Goal: Transaction & Acquisition: Purchase product/service

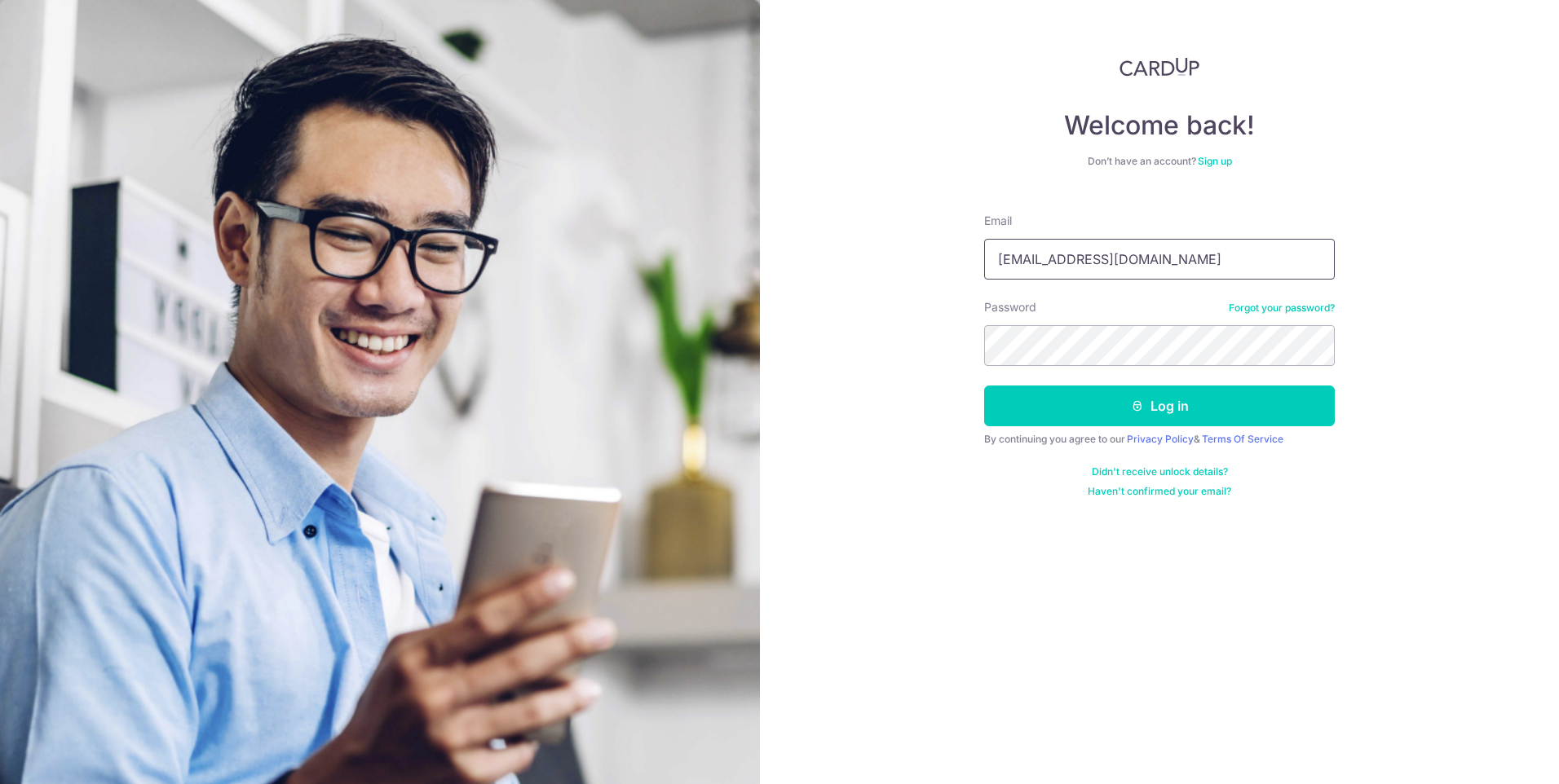
click at [1162, 259] on input "yi.hong.lim@gmail.com" at bounding box center [1159, 258] width 351 height 41
type input "huiq"
click at [984, 385] on button "Log in" at bounding box center [1159, 405] width 351 height 41
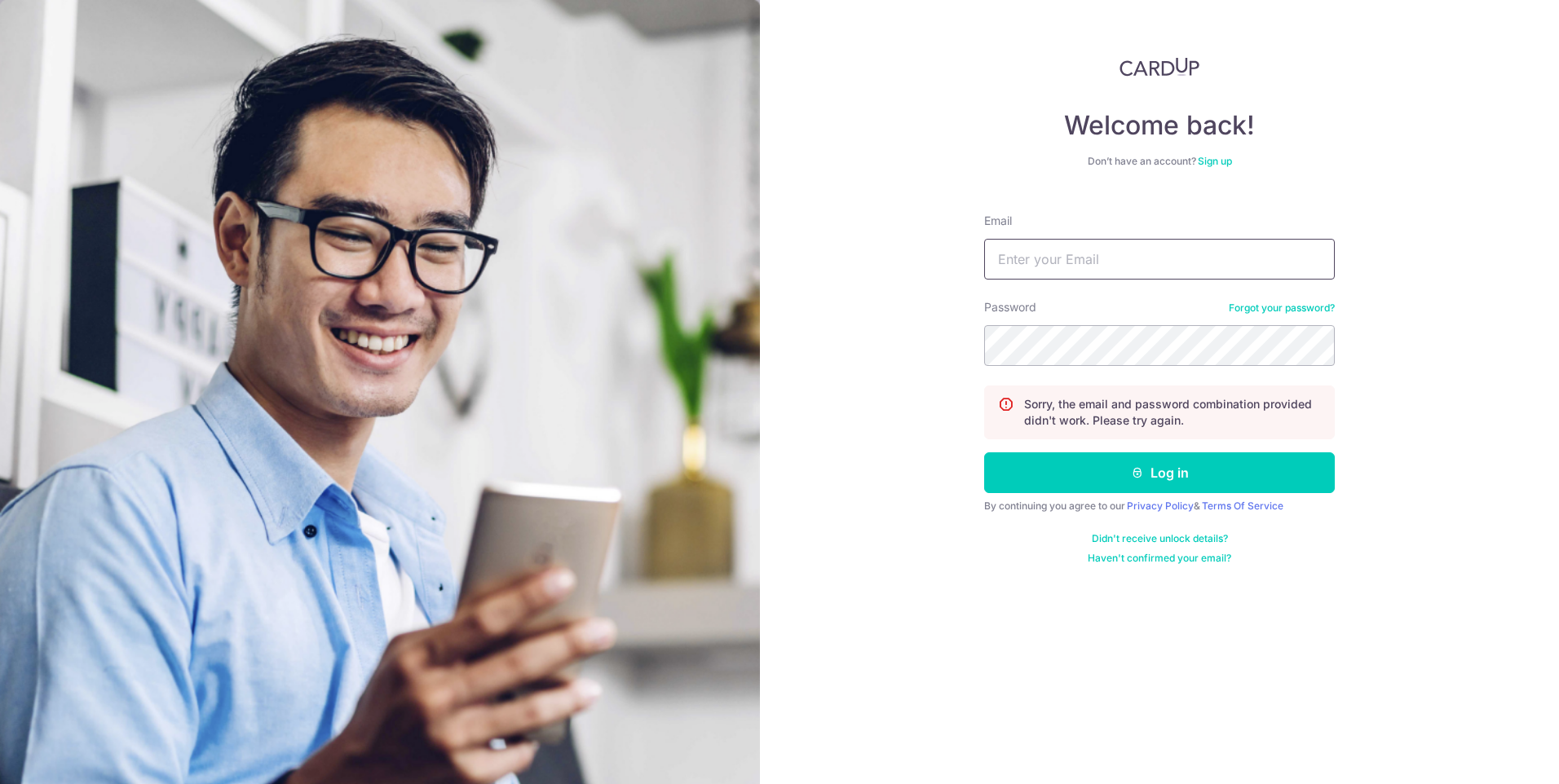
drag, startPoint x: 0, startPoint y: 0, endPoint x: 1162, endPoint y: 259, distance: 1190.5
click at [1162, 259] on input "Email" at bounding box center [1159, 258] width 351 height 41
type input "[EMAIL_ADDRESS][DOMAIN_NAME]"
click at [984, 452] on button "Log in" at bounding box center [1159, 472] width 351 height 41
drag, startPoint x: 0, startPoint y: 0, endPoint x: 1162, endPoint y: 259, distance: 1190.5
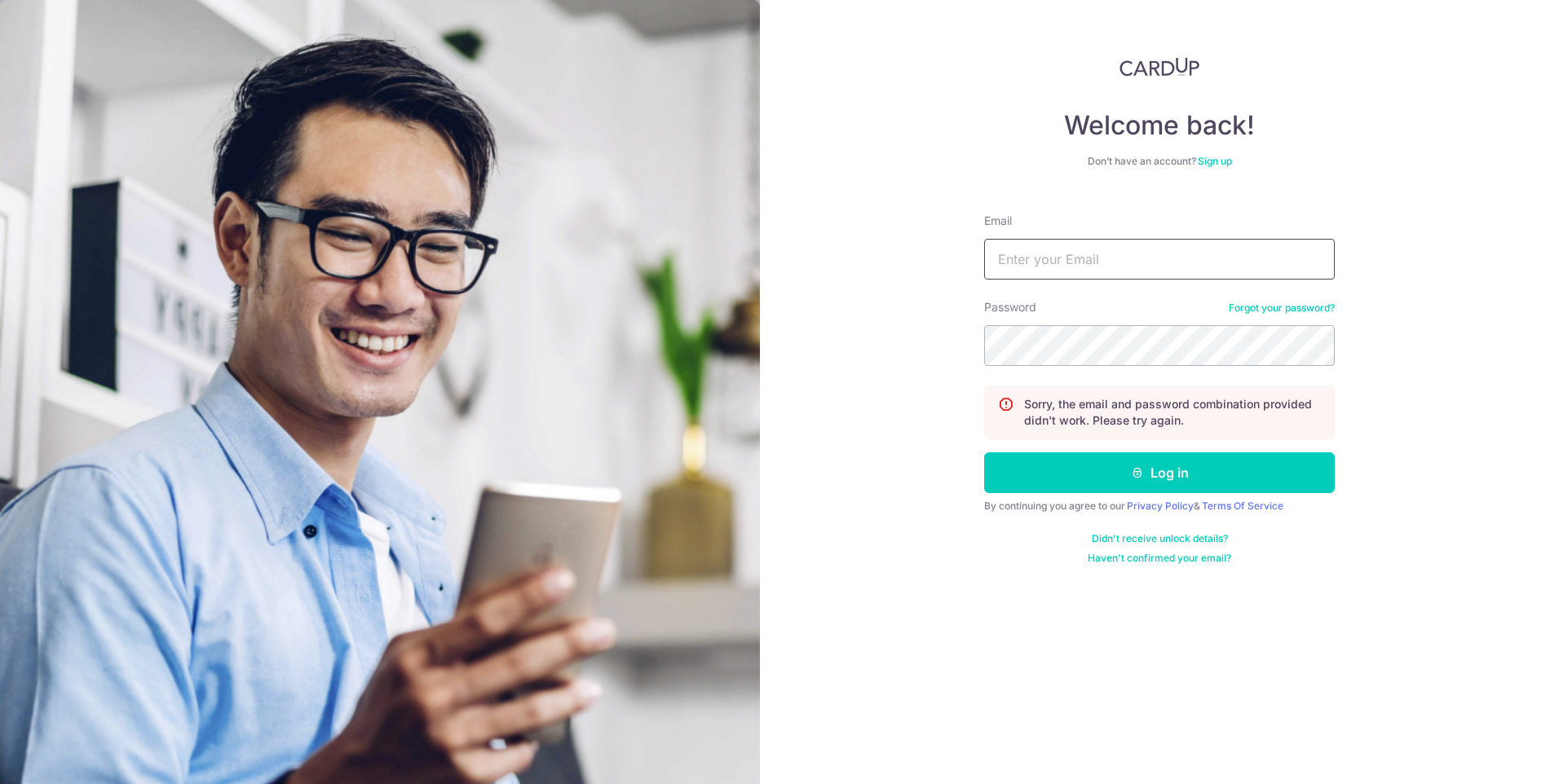
click at [1162, 259] on input "Email" at bounding box center [1159, 258] width 351 height 41
type input "huiqingg@gmail.com"
click at [984, 452] on button "Log in" at bounding box center [1159, 472] width 351 height 41
click at [1204, 266] on input "Email" at bounding box center [1159, 258] width 351 height 41
type input "yi.hong.lim@gmail.com"
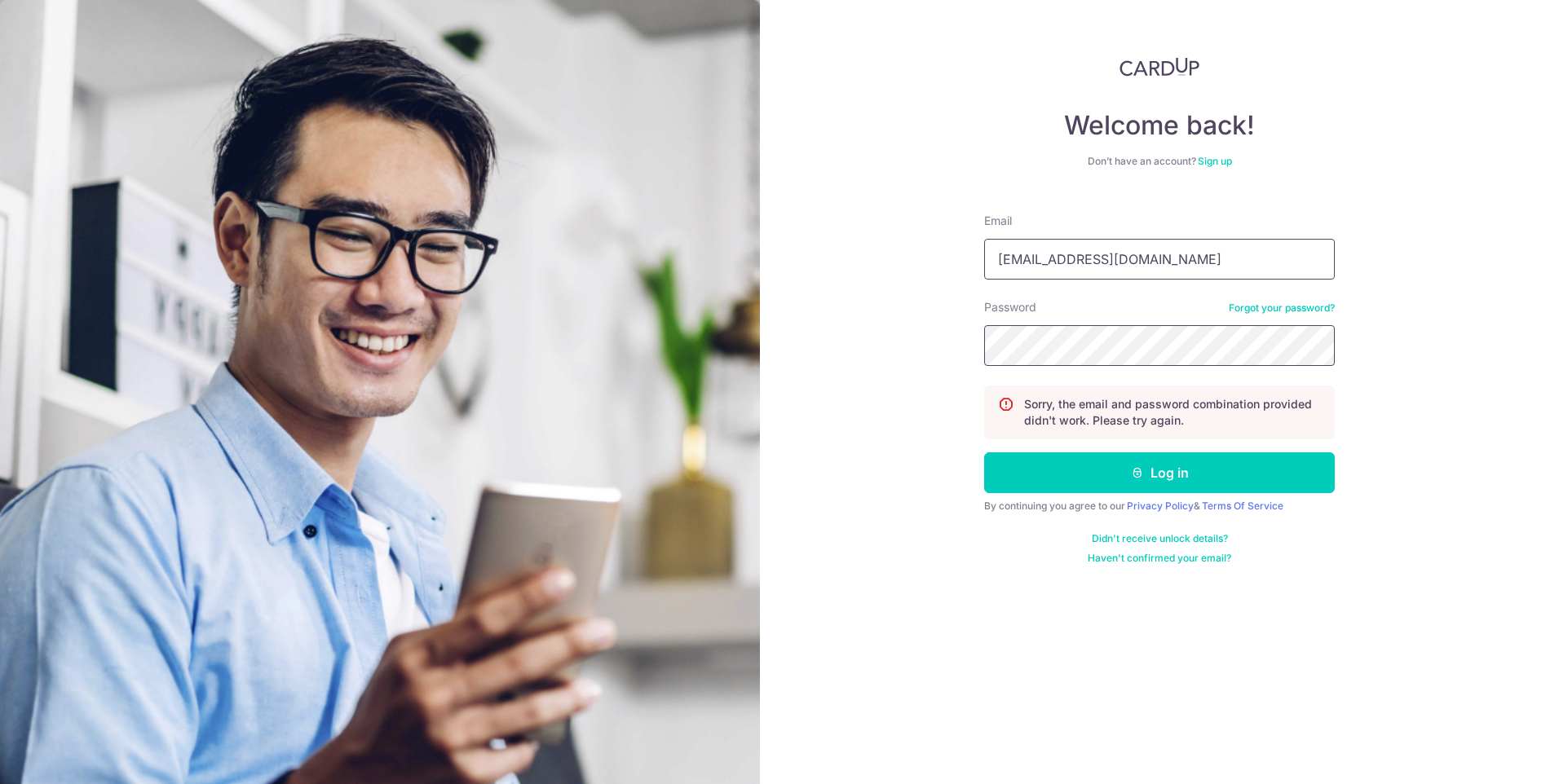
click at [984, 452] on button "Log in" at bounding box center [1159, 472] width 351 height 41
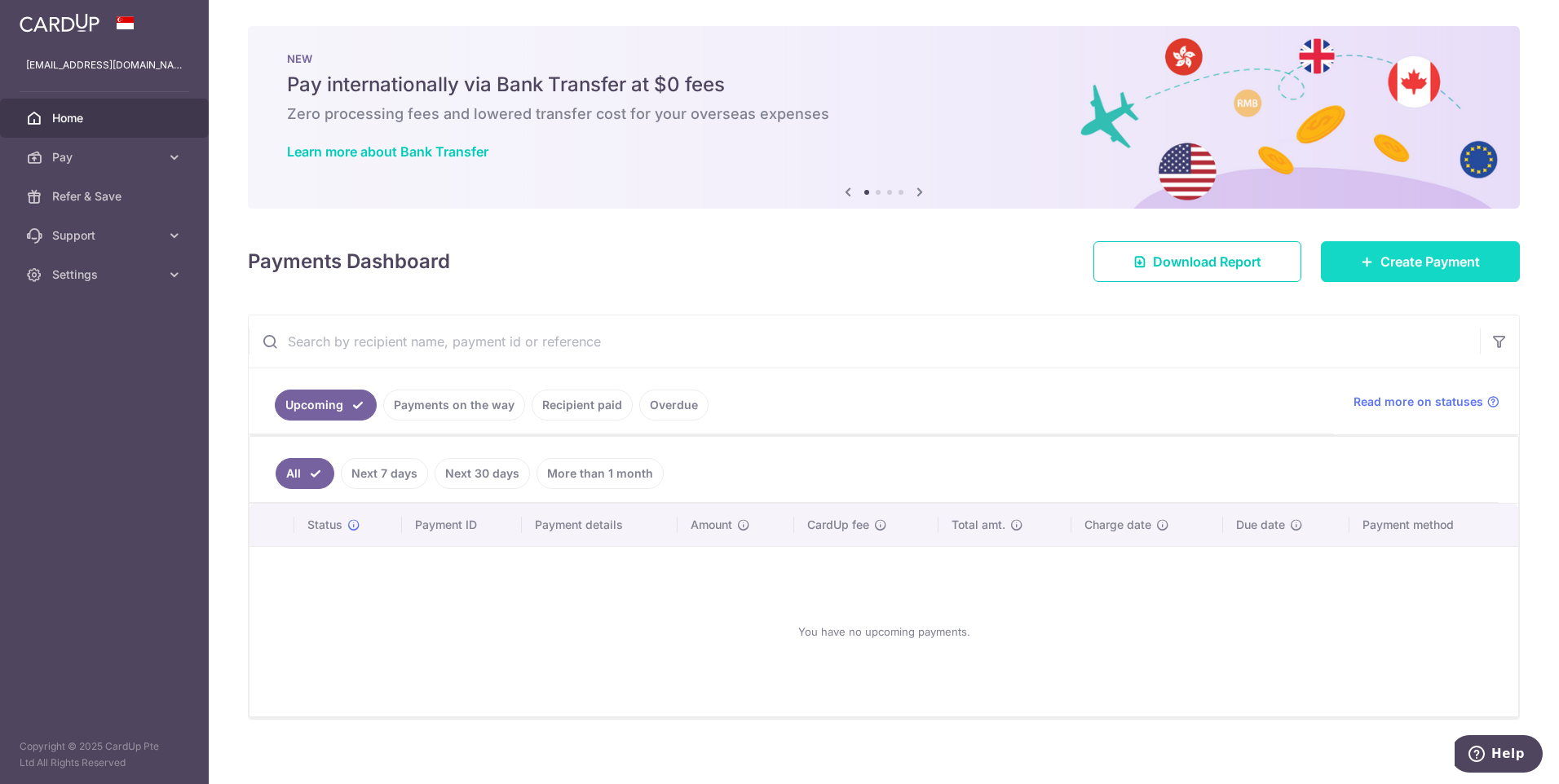
click at [1391, 269] on span "Create Payment" at bounding box center [1430, 262] width 100 height 20
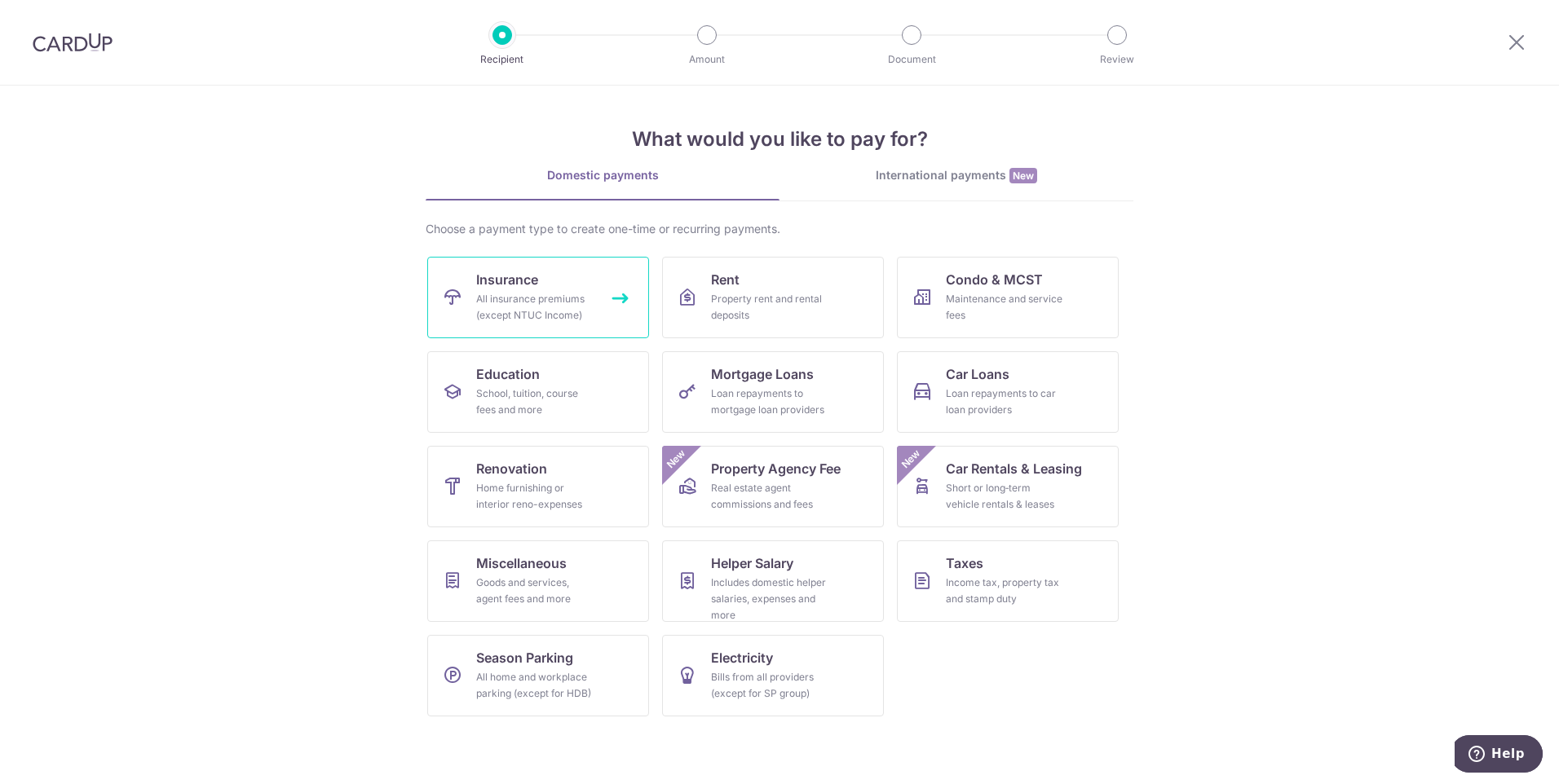
click at [593, 314] on link "Insurance All insurance premiums (except NTUC Income)" at bounding box center [538, 297] width 222 height 82
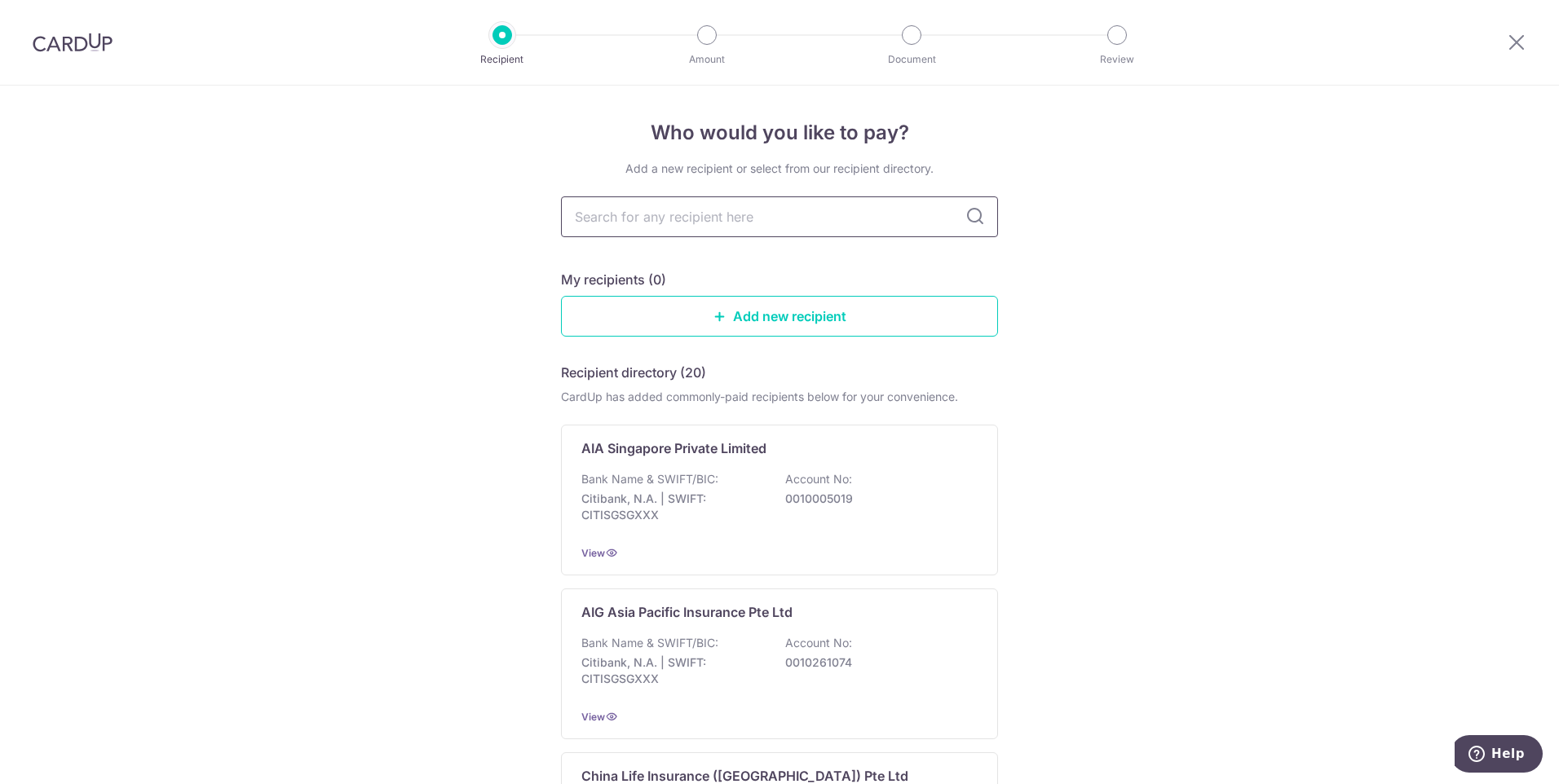
click at [679, 220] on input "text" at bounding box center [779, 217] width 437 height 41
click at [728, 217] on input "text" at bounding box center [779, 217] width 437 height 41
type input "great eastern"
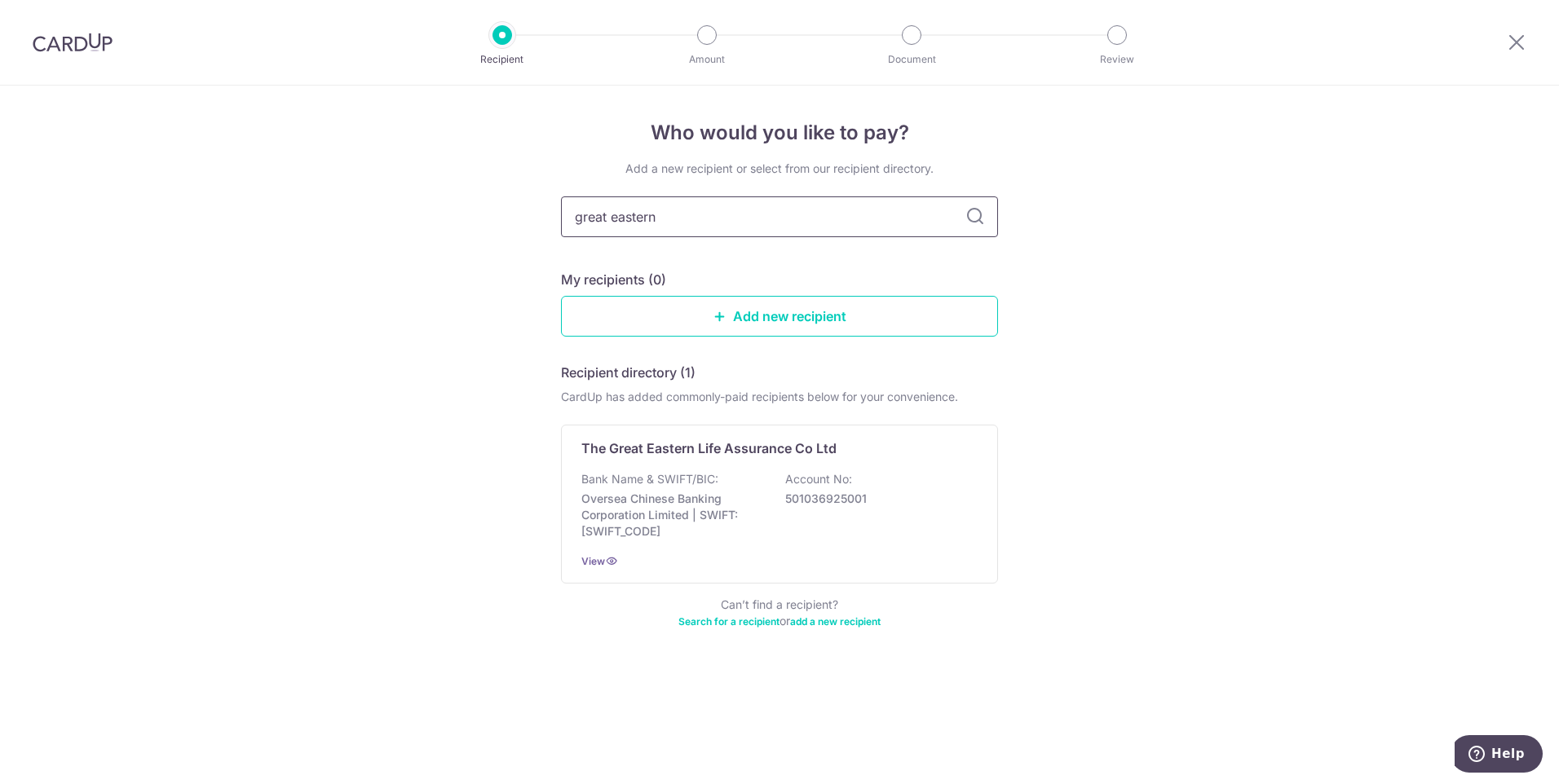
click at [974, 227] on input "great eastern" at bounding box center [779, 217] width 437 height 41
click at [852, 464] on div "The Great Eastern Life Assurance Co Ltd Bank Name & SWIFT/BIC: Oversea Chinese …" at bounding box center [779, 503] width 437 height 159
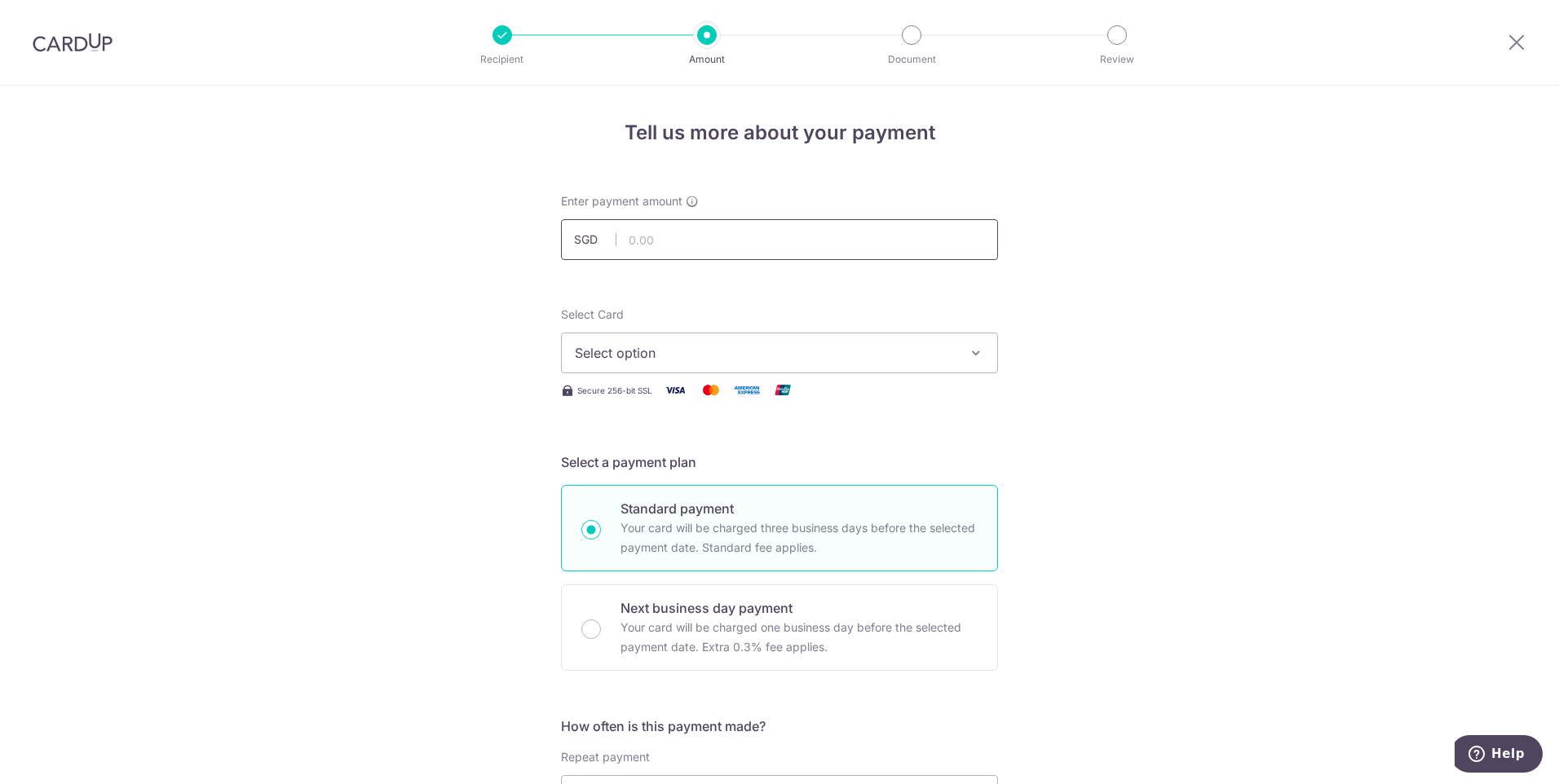
click at [796, 237] on input "text" at bounding box center [779, 239] width 437 height 41
click at [840, 246] on input "text" at bounding box center [779, 239] width 437 height 41
type input "515.25"
click at [819, 354] on span "Select option" at bounding box center [765, 353] width 380 height 20
click at [808, 472] on span "**** 1837" at bounding box center [779, 469] width 409 height 20
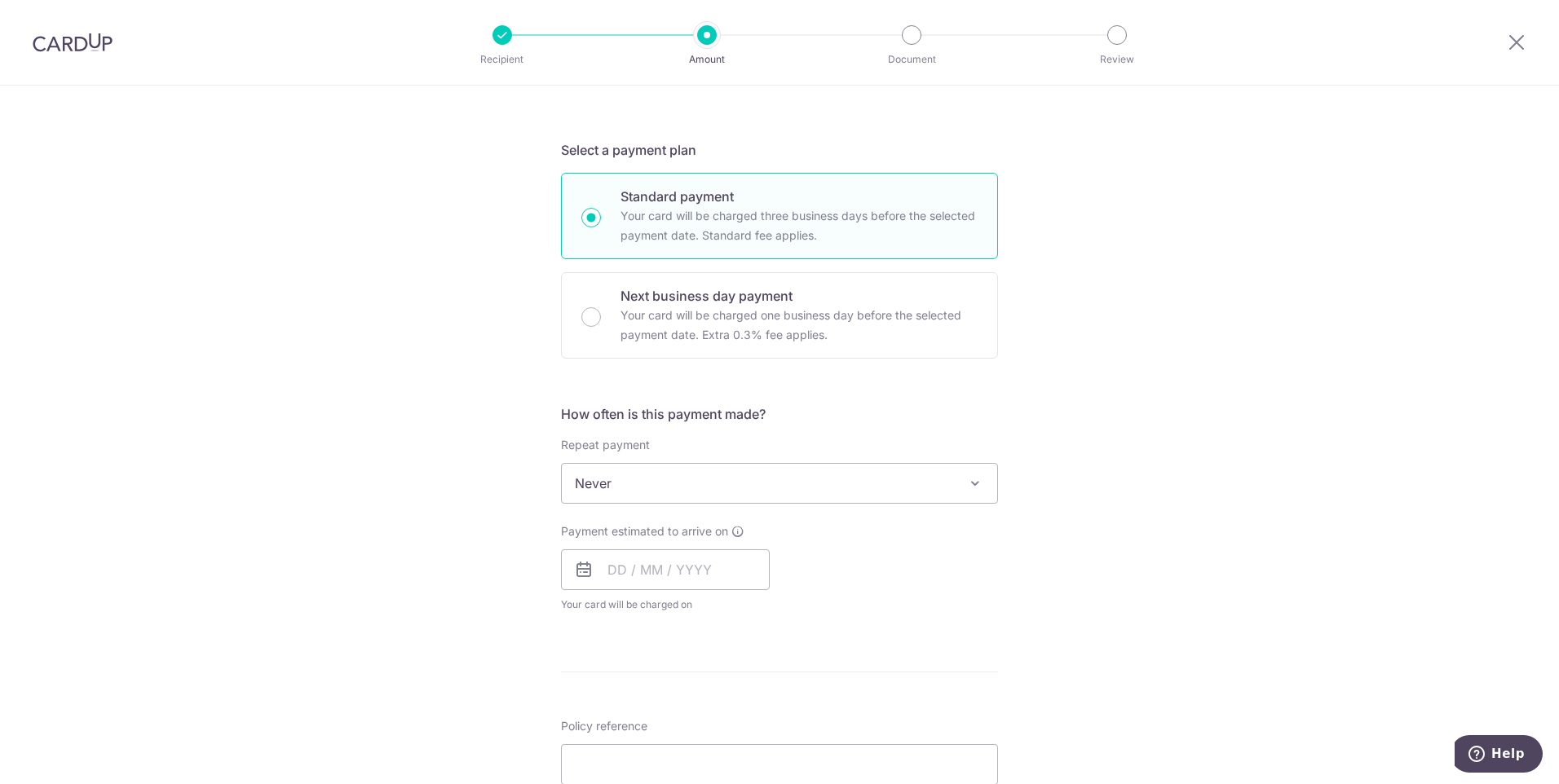
scroll to position [326, 0]
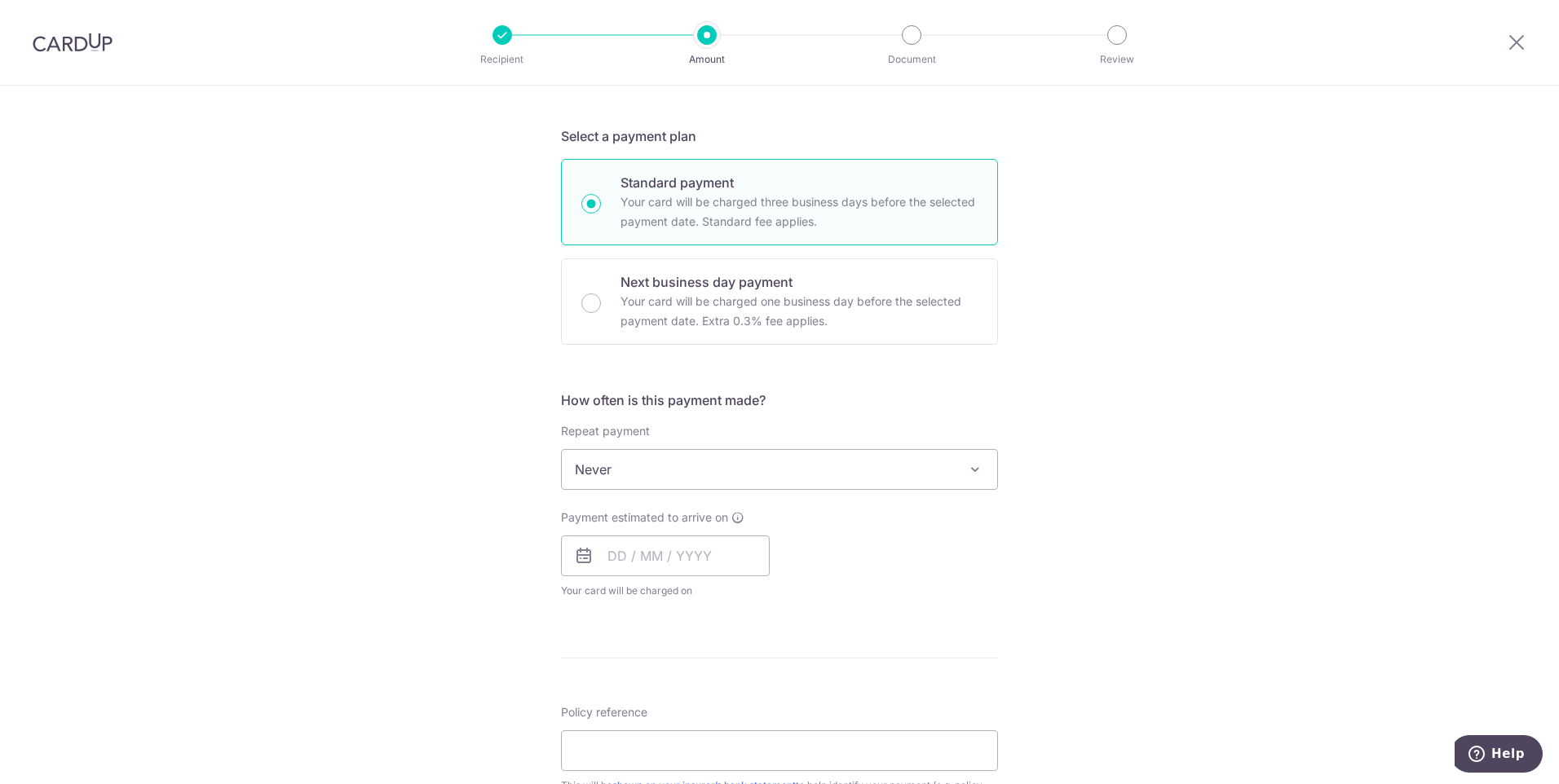
click at [914, 488] on span "Never" at bounding box center [779, 469] width 435 height 39
click at [1045, 532] on div "Tell us more about your payment Enter payment amount SGD 515.25 515.25 Select C…" at bounding box center [779, 497] width 1559 height 1474
click at [685, 560] on input "text" at bounding box center [665, 556] width 209 height 41
click at [921, 551] on div "Payment estimated to arrive on Prev Next Oct Nov Dec 2025 2026 2027 2028 2029 2…" at bounding box center [779, 554] width 456 height 90
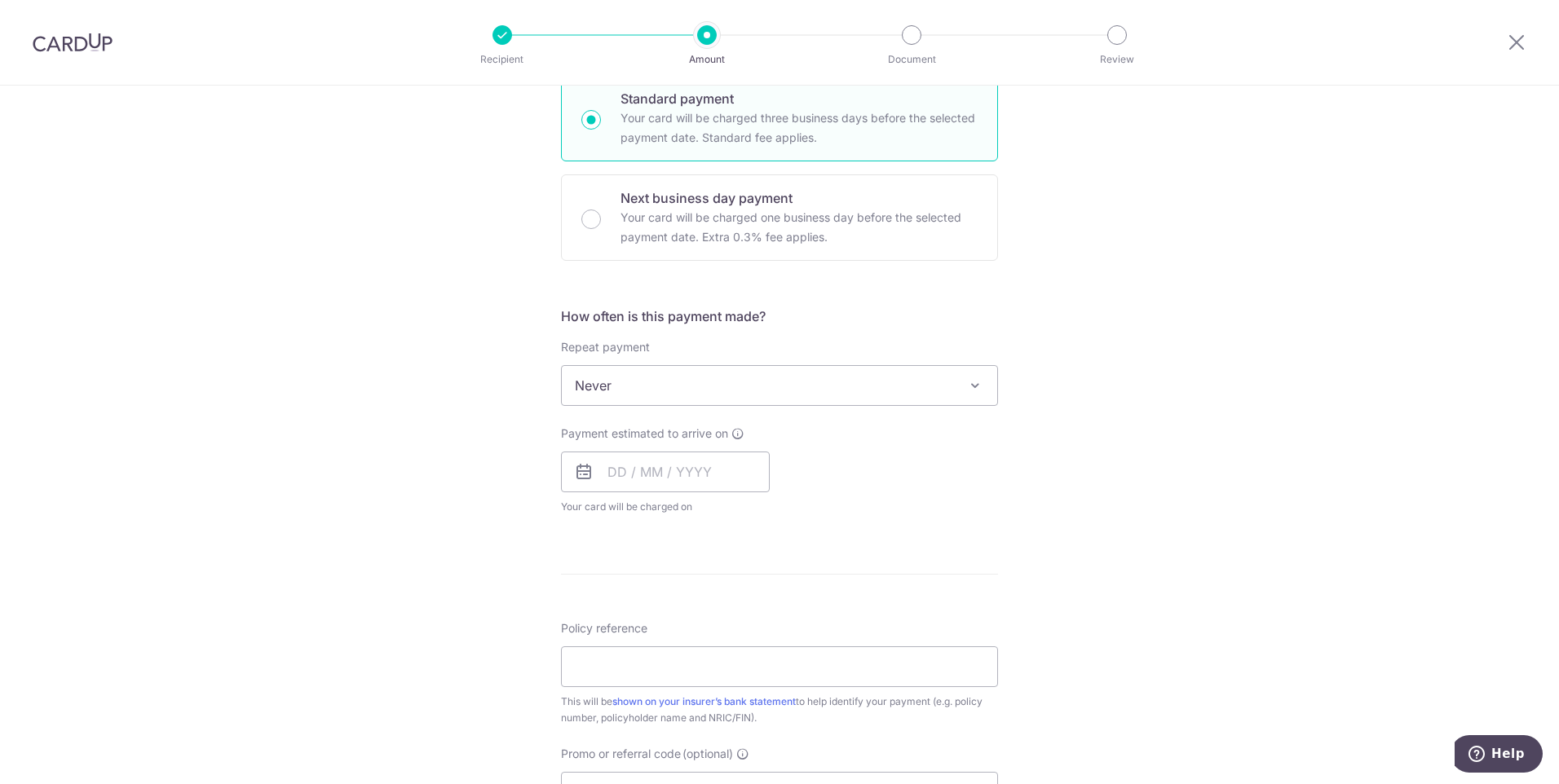
scroll to position [489, 0]
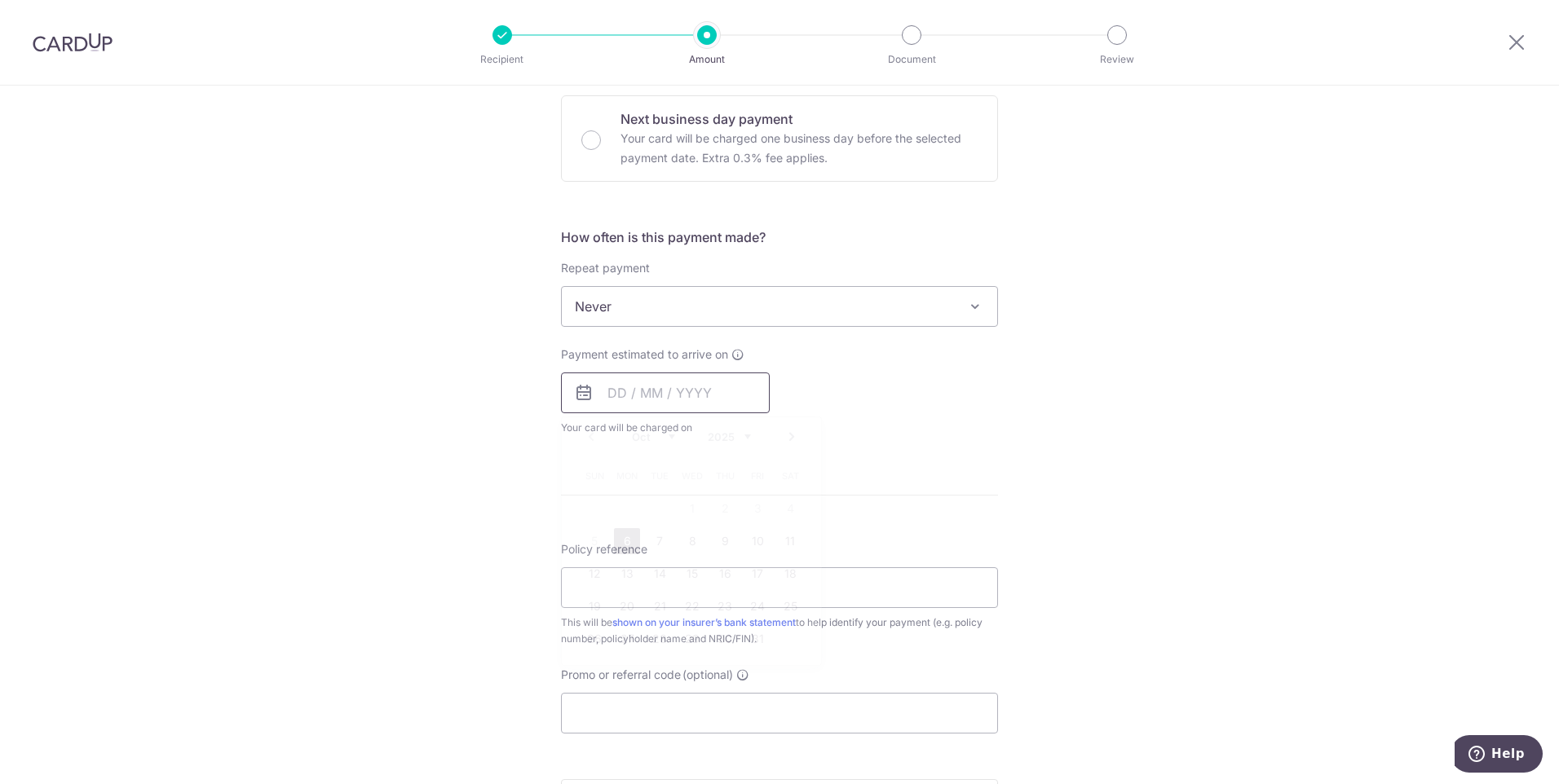
click at [663, 388] on input "text" at bounding box center [665, 392] width 209 height 41
drag, startPoint x: 625, startPoint y: 534, endPoint x: 931, endPoint y: 462, distance: 314.4
click at [625, 534] on link "6" at bounding box center [627, 541] width 26 height 26
type input "[DATE]"
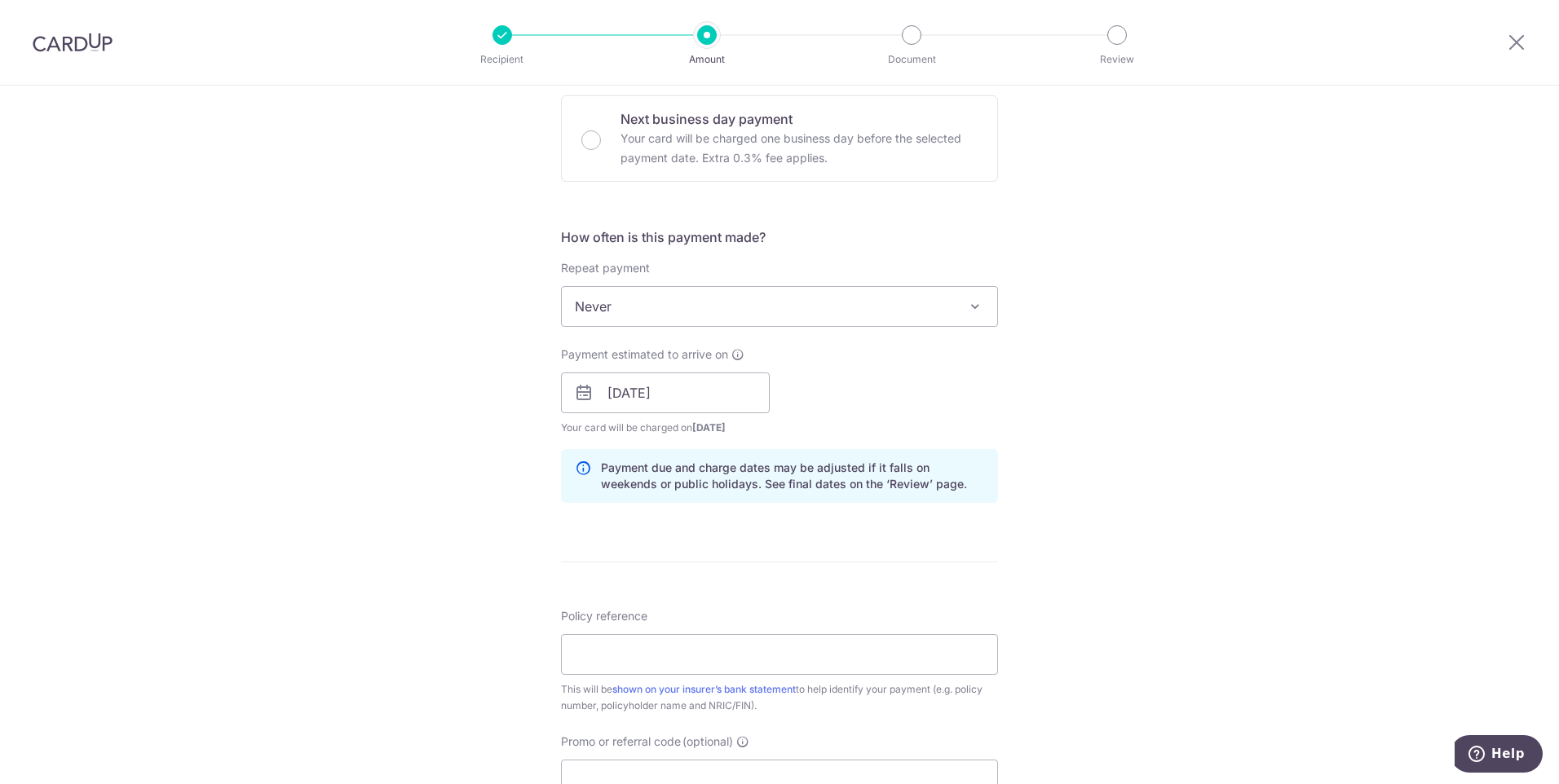
click at [931, 462] on p "Payment due and charge dates may be adjusted if it falls on weekends or public …" at bounding box center [793, 476] width 384 height 33
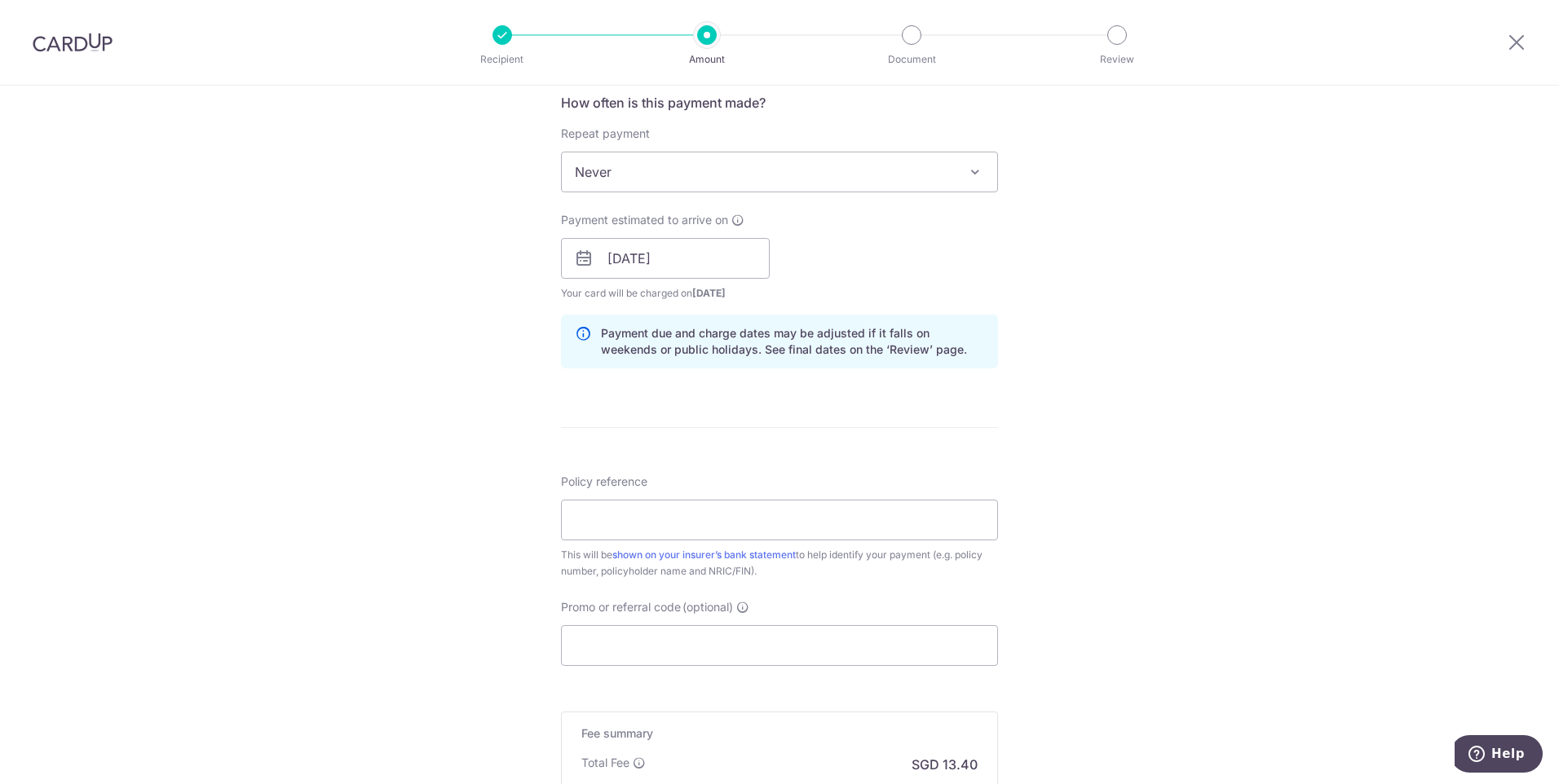
scroll to position [652, 0]
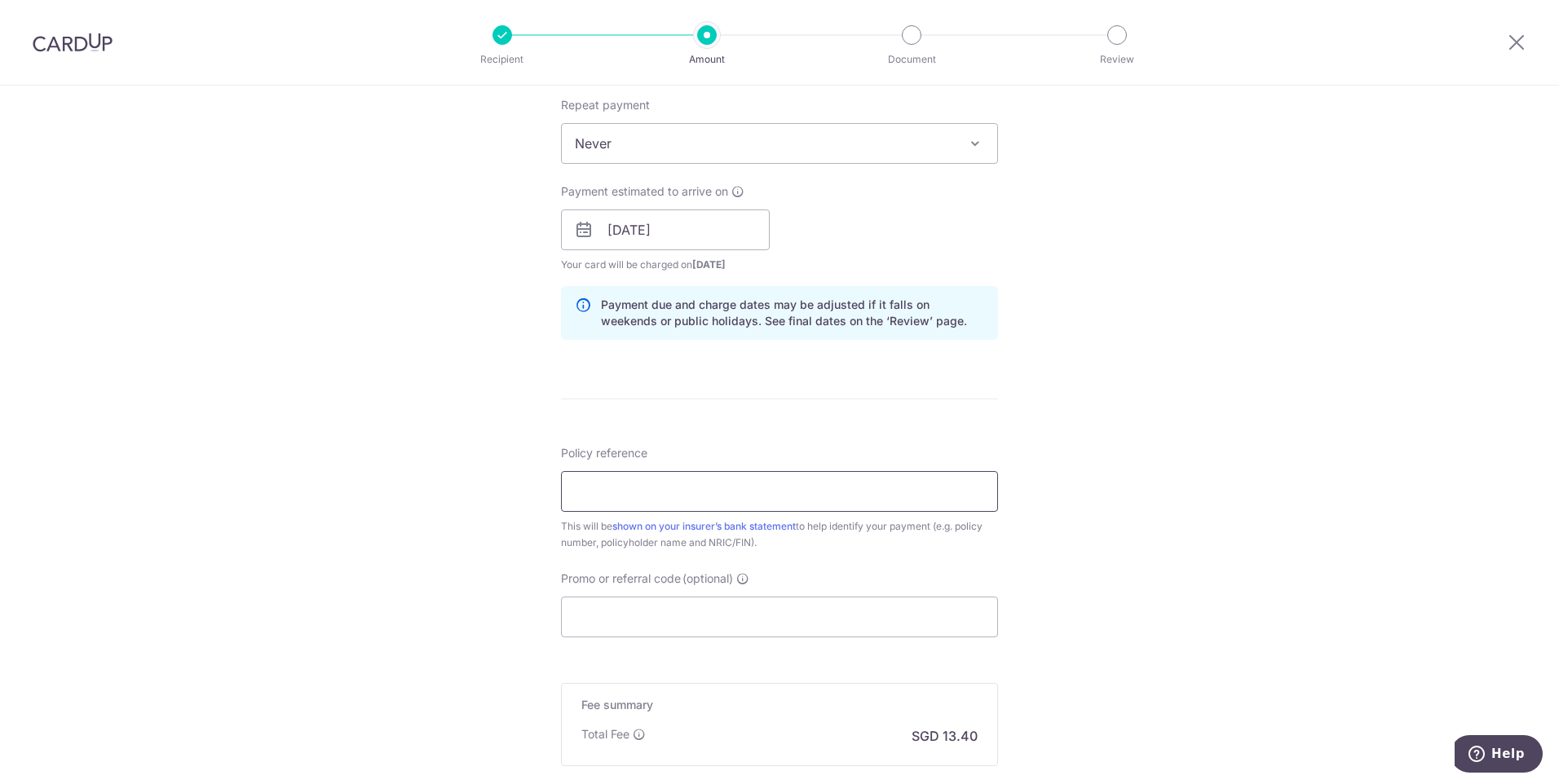
click at [838, 500] on input "Policy reference" at bounding box center [779, 491] width 437 height 41
click at [780, 479] on input "0209261585" at bounding box center [779, 491] width 437 height 41
type input "0209261585"
click at [1165, 509] on div "Tell us more about your payment Enter payment amount SGD 515.25 515.25 Select C…" at bounding box center [779, 204] width 1559 height 1541
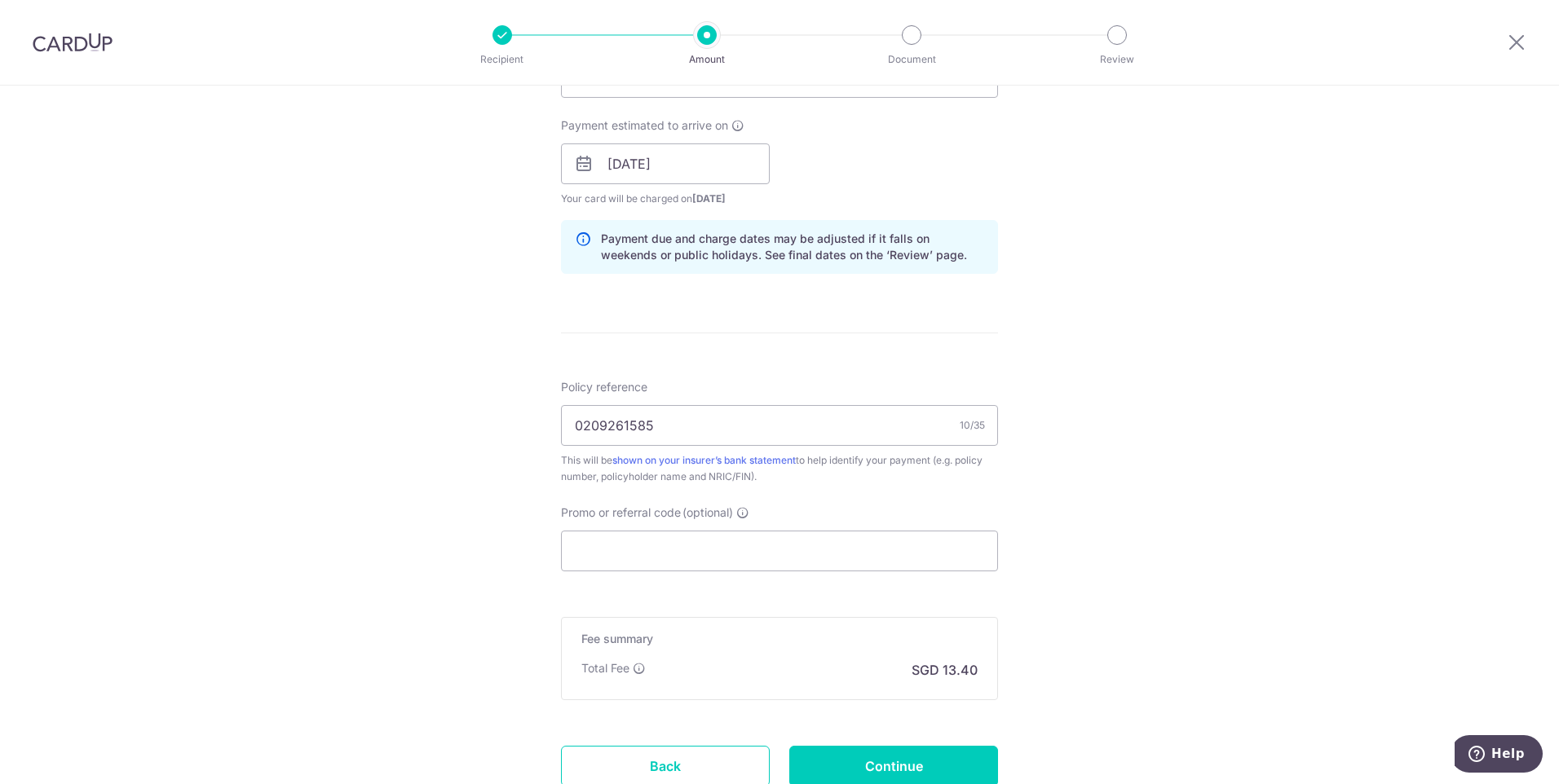
scroll to position [843, 0]
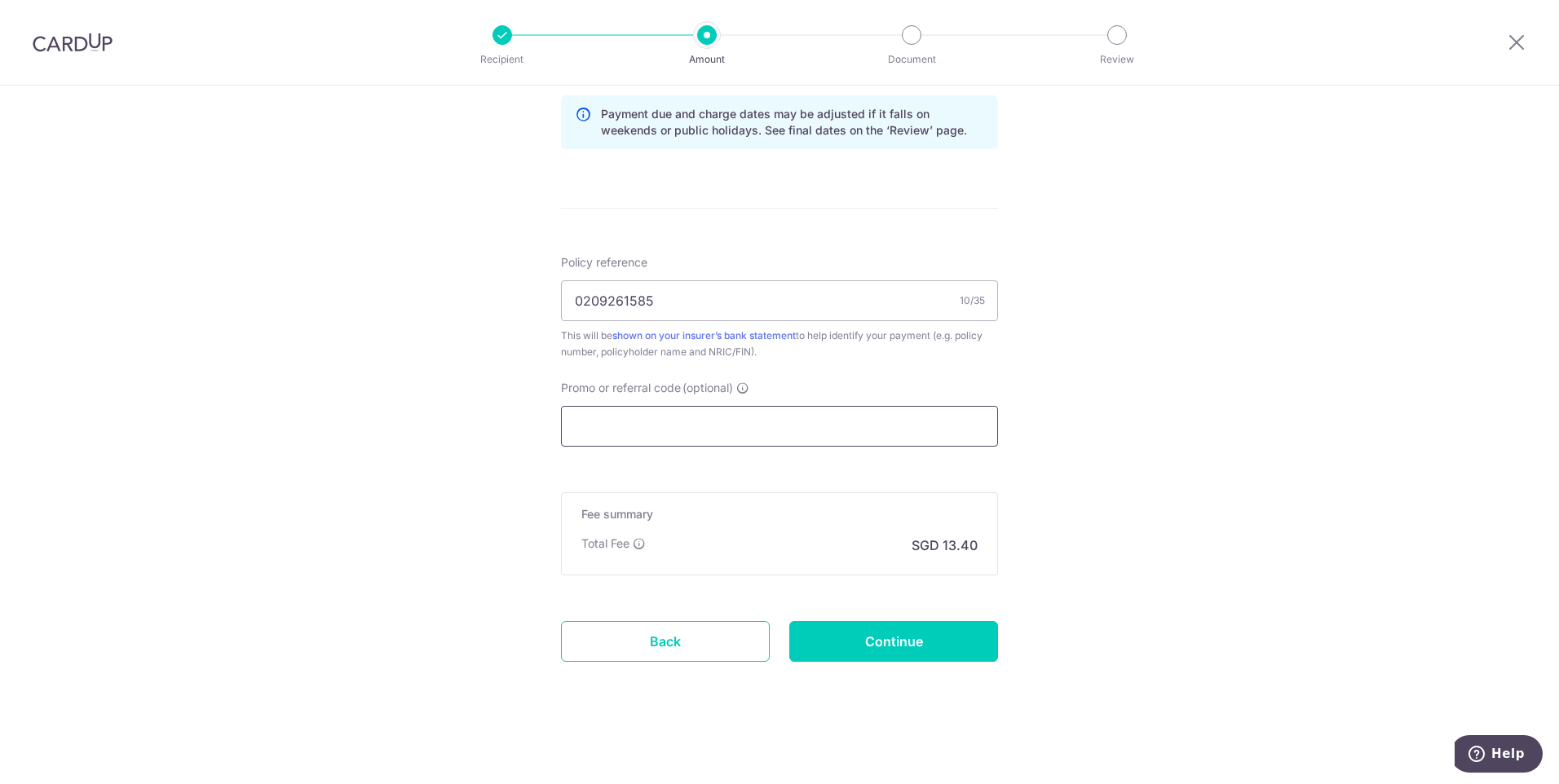
click at [875, 436] on input "Promo or referral code (optional)" at bounding box center [779, 426] width 437 height 41
paste input "SINGFREE"
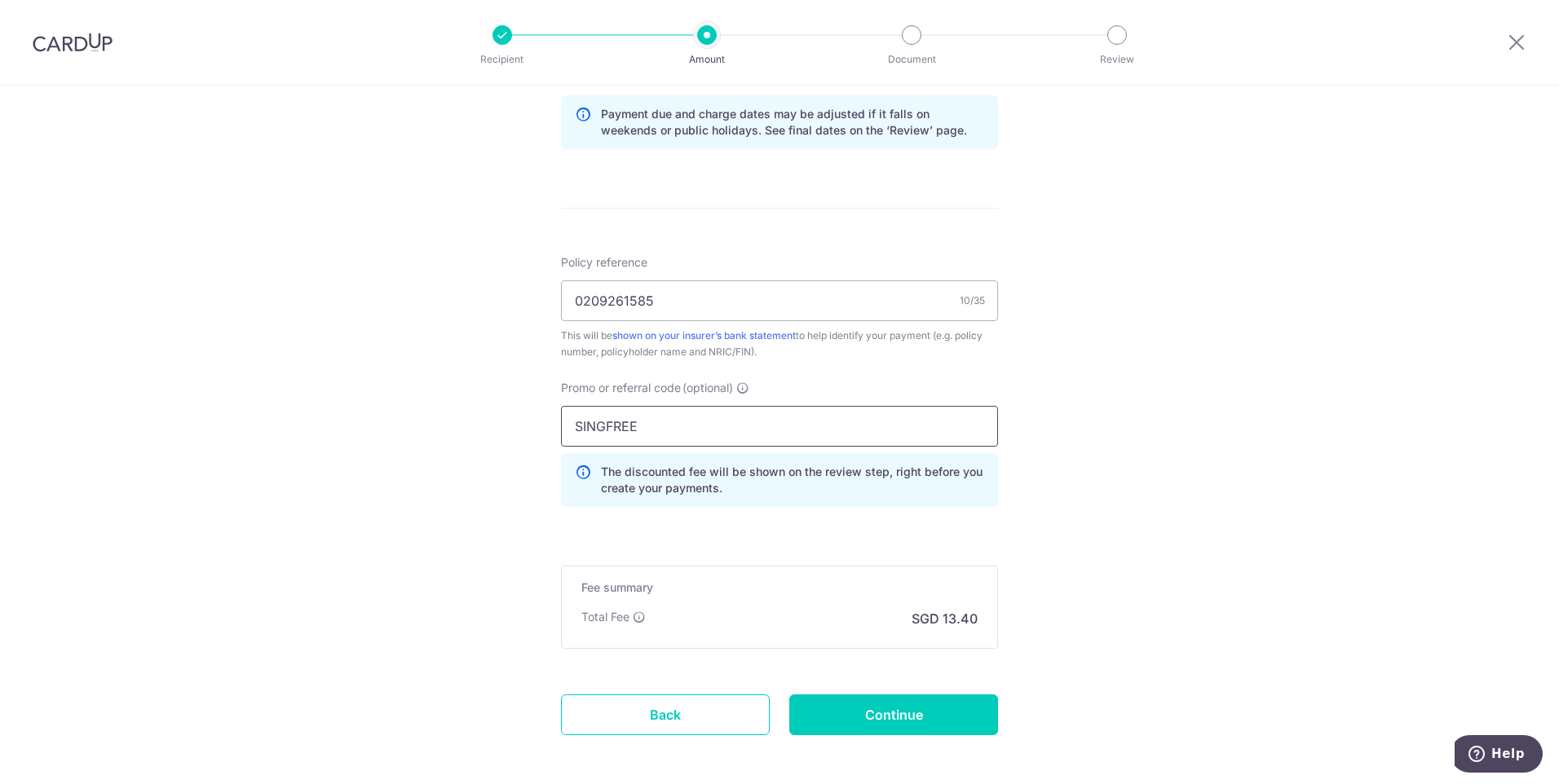
type input "SINGFREE"
click at [1140, 453] on div "Tell us more about your payment Enter payment amount SGD 515.25 515.25 Select C…" at bounding box center [779, 50] width 1559 height 1614
click at [901, 706] on input "Continue" at bounding box center [893, 714] width 209 height 41
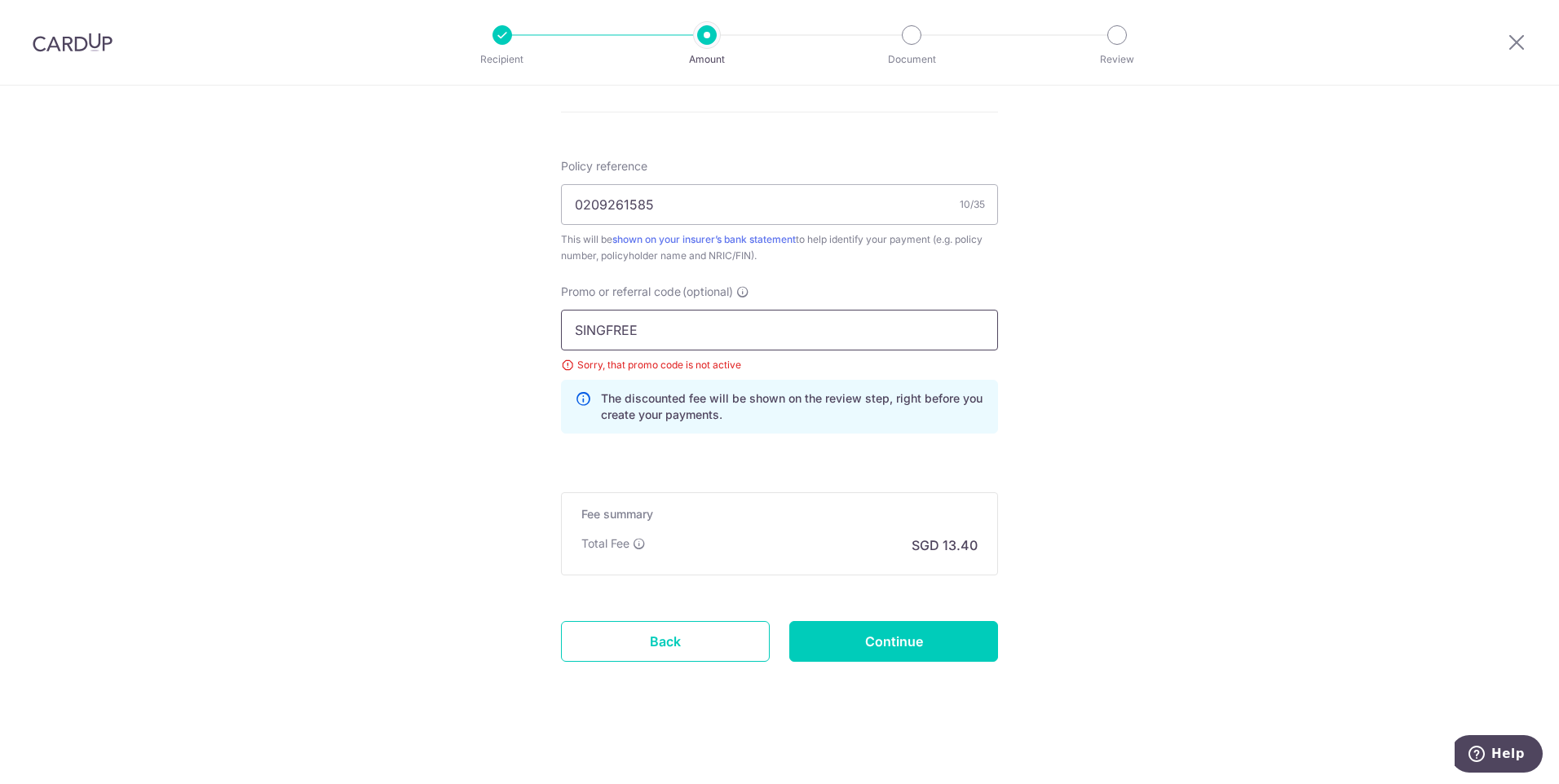
click at [729, 328] on input "SINGFREE" at bounding box center [779, 330] width 437 height 41
paste input "ETHISFY"
type input "SETHISFY"
click button "Add Card" at bounding box center [0, 0] width 0 height 0
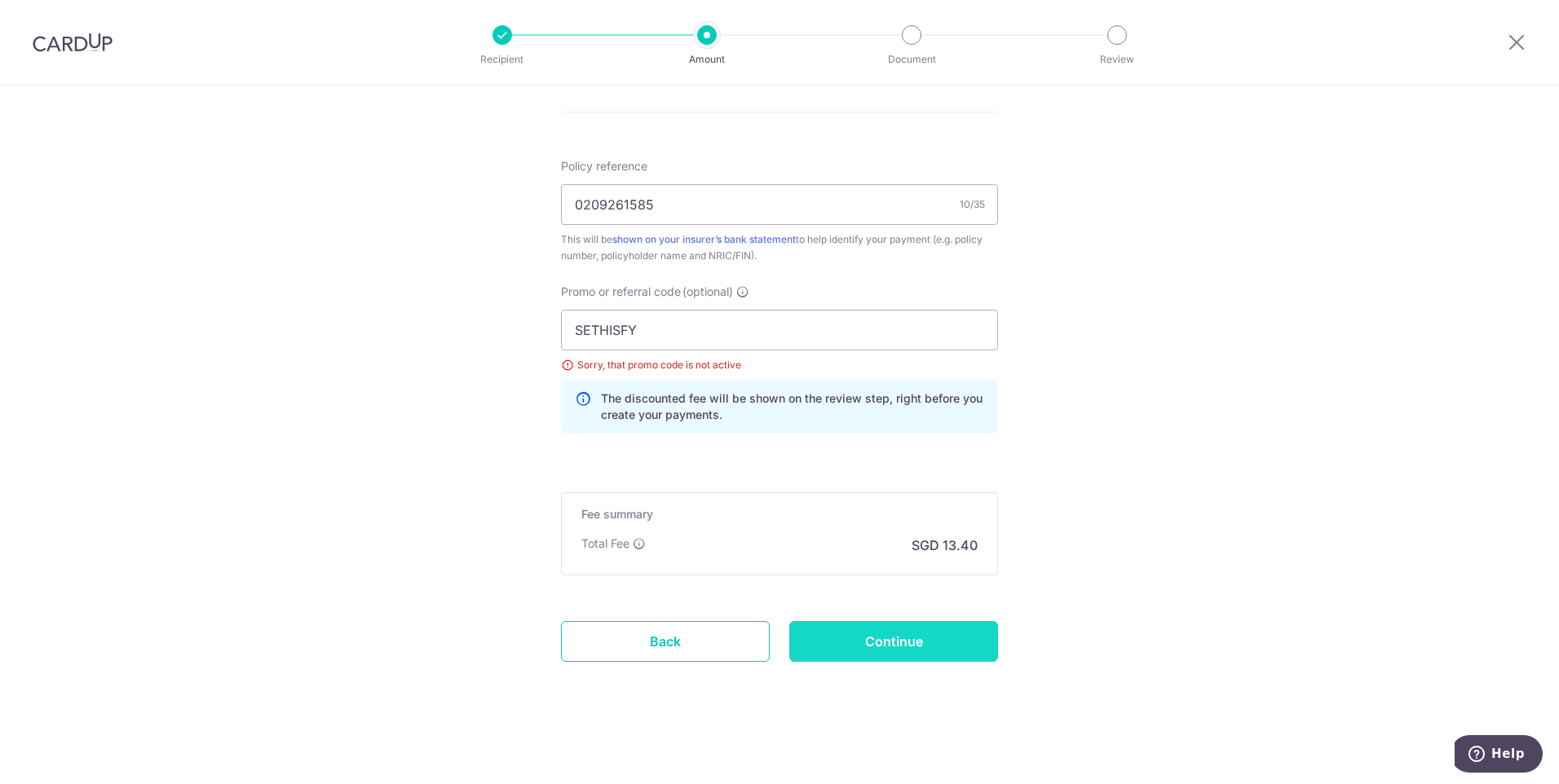
click at [838, 625] on input "Continue" at bounding box center [893, 641] width 209 height 41
click at [706, 333] on input "SETHISFY" at bounding box center [779, 330] width 437 height 41
paste input "GET225"
type input "GET225"
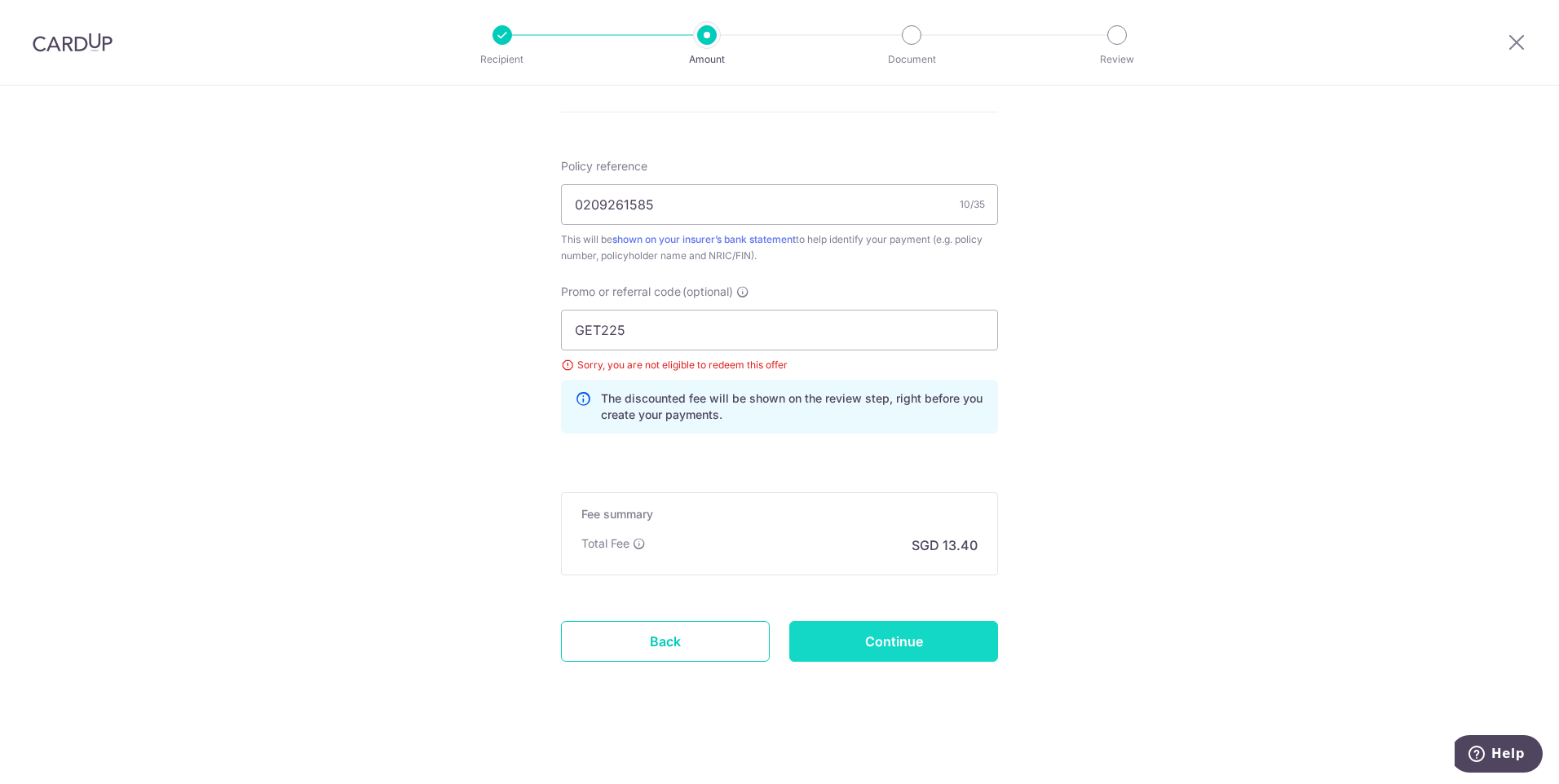
click at [860, 636] on input "Continue" at bounding box center [893, 641] width 209 height 41
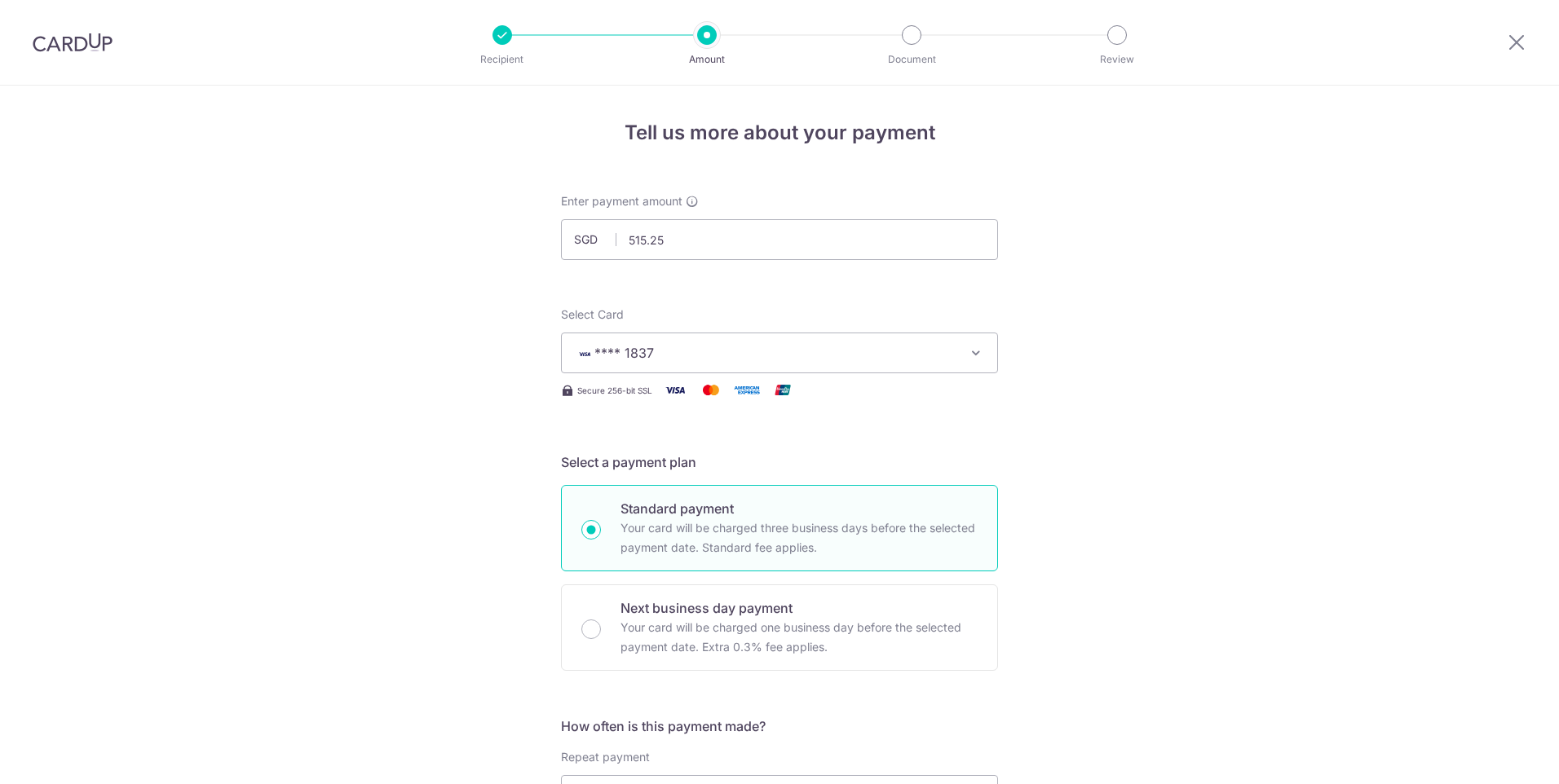
scroll to position [939, 0]
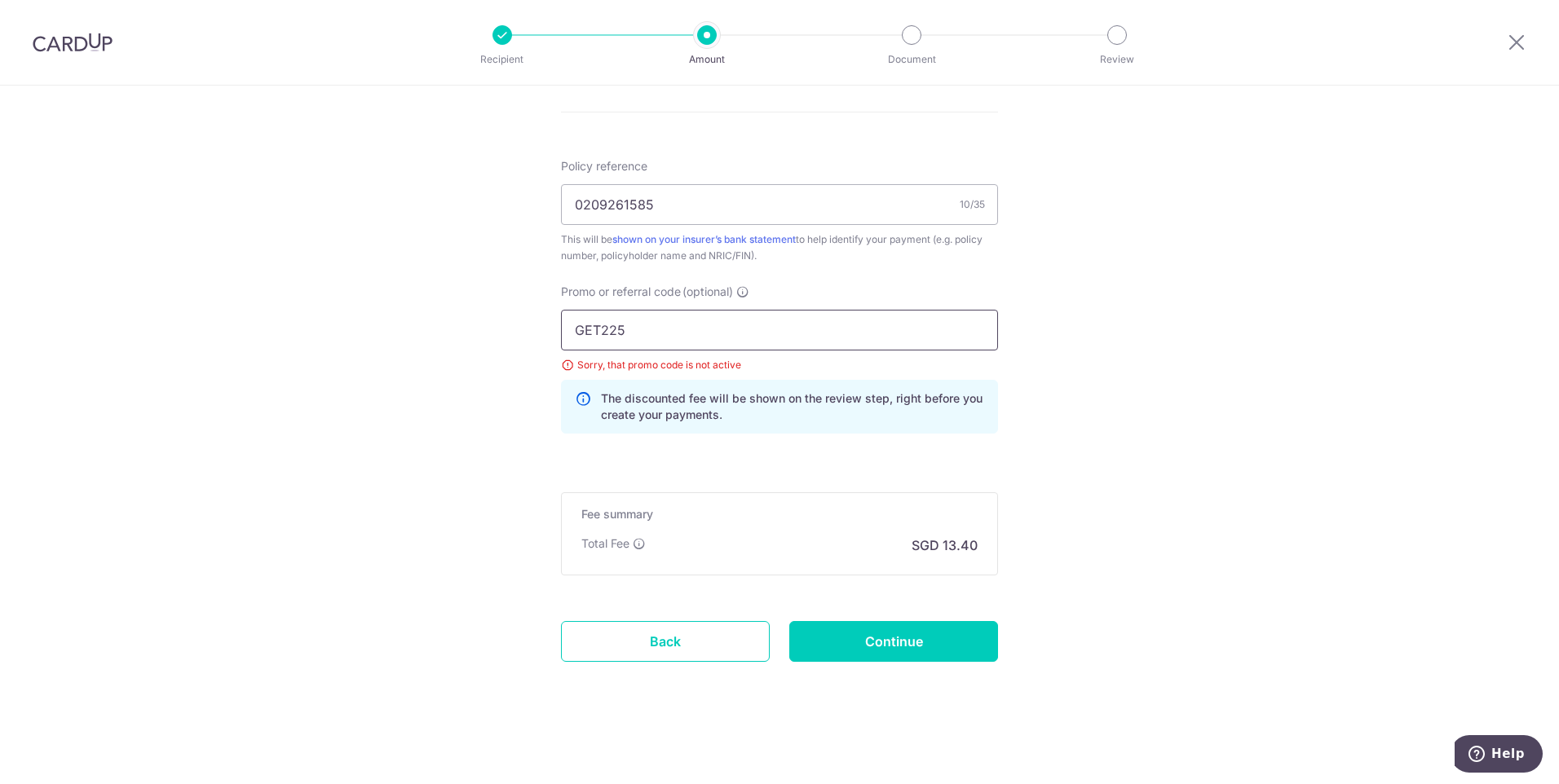
click at [712, 338] on input "GET225" at bounding box center [779, 330] width 437 height 41
paste input "KELINVEST"
type input "KELINVEST"
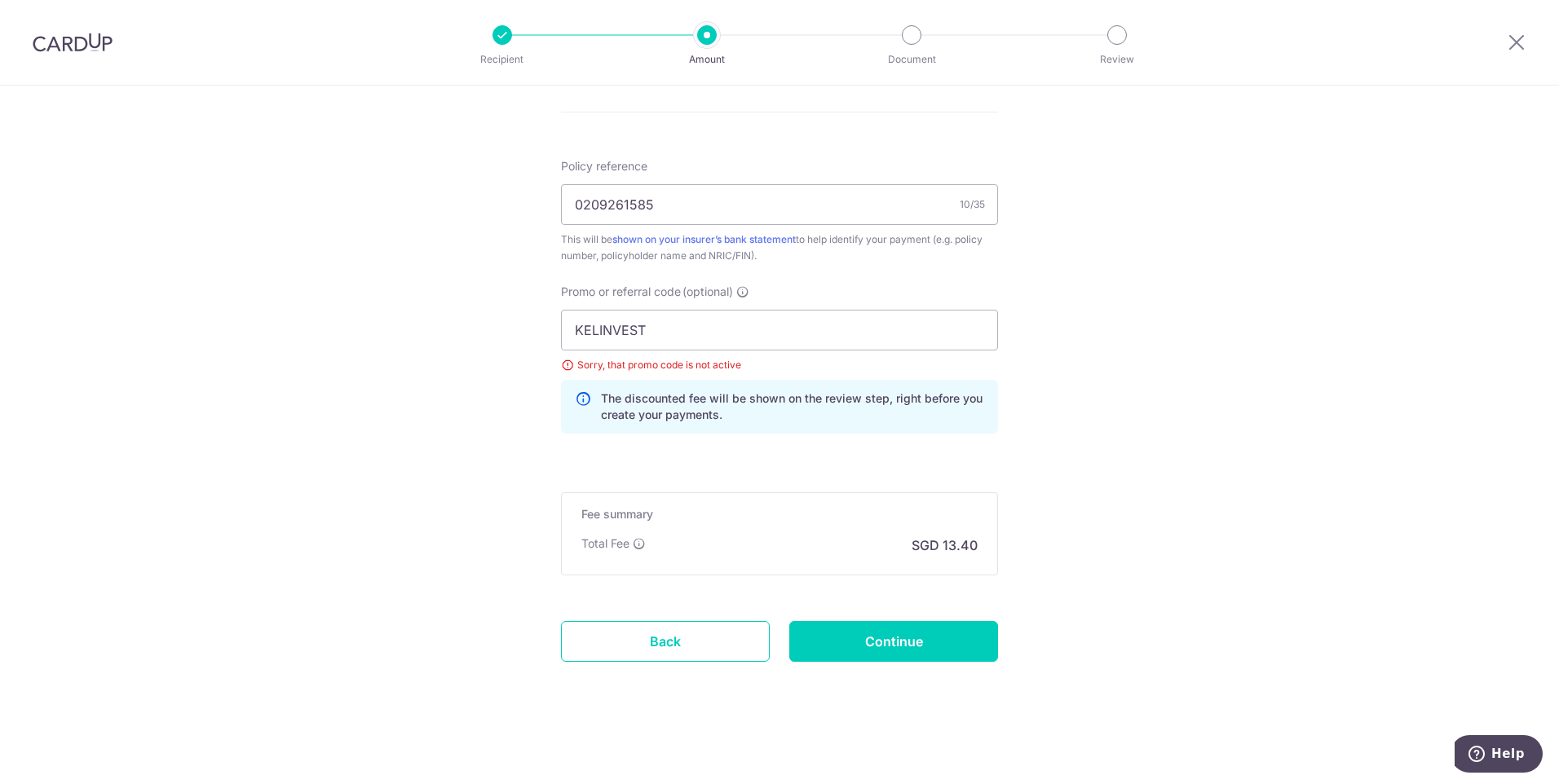
click at [859, 650] on input "Continue" at bounding box center [893, 641] width 209 height 41
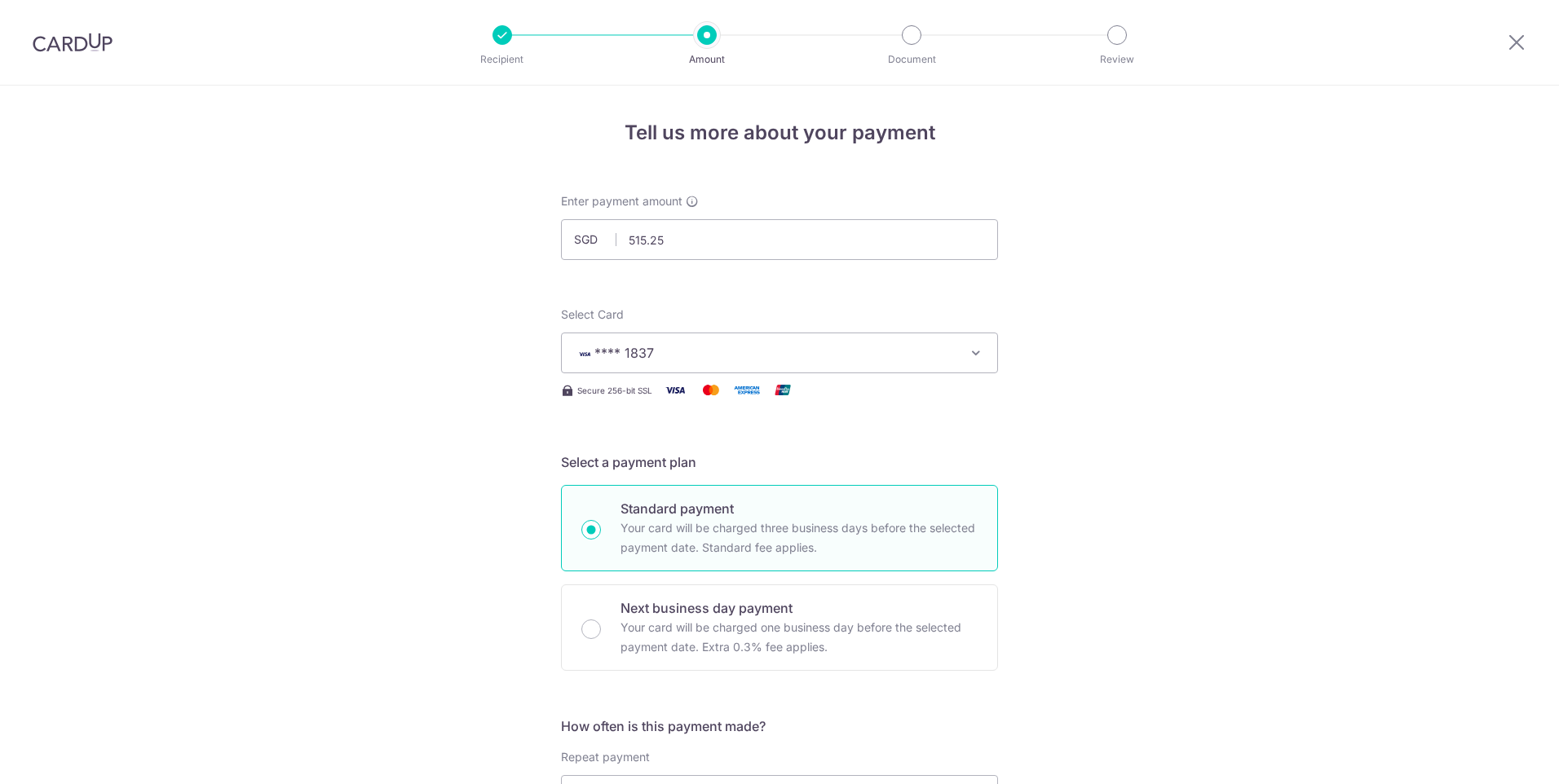
scroll to position [939, 0]
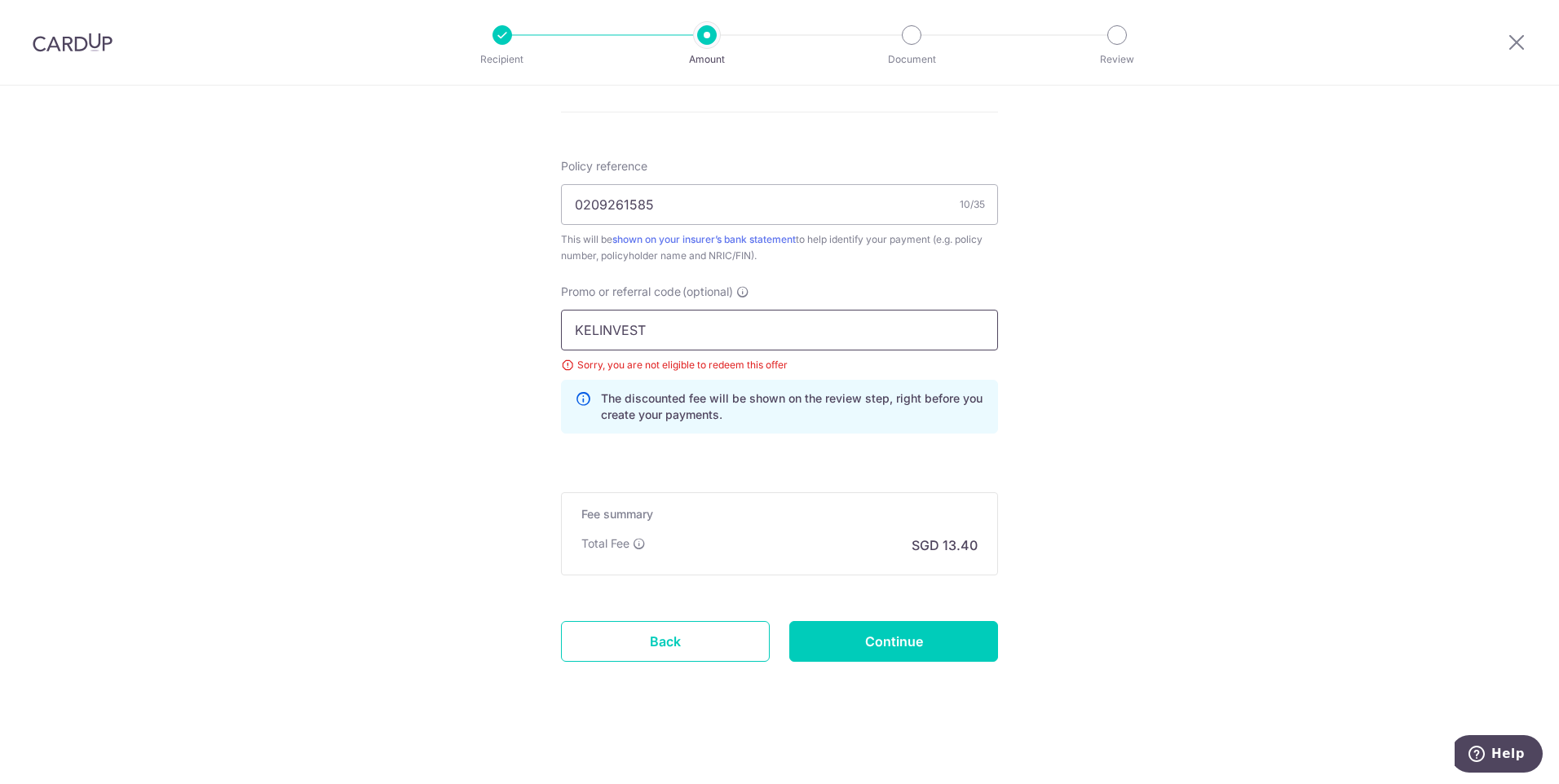
click at [680, 335] on input "KELINVEST" at bounding box center [779, 330] width 437 height 41
type input "SINGSAVER"
click at [890, 656] on input "Continue" at bounding box center [893, 641] width 209 height 41
click at [730, 325] on input "SINGSAVER" at bounding box center [779, 330] width 437 height 41
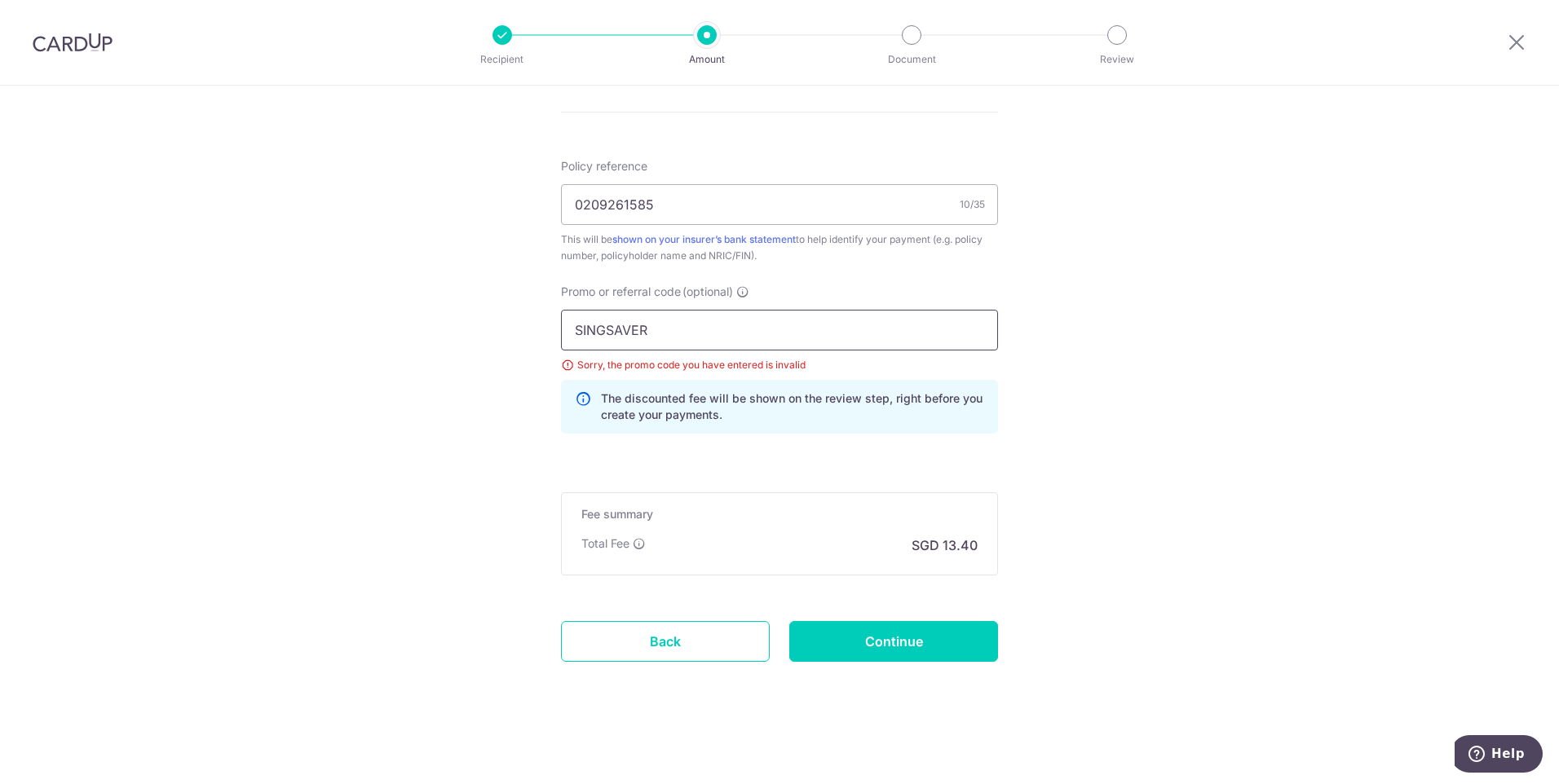
click at [730, 325] on input "SINGSAVER" at bounding box center [779, 330] width 437 height 41
paste input "VTAX25ONE"
type input "VTAX25ONE"
click at [878, 637] on input "Continue" at bounding box center [893, 641] width 209 height 41
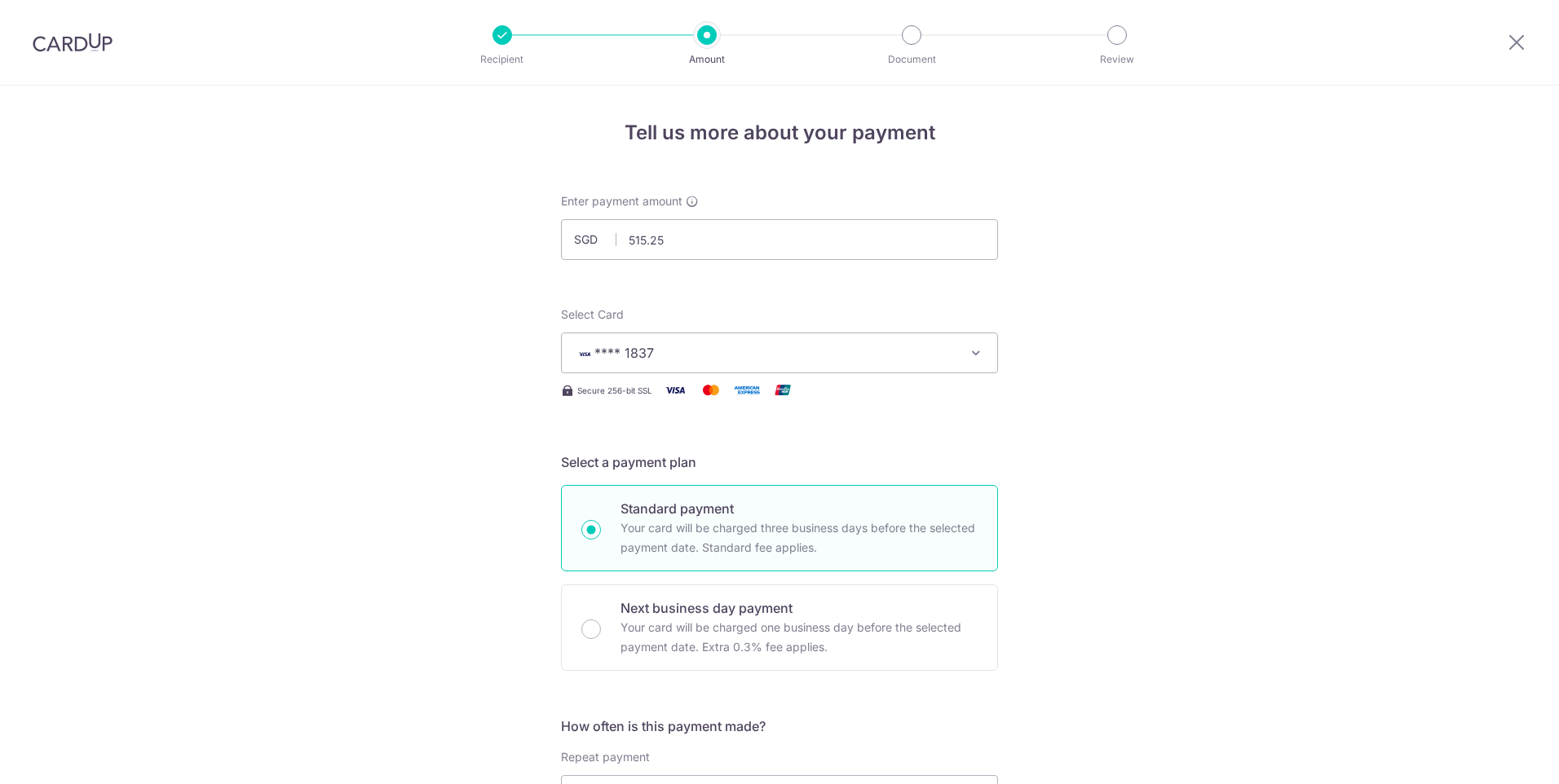
scroll to position [939, 0]
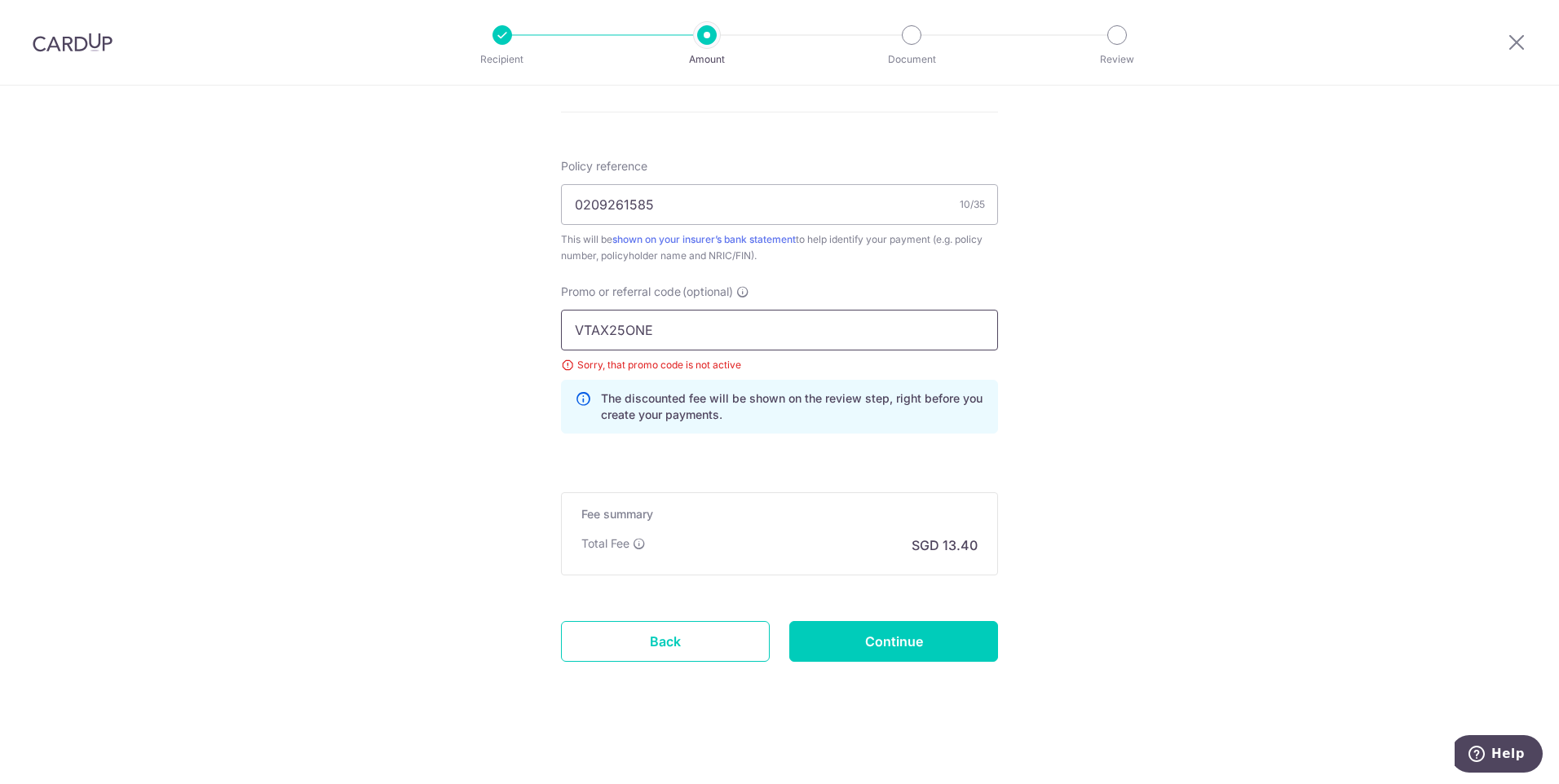
click at [715, 328] on input "VTAX25ONE" at bounding box center [779, 330] width 437 height 41
paste input "MILELION"
type input "MILELION"
click at [874, 637] on input "Continue" at bounding box center [893, 641] width 209 height 41
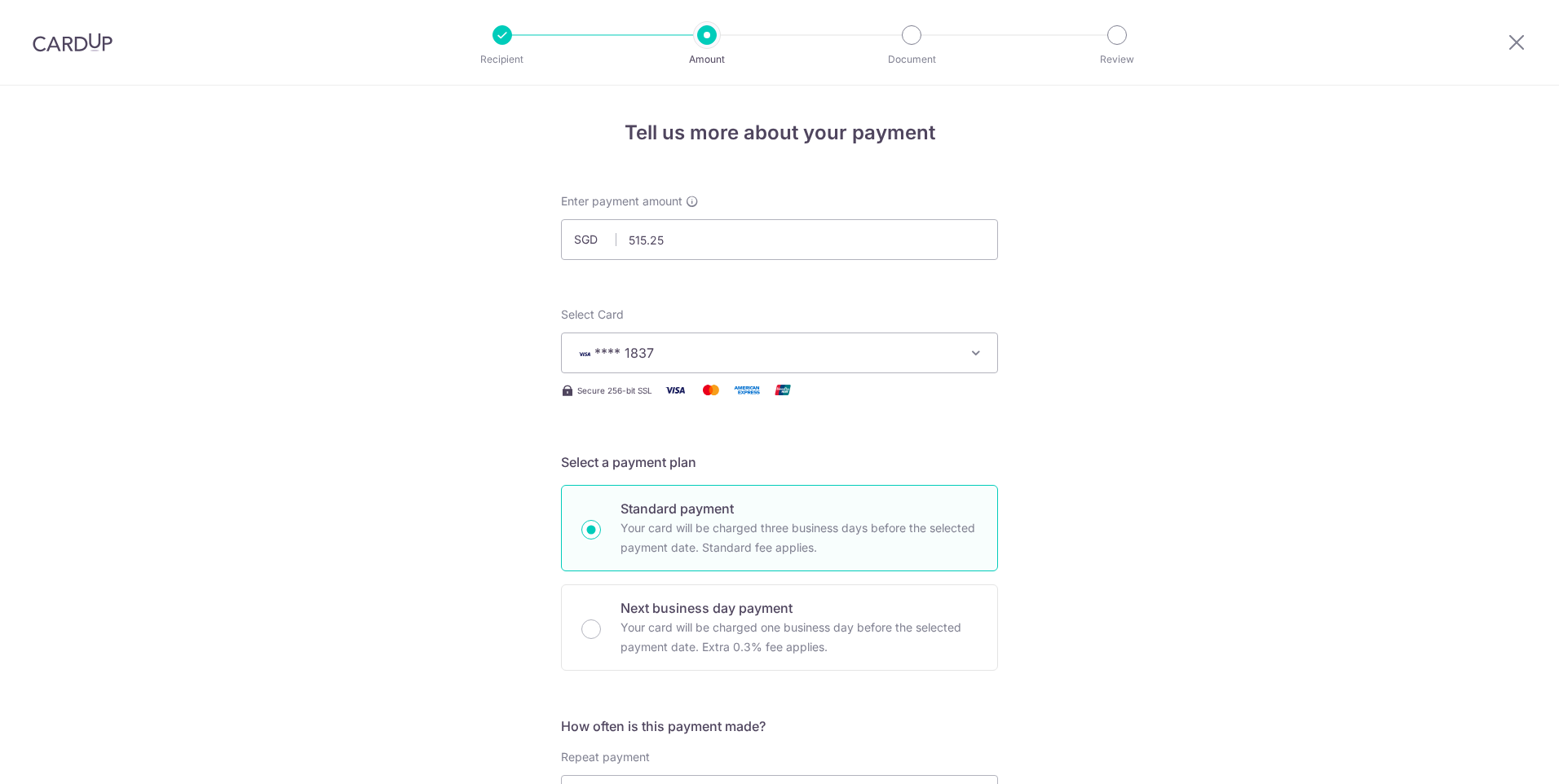
scroll to position [939, 0]
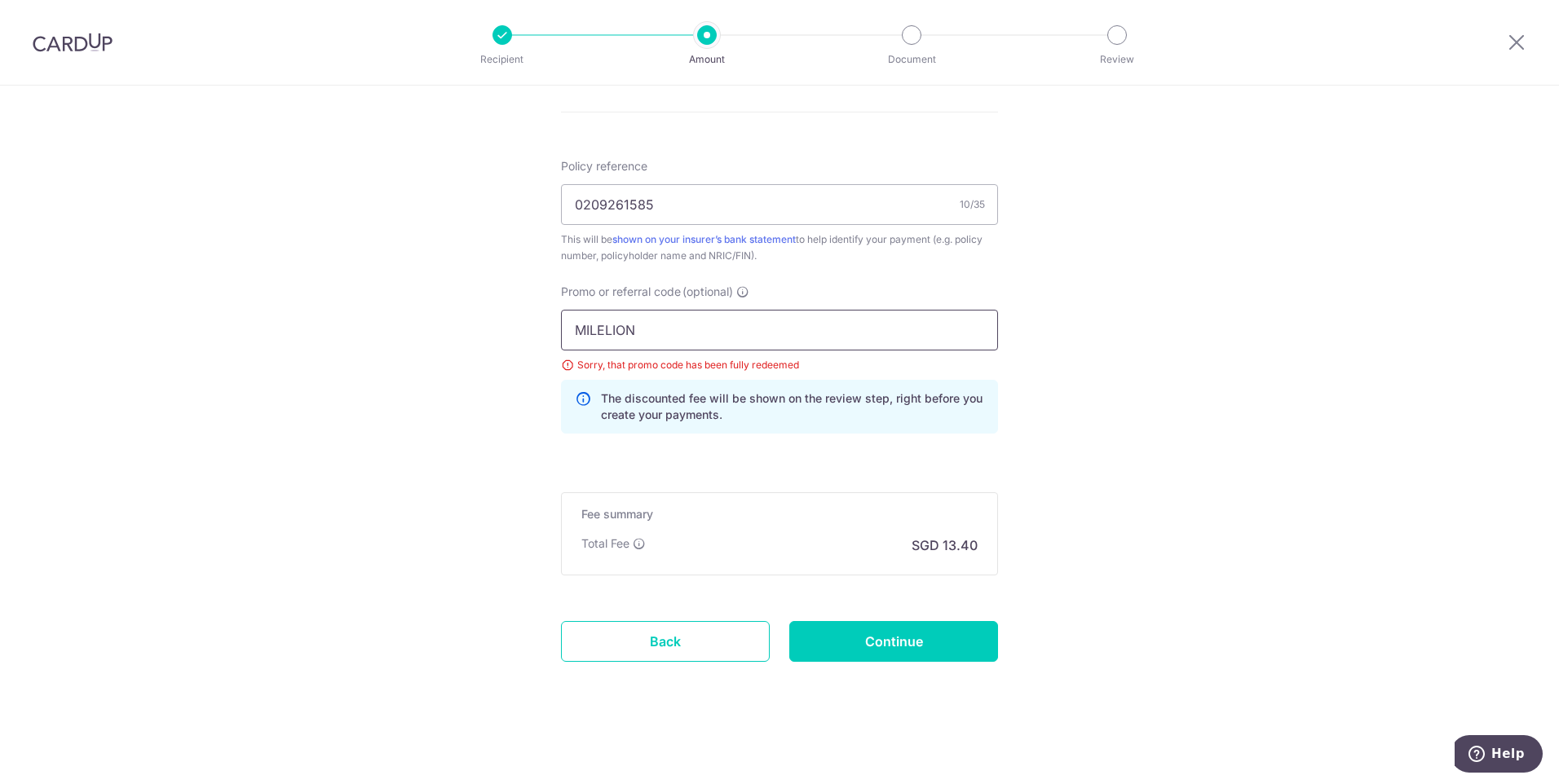
click at [872, 315] on input "MILELION" at bounding box center [779, 330] width 437 height 41
paste input "REC185"
type input "REC185"
click at [872, 634] on input "Continue" at bounding box center [893, 641] width 209 height 41
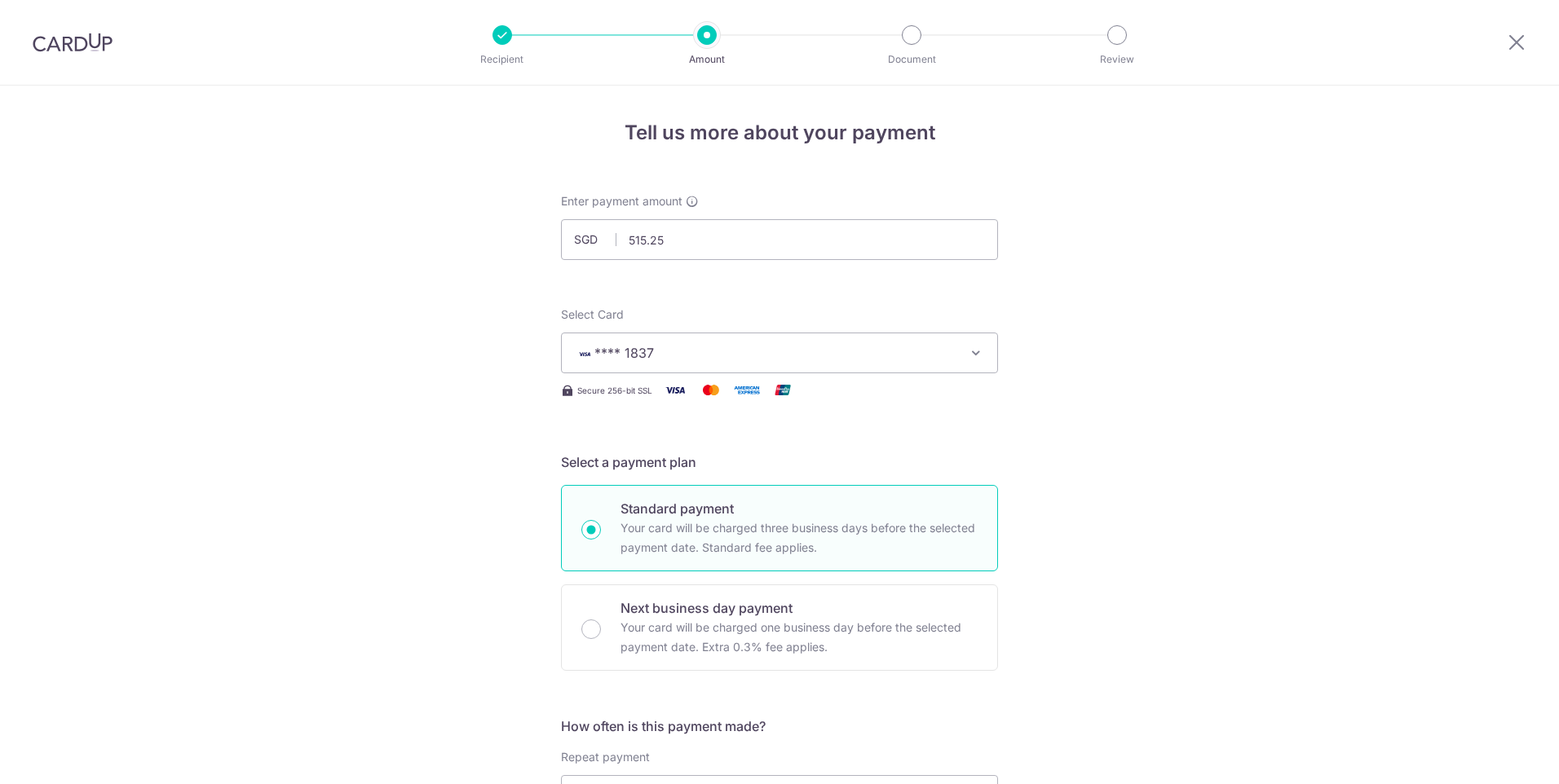
scroll to position [939, 0]
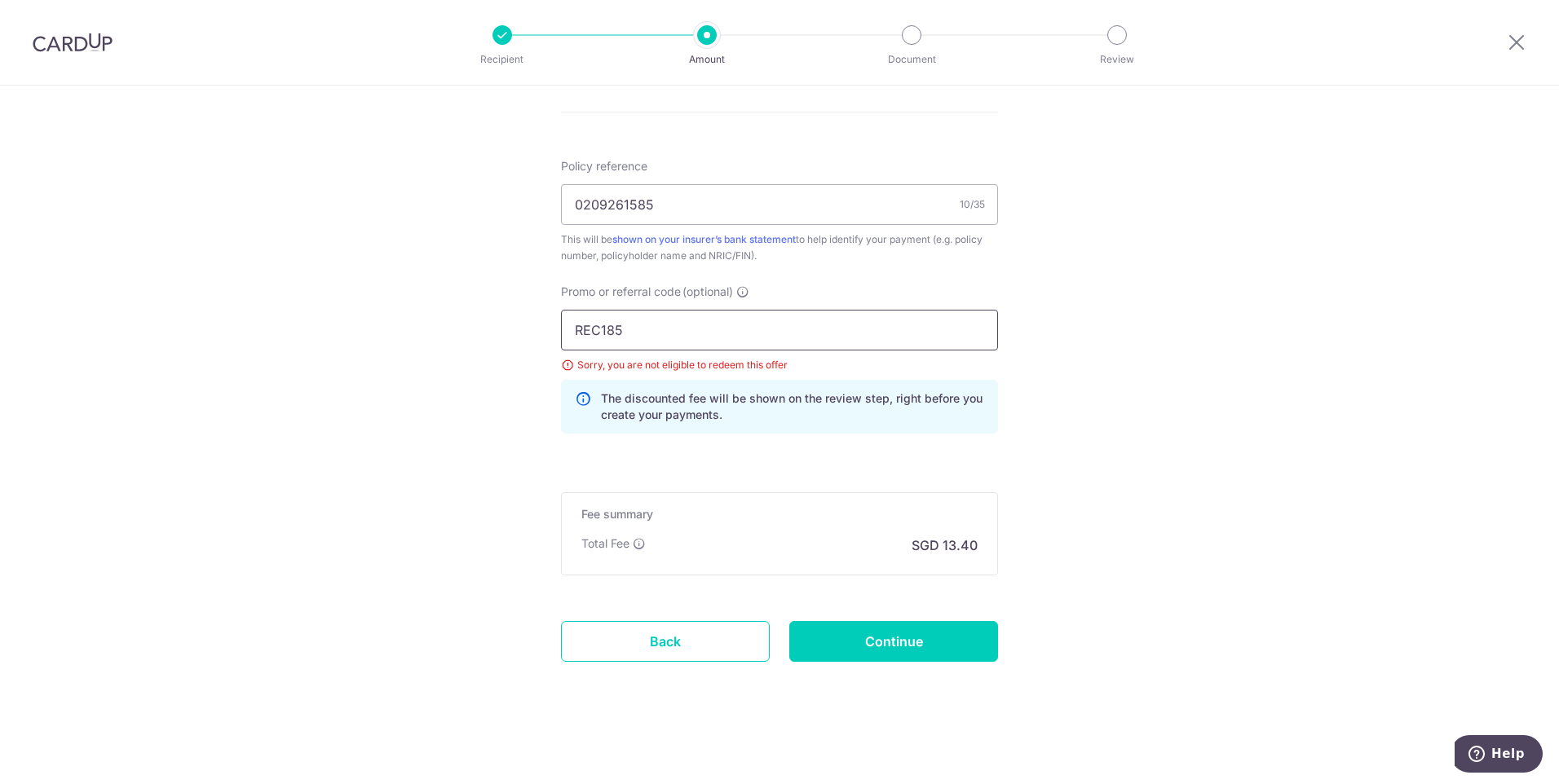
click at [766, 322] on input "REC185" at bounding box center [779, 330] width 437 height 41
paste input "OFF22"
type input "OFF225"
click at [870, 639] on input "Continue" at bounding box center [893, 641] width 209 height 41
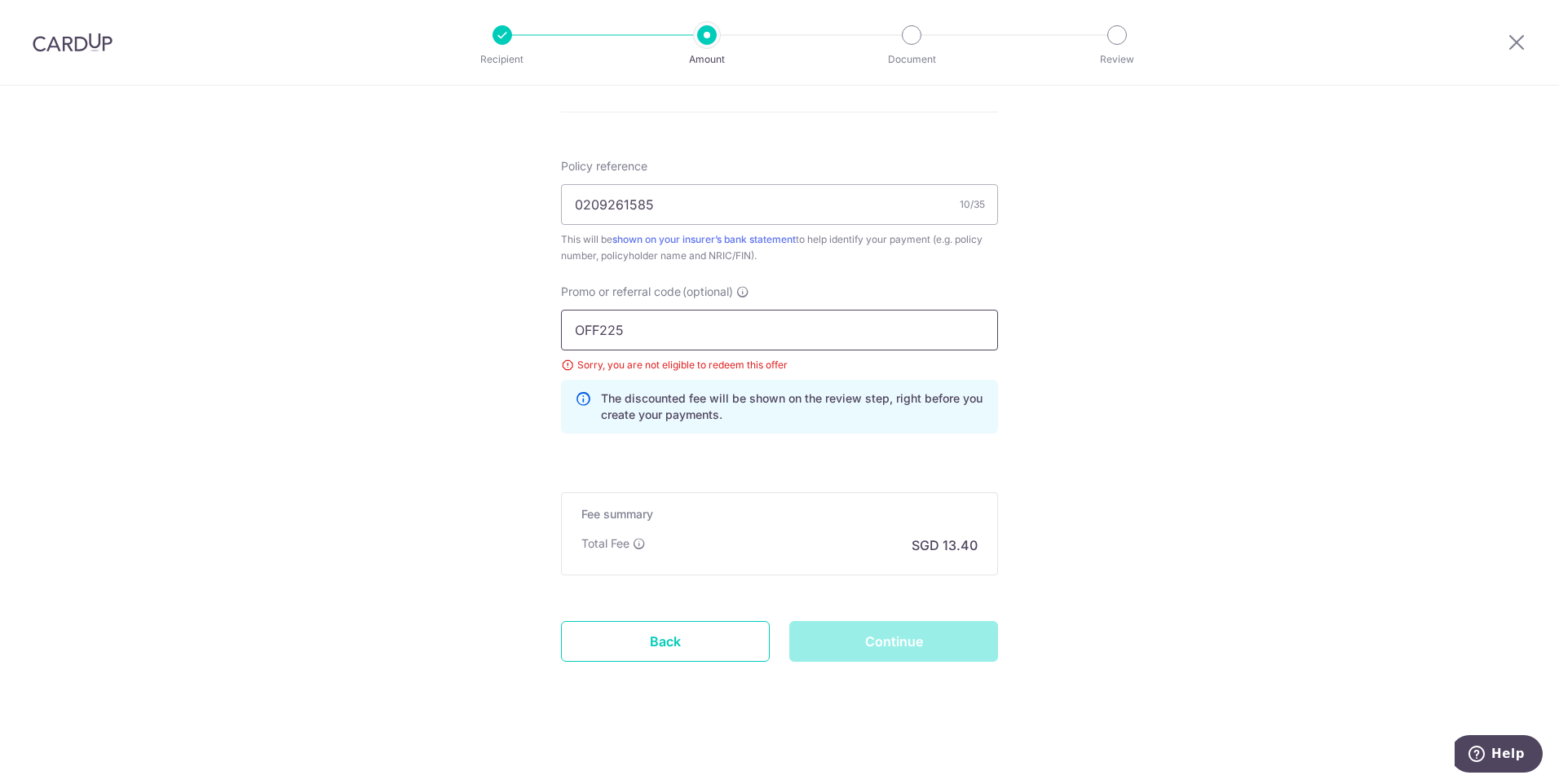
click at [779, 331] on input "OFF225" at bounding box center [779, 330] width 437 height 41
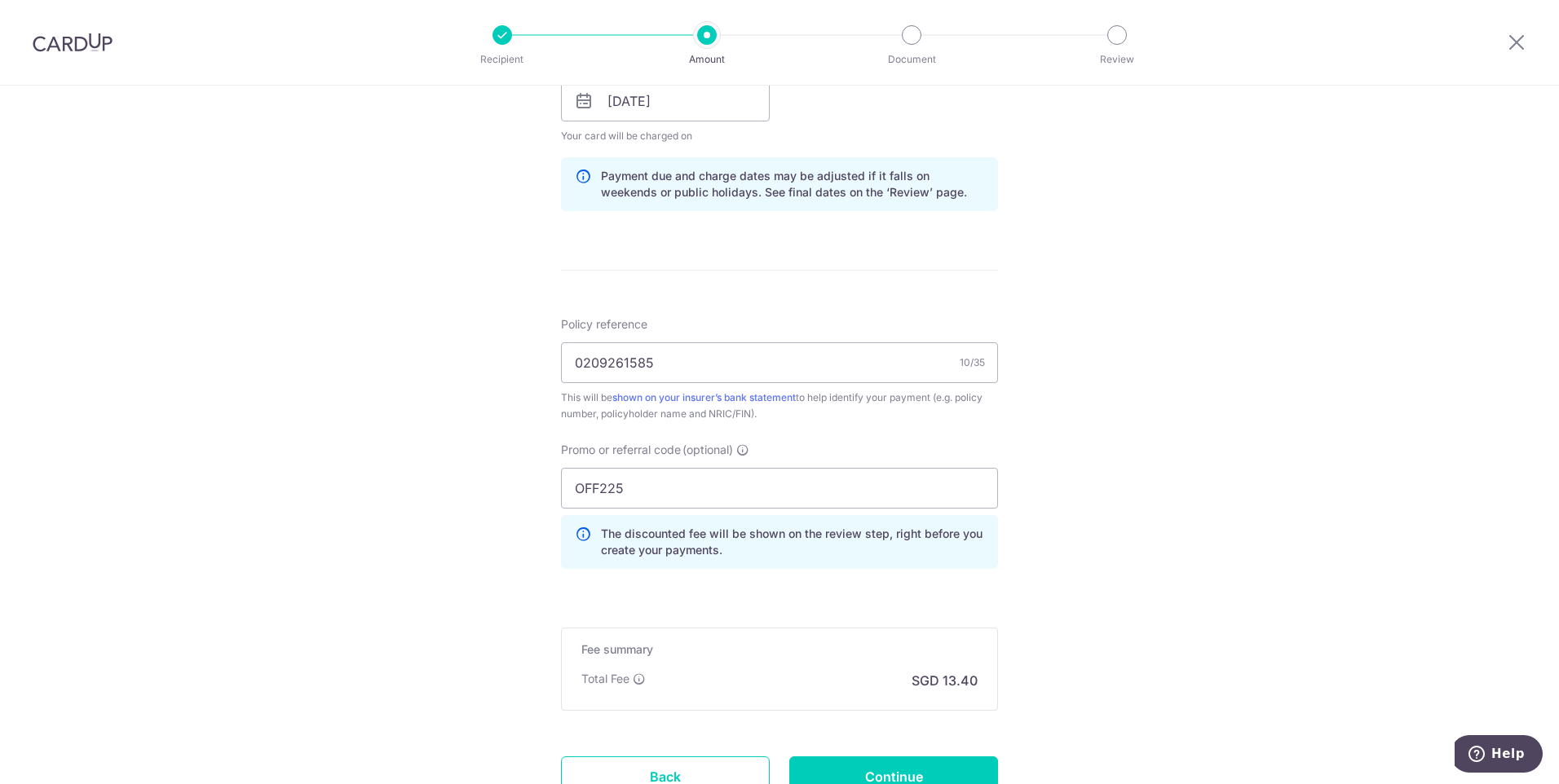
scroll to position [896, 0]
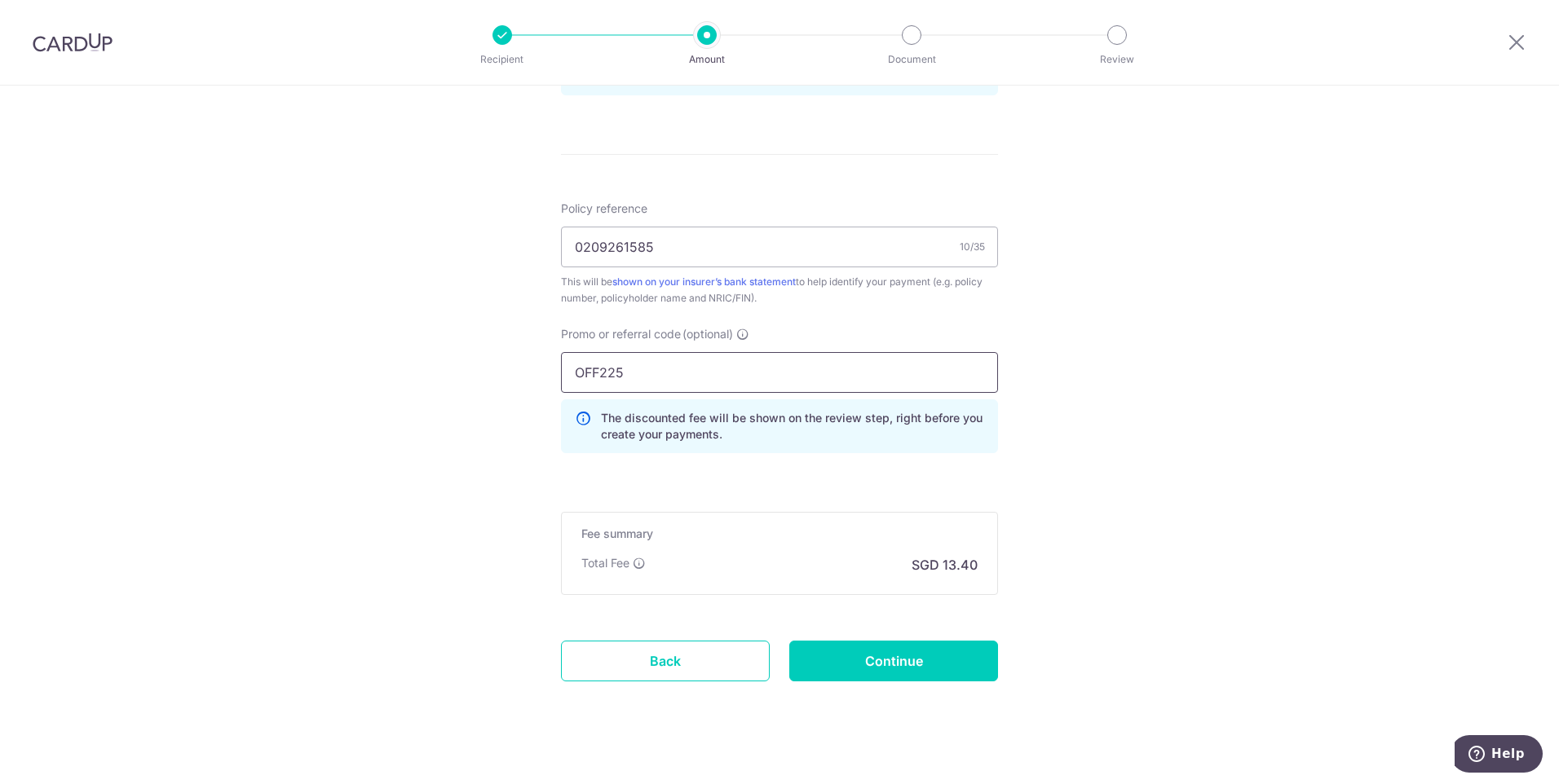
click at [673, 376] on input "OFF225" at bounding box center [779, 372] width 437 height 41
click at [673, 375] on input "OFF225" at bounding box center [779, 372] width 437 height 41
paste input "REC18"
type input "REC185"
click at [876, 662] on input "Continue" at bounding box center [893, 661] width 209 height 41
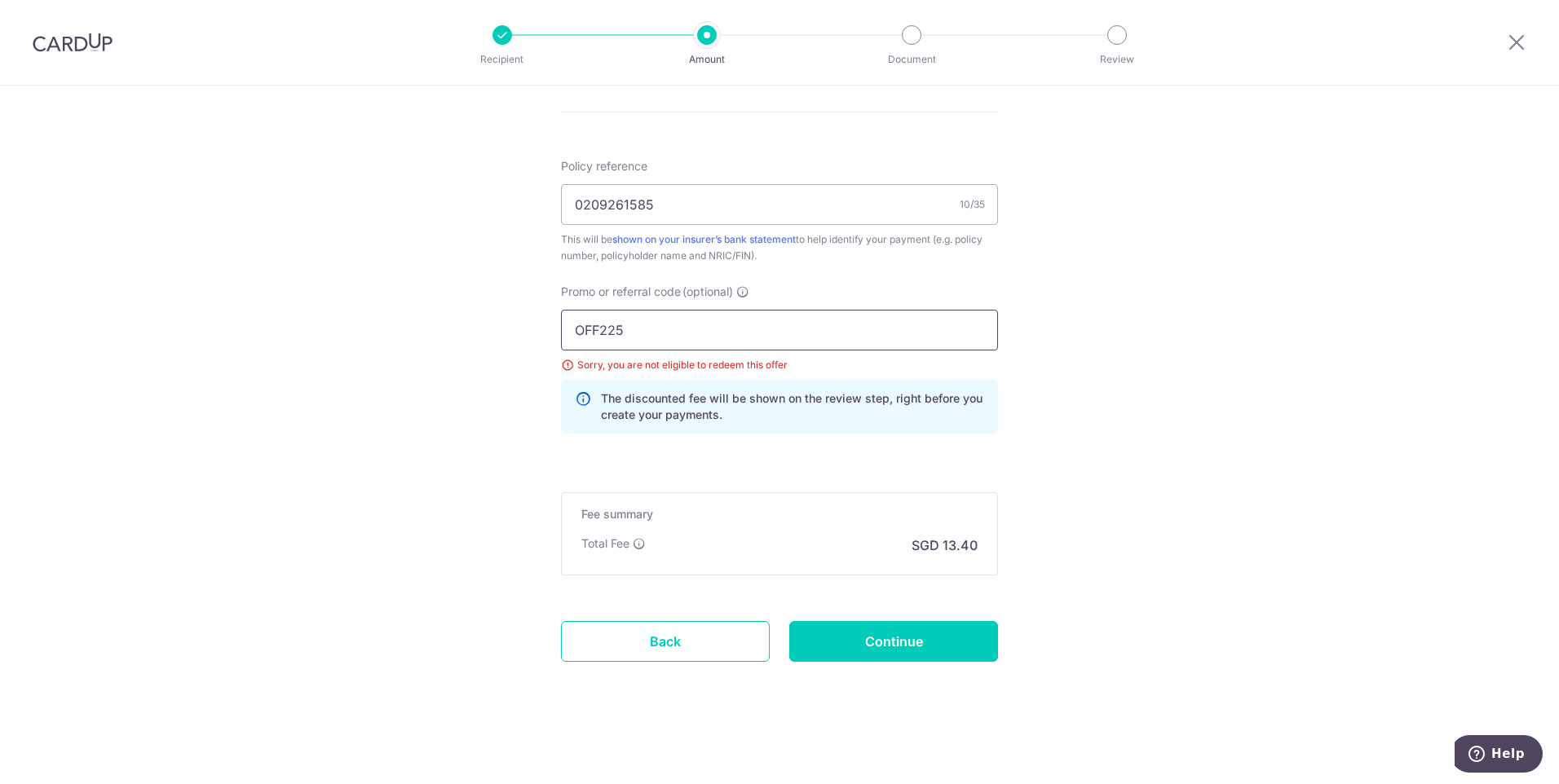
click at [634, 324] on input "OFF225" at bounding box center [779, 330] width 437 height 41
paste input "GLOBE18"
type input "GLOBE185"
click at [895, 639] on input "Continue" at bounding box center [893, 641] width 209 height 41
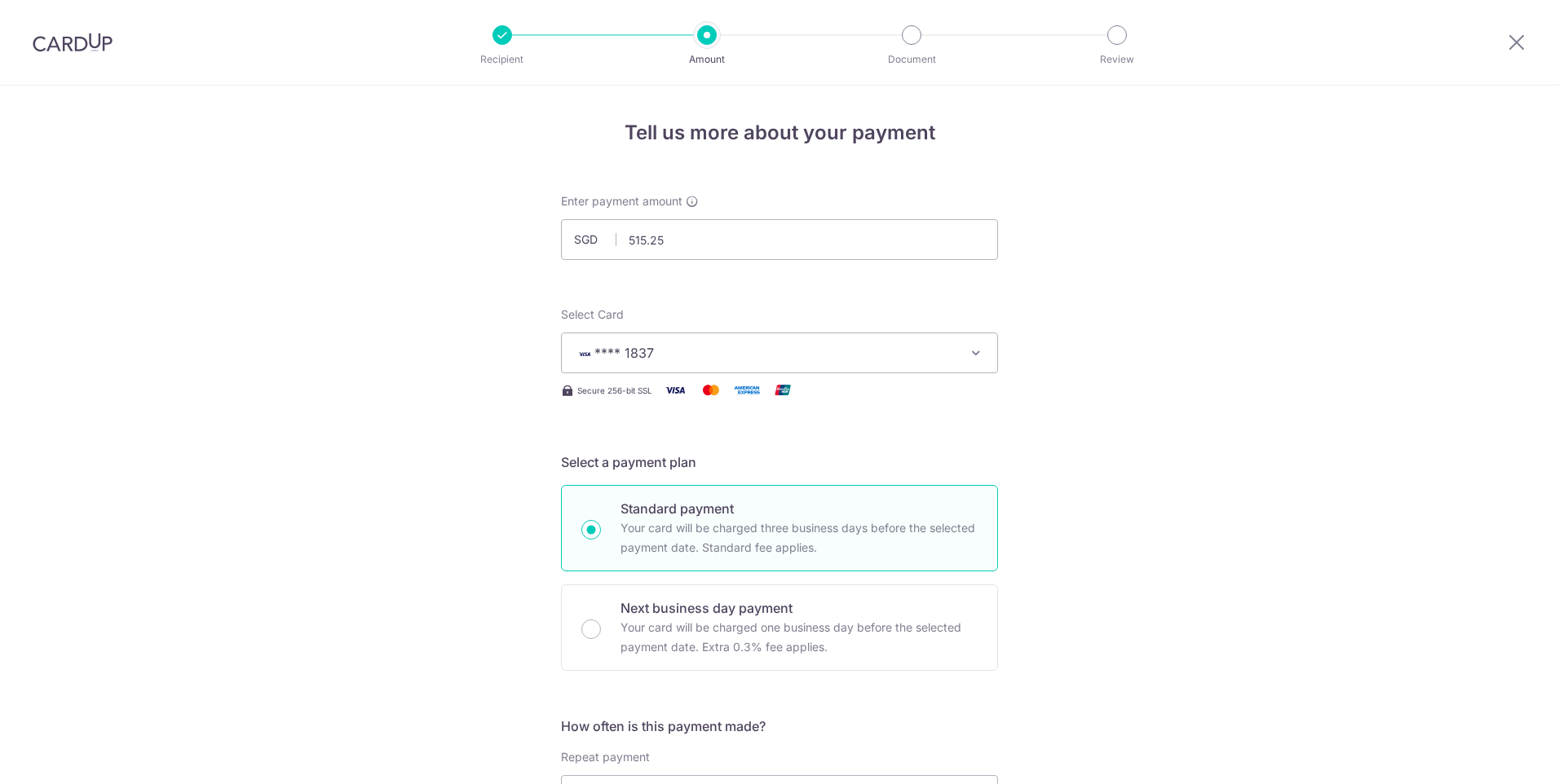
scroll to position [939, 0]
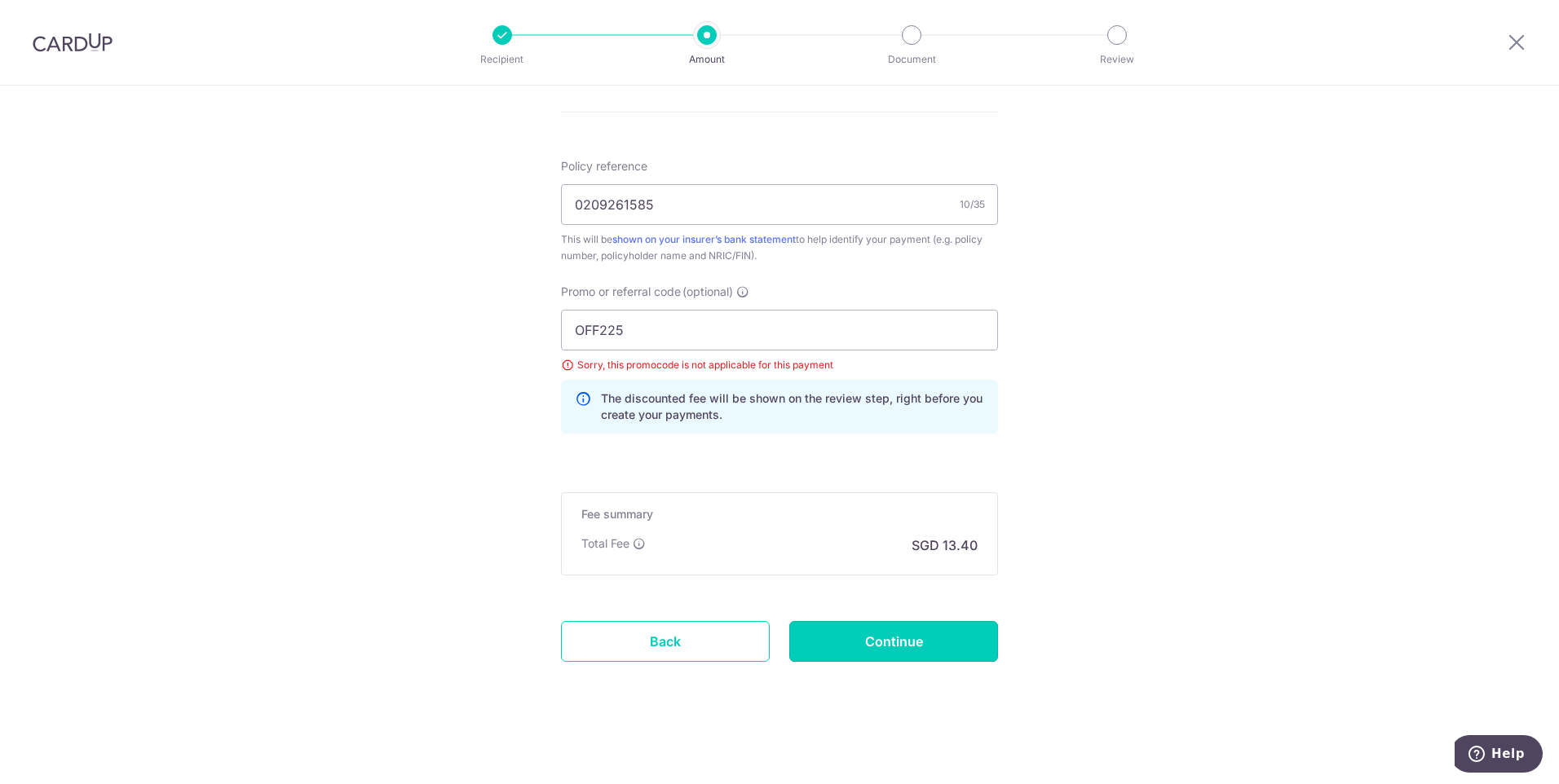
click at [876, 643] on input "Continue" at bounding box center [893, 641] width 209 height 41
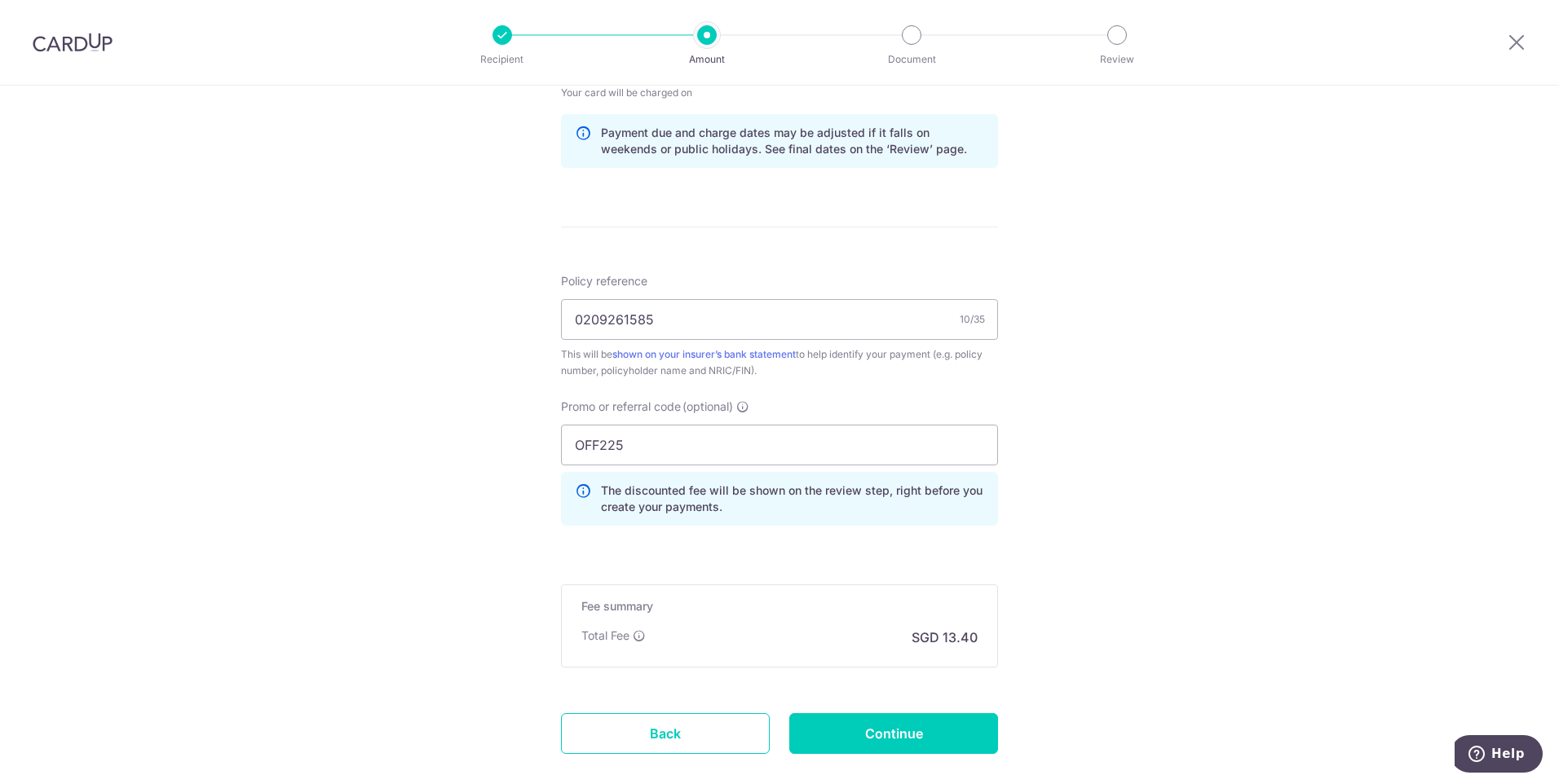
scroll to position [915, 0]
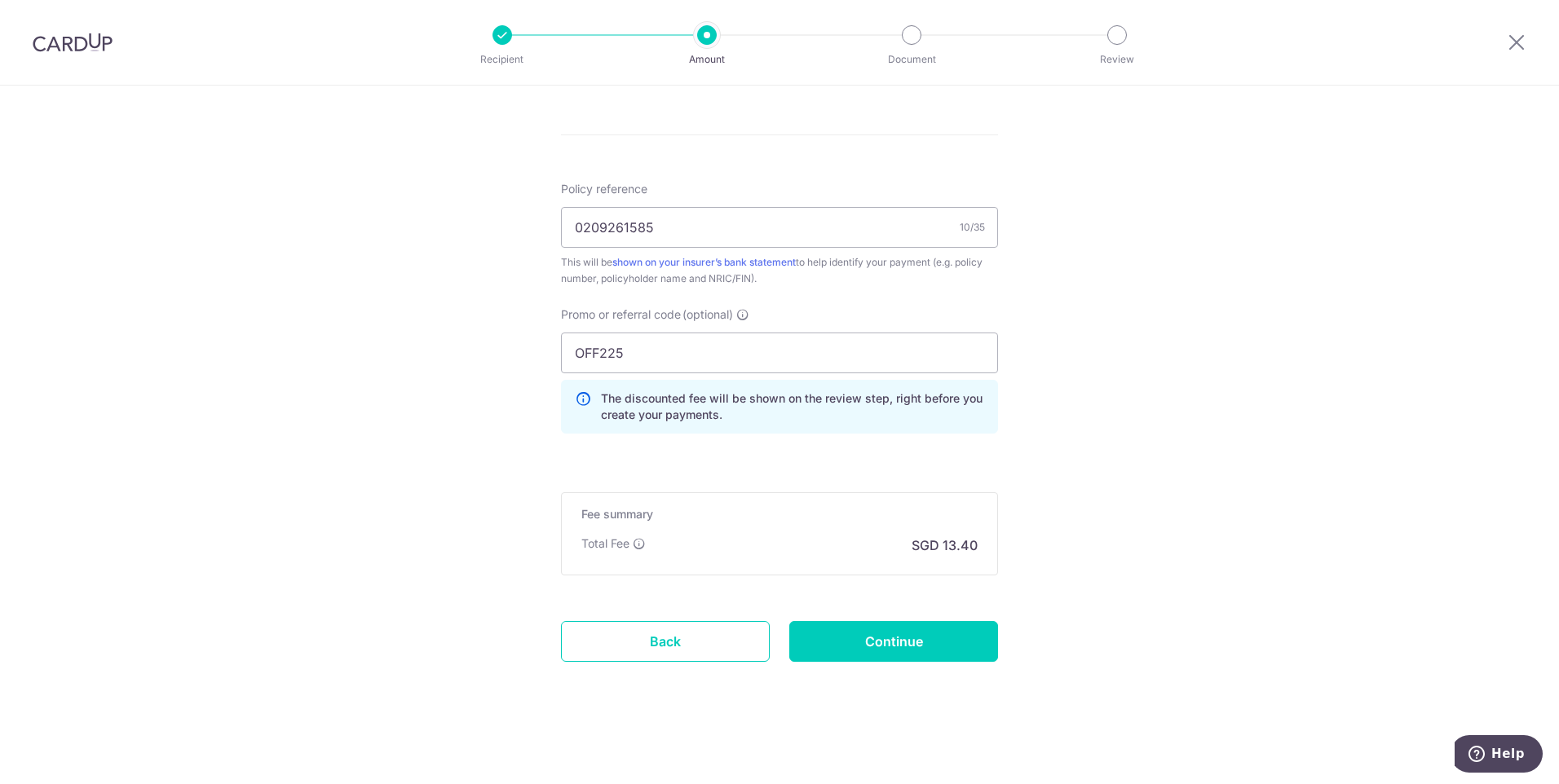
click at [973, 651] on input "Continue" at bounding box center [893, 641] width 209 height 41
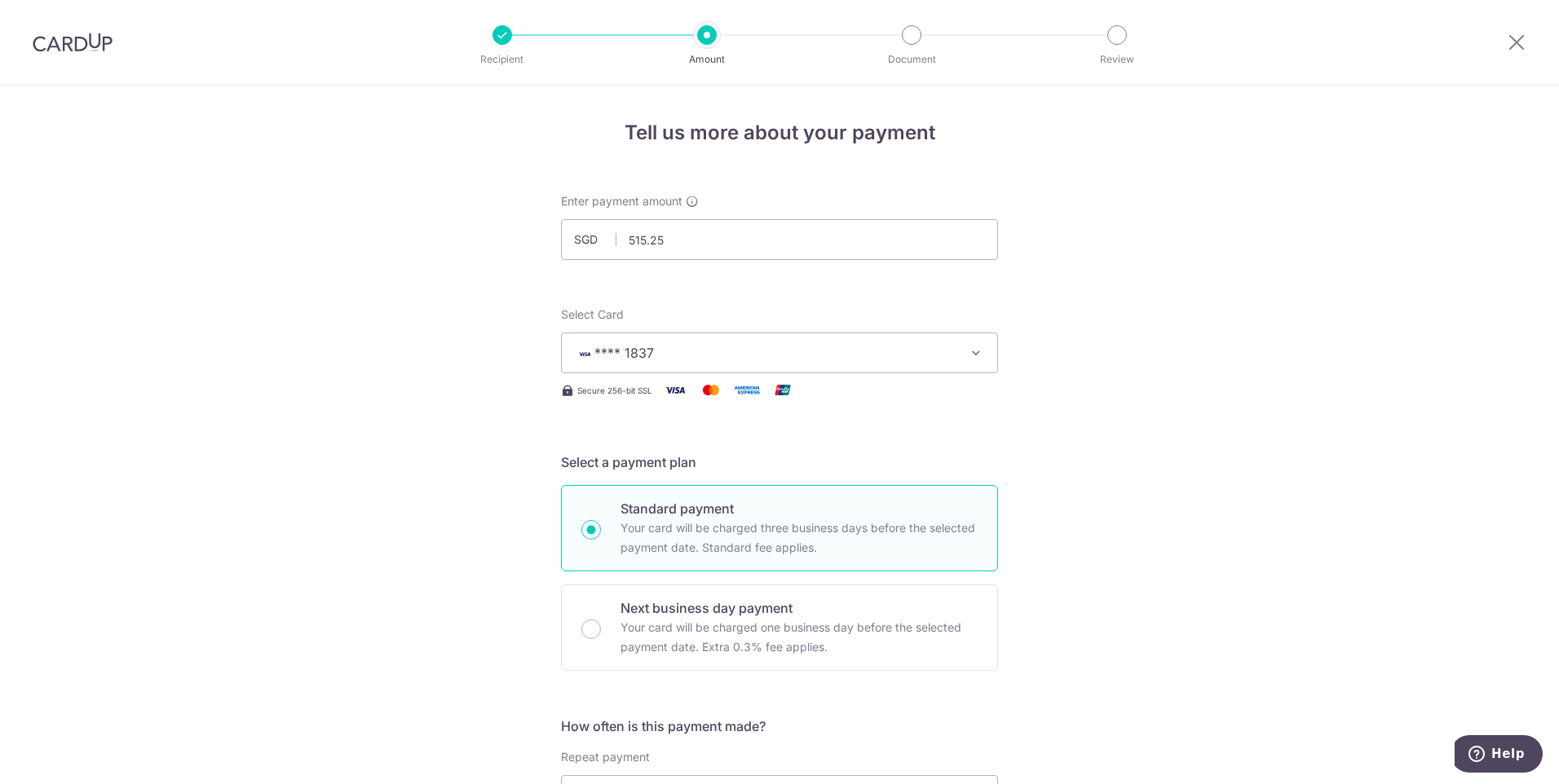
click at [673, 334] on button "**** 1837" at bounding box center [779, 353] width 437 height 41
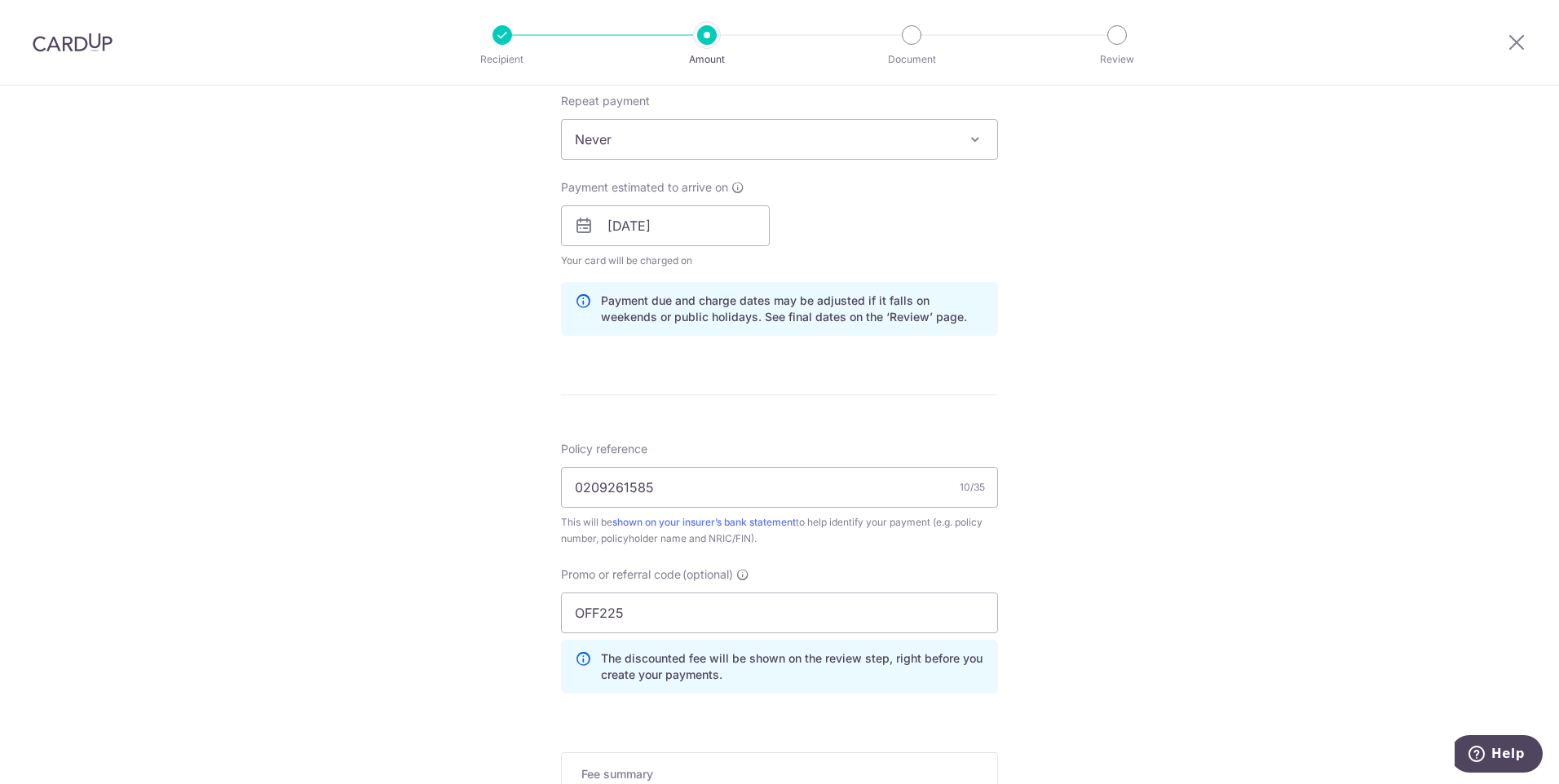
scroll to position [815, 0]
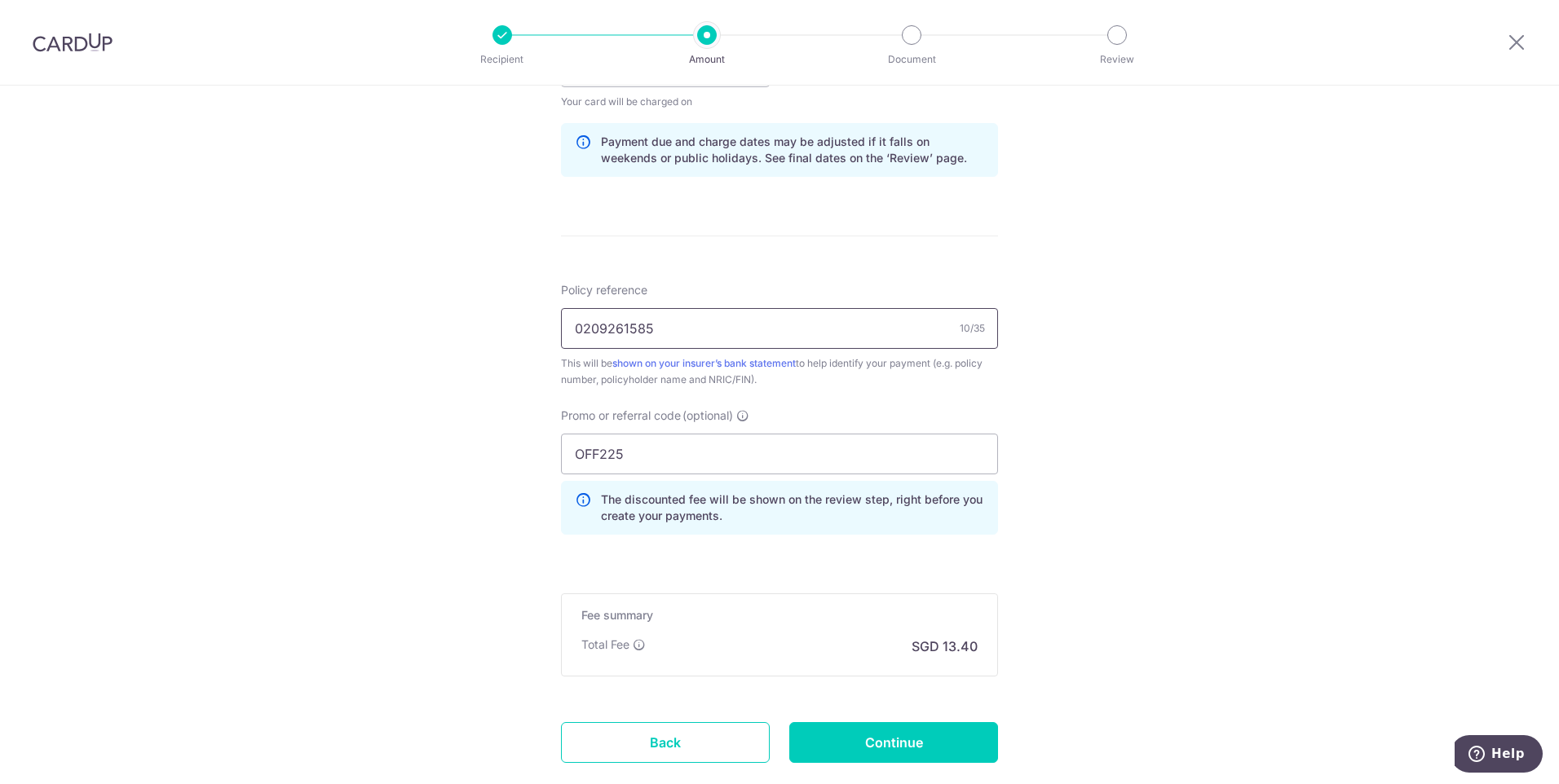
click at [731, 343] on input "0209261585" at bounding box center [779, 328] width 437 height 41
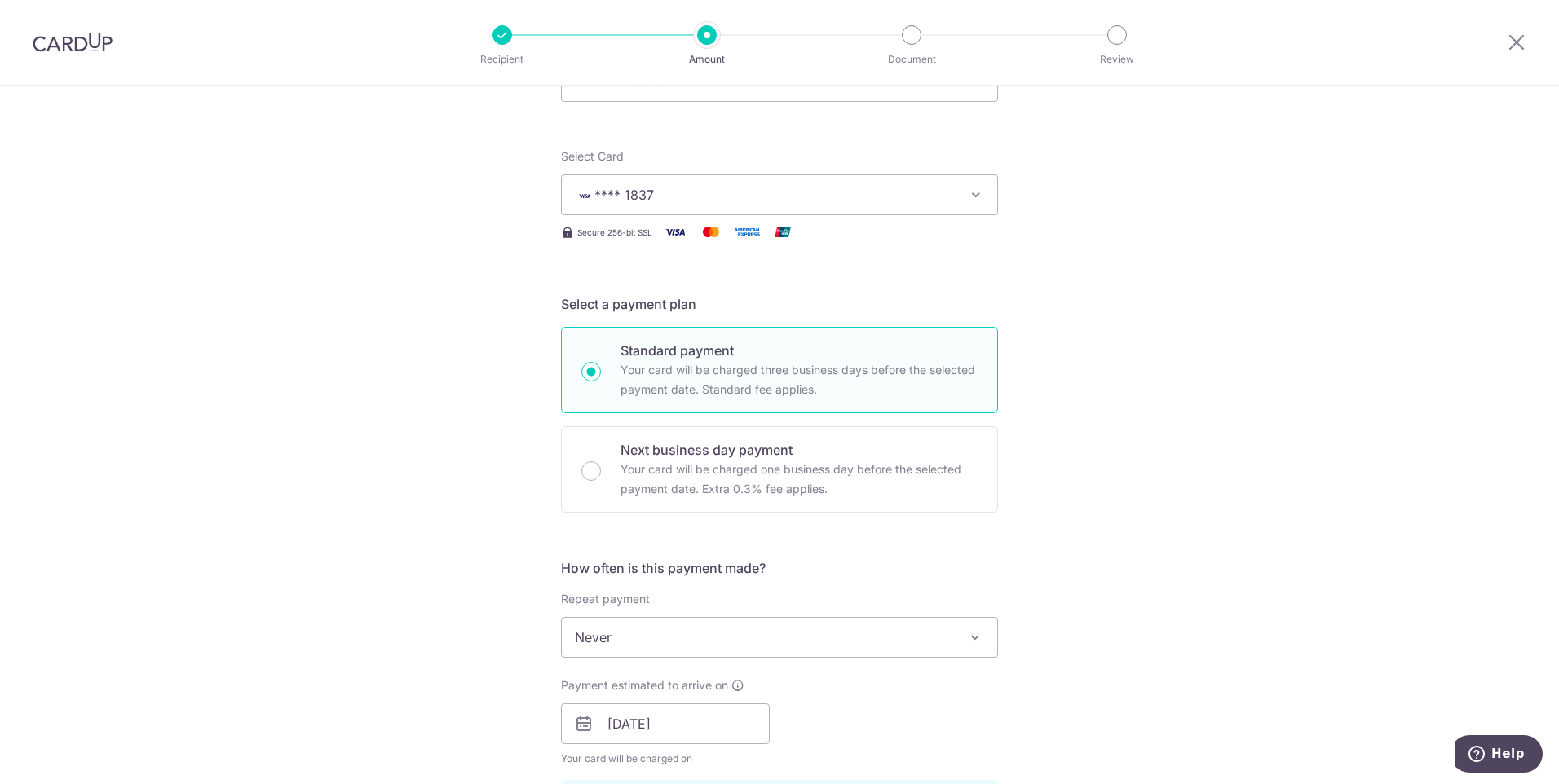
scroll to position [0, 0]
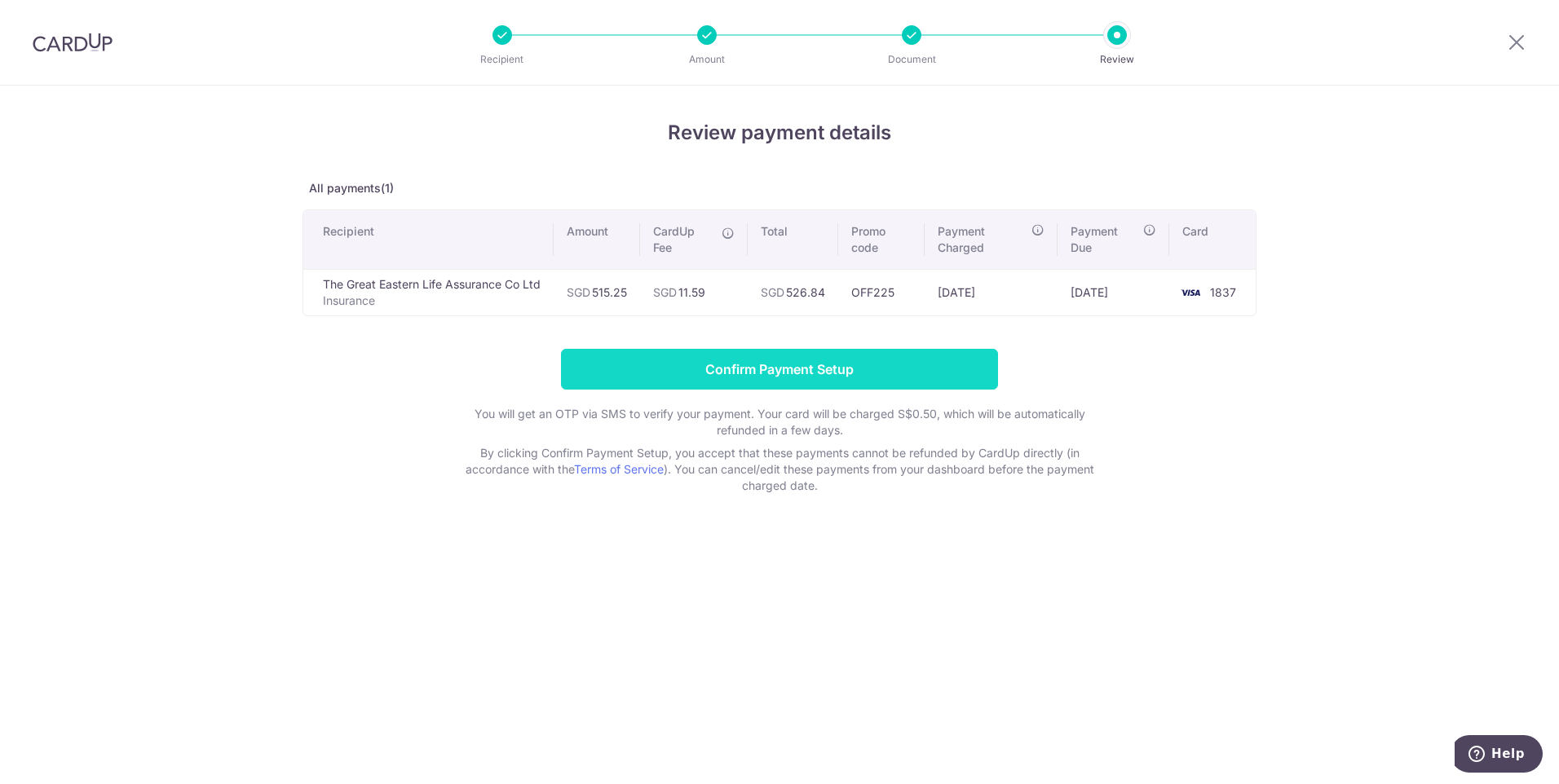
click at [938, 367] on input "Confirm Payment Setup" at bounding box center [779, 369] width 437 height 41
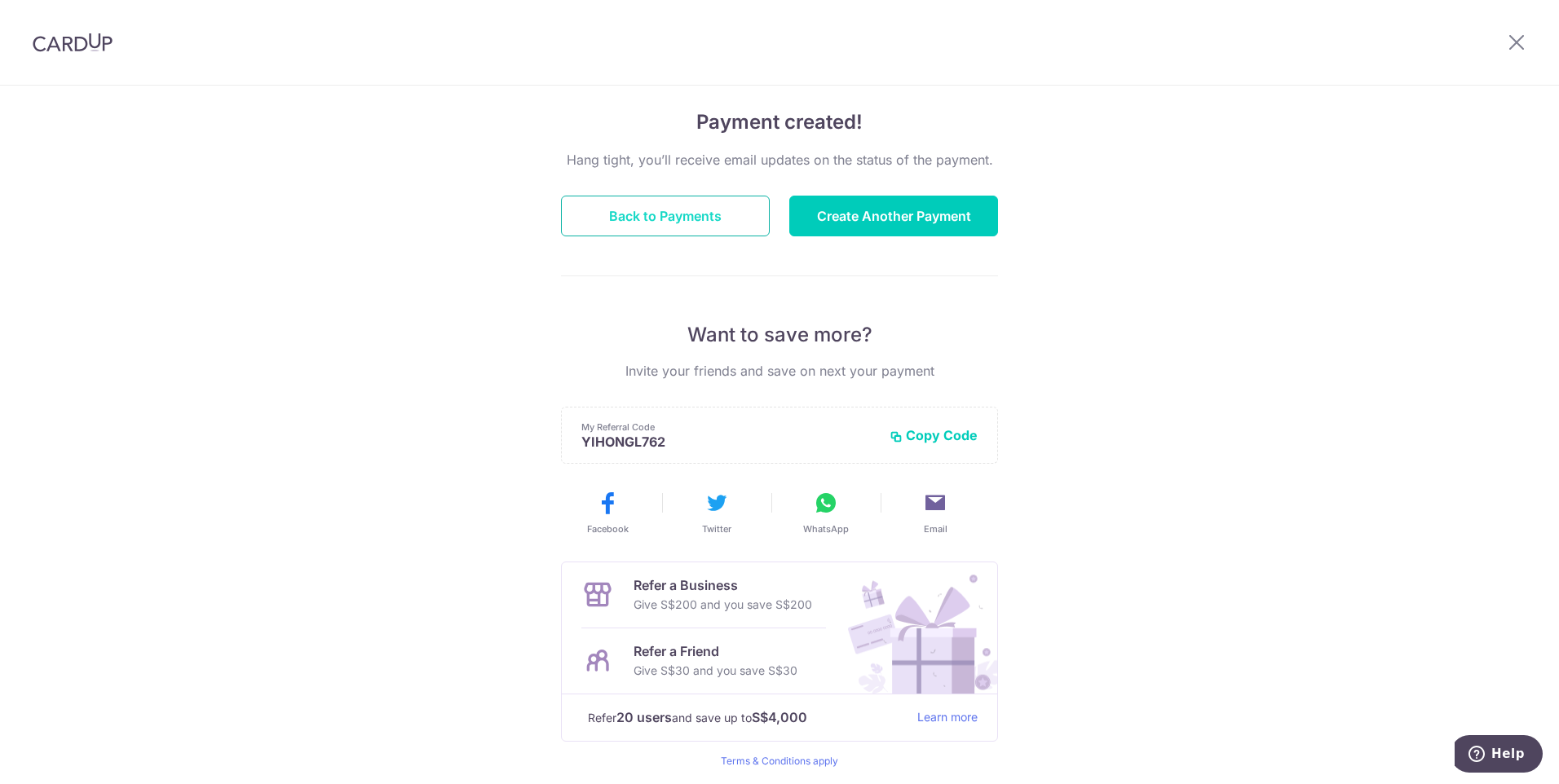
scroll to position [9, 0]
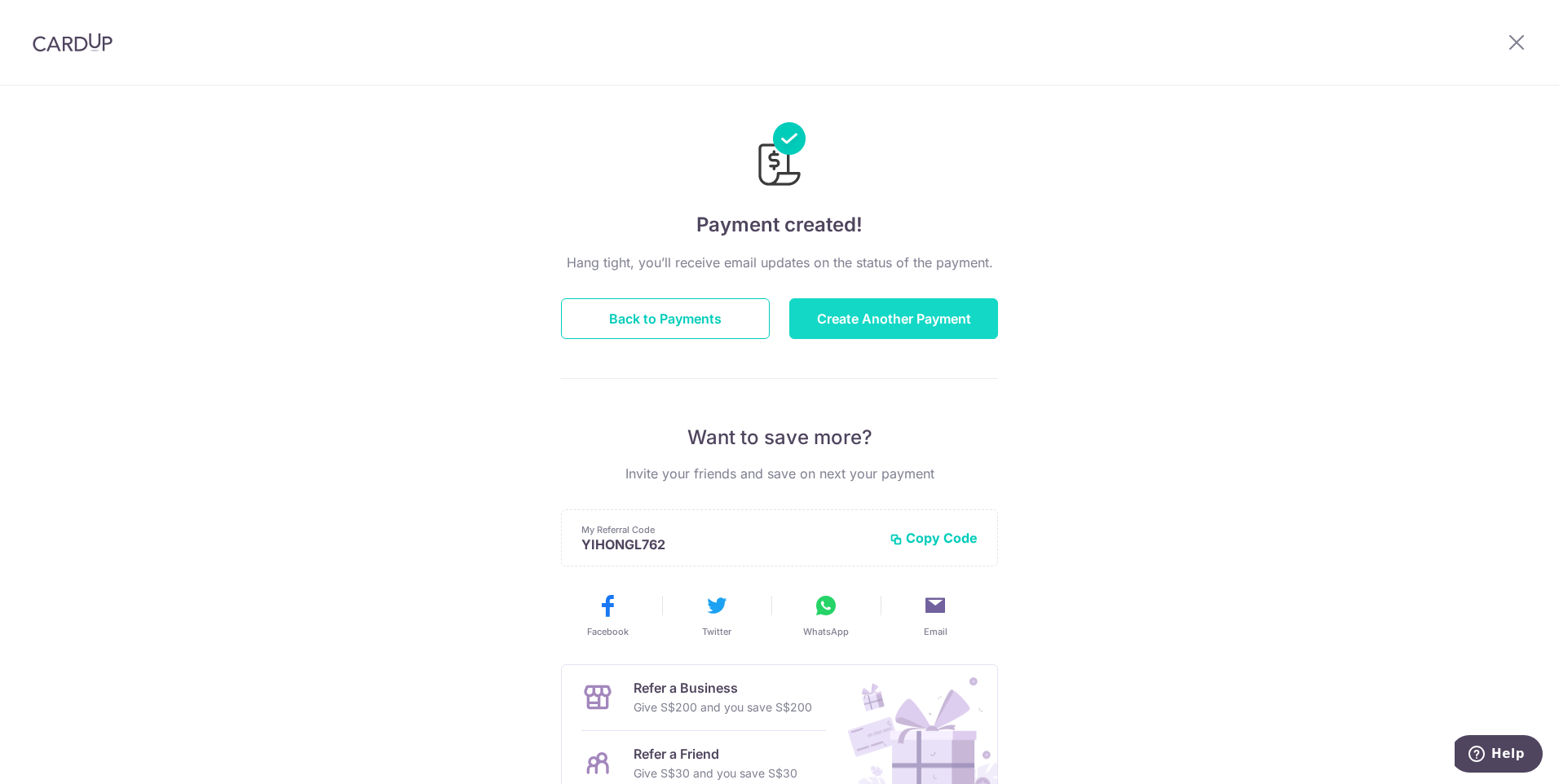
click at [854, 319] on button "Create Another Payment" at bounding box center [893, 318] width 209 height 41
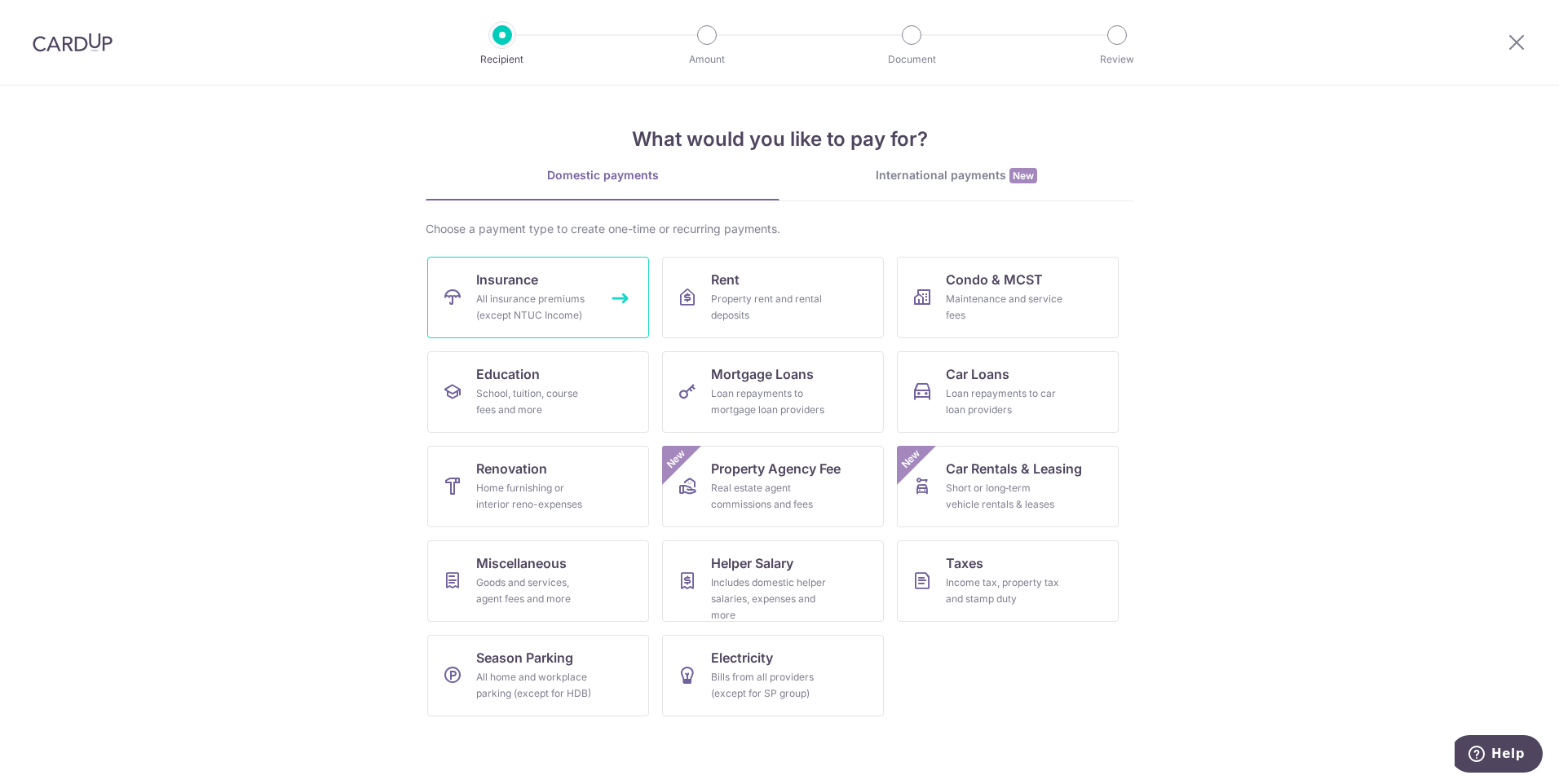
click at [559, 285] on link "Insurance All insurance premiums (except NTUC Income)" at bounding box center [538, 297] width 222 height 82
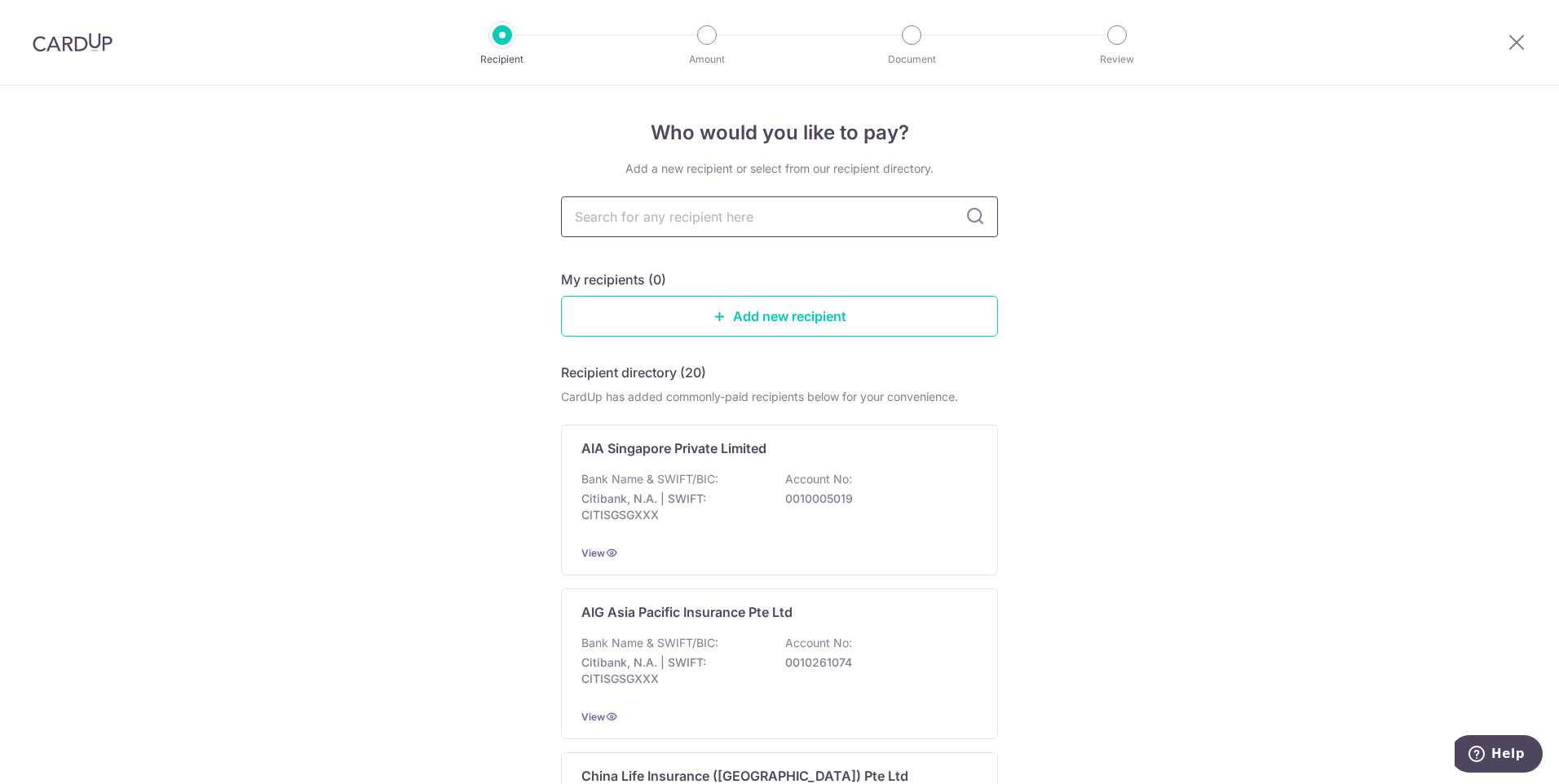
click at [755, 221] on input "text" at bounding box center [779, 217] width 437 height 41
type input "great eastern"
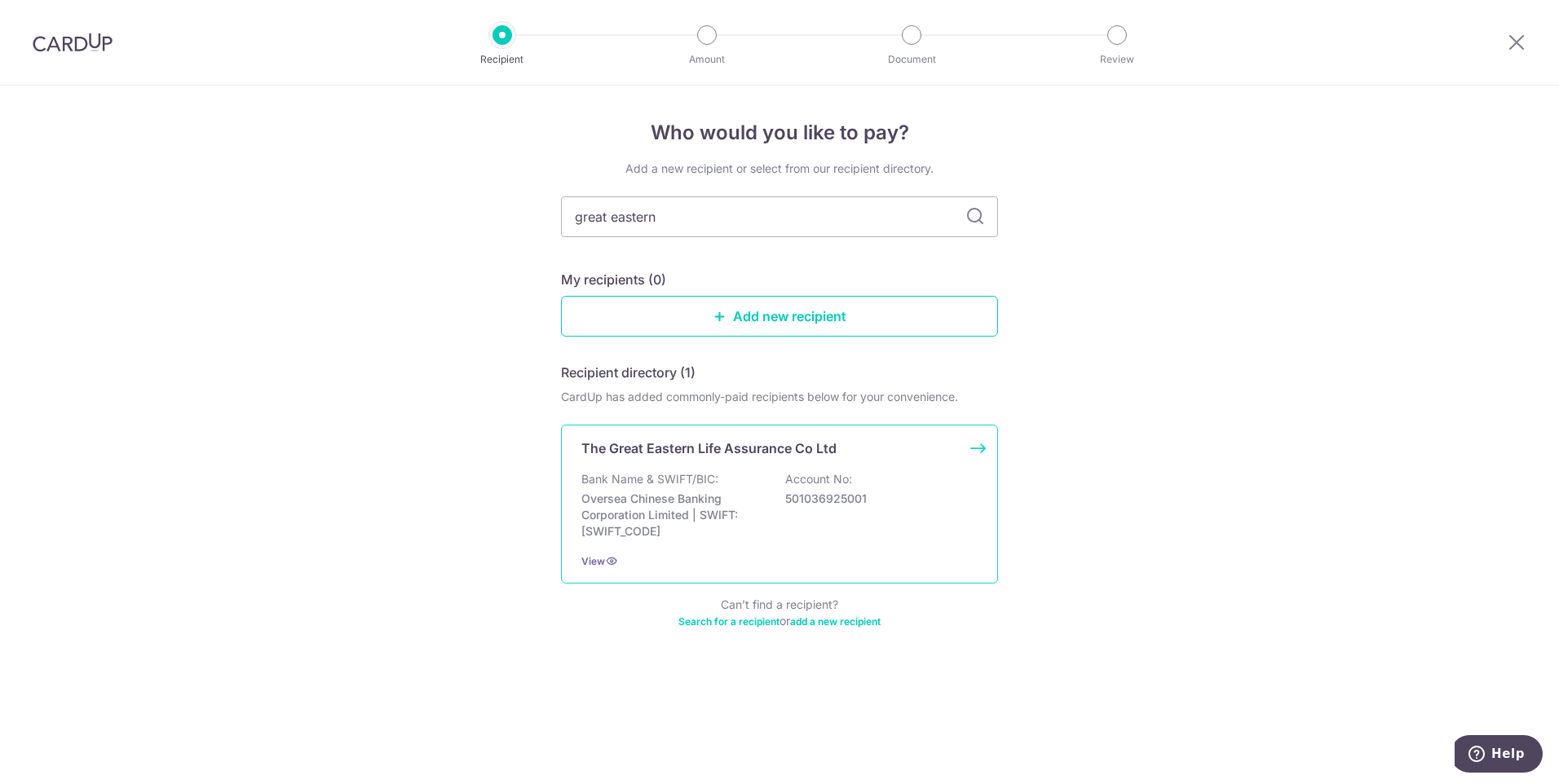
click at [775, 459] on div "The Great Eastern Life Assurance Co Ltd Bank Name & SWIFT/BIC: Oversea Chinese …" at bounding box center [779, 503] width 437 height 159
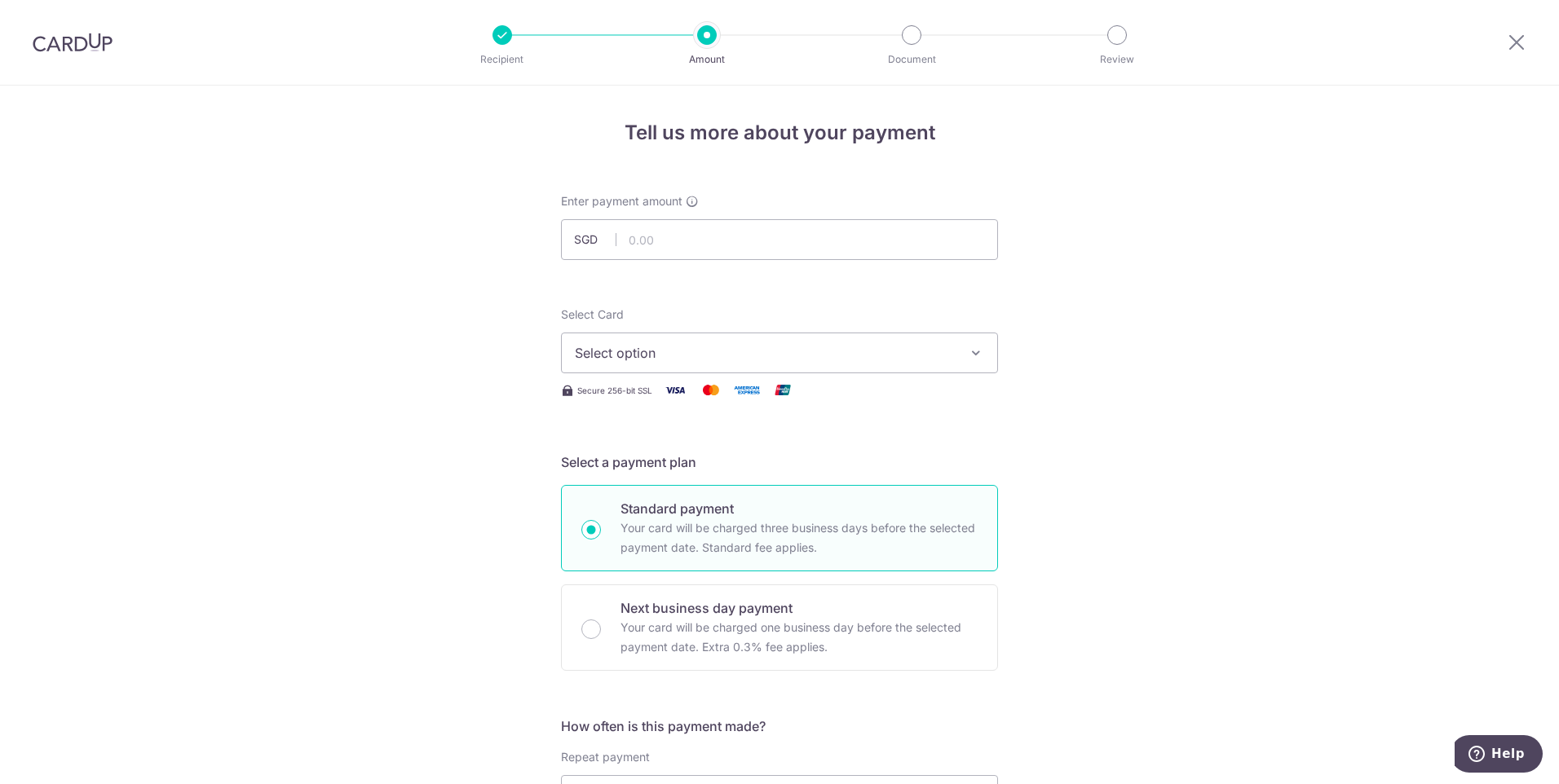
click at [808, 348] on span "Select option" at bounding box center [765, 353] width 380 height 20
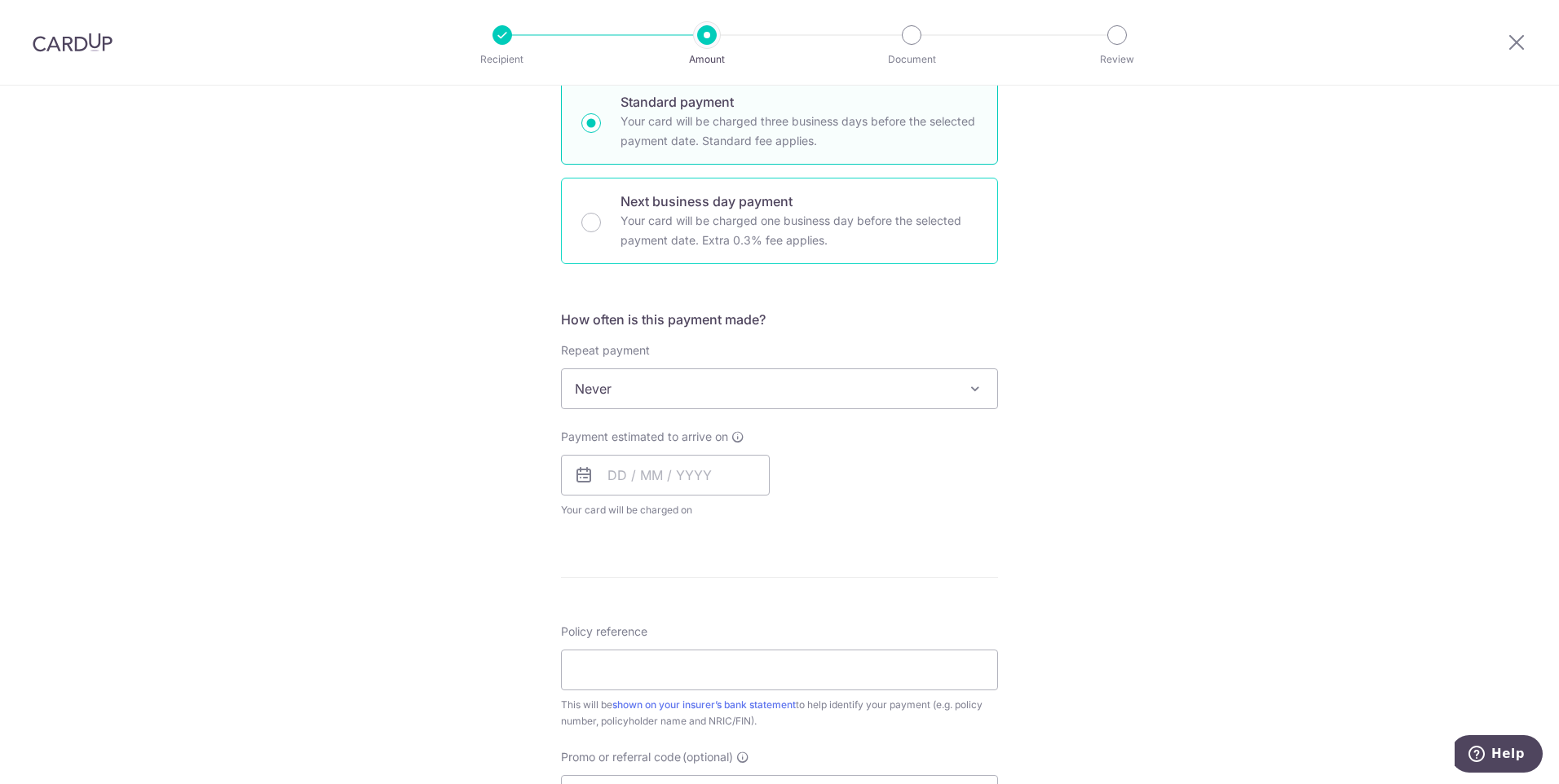
scroll to position [407, 0]
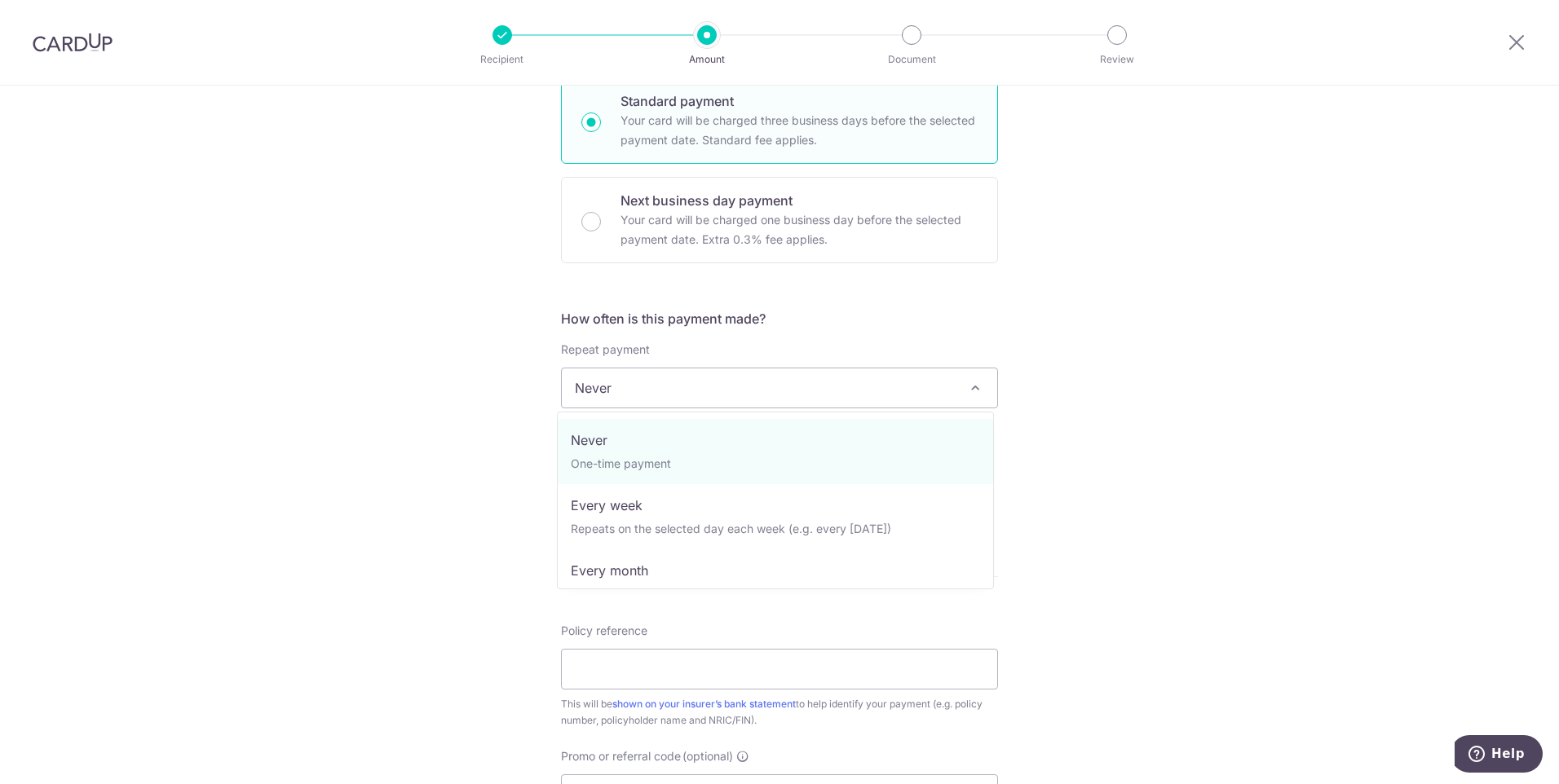
click at [807, 394] on span "Never" at bounding box center [779, 387] width 435 height 39
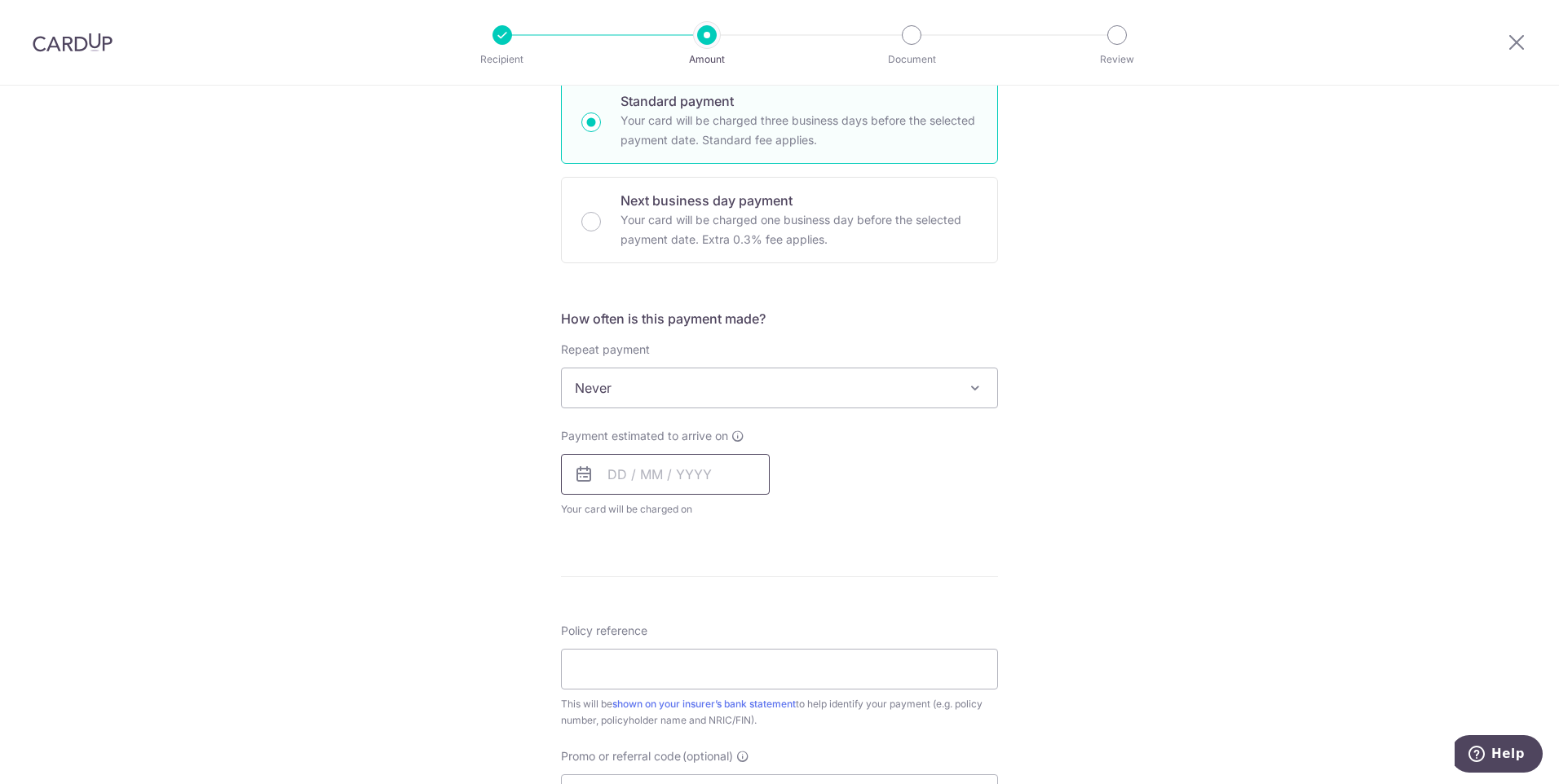
click at [703, 474] on input "text" at bounding box center [665, 474] width 209 height 41
click at [631, 625] on link "6" at bounding box center [627, 622] width 26 height 26
type input "06/10/2025"
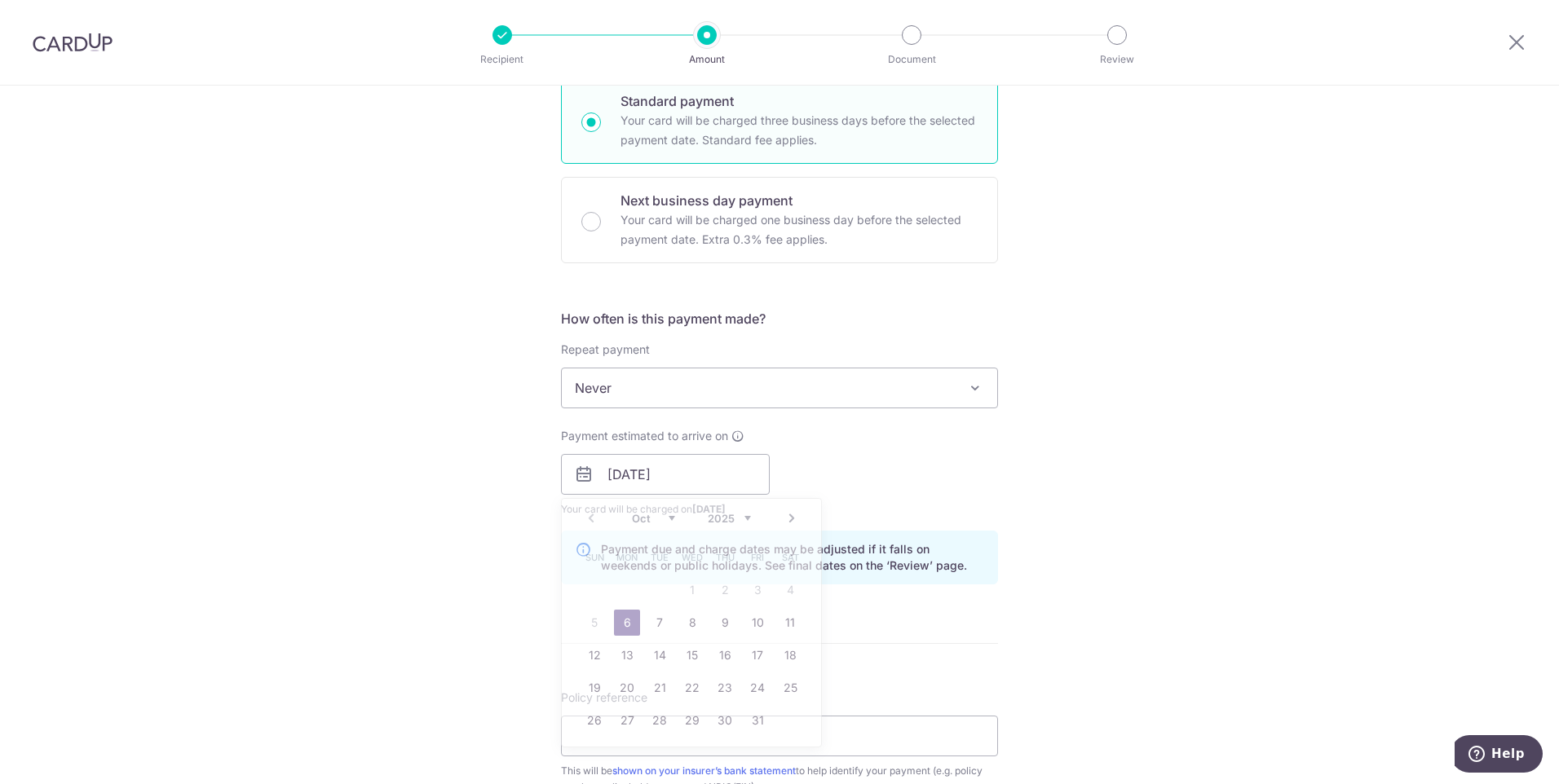
click at [865, 518] on div "How often is this payment made? Repeat payment Never Every week Every month Eve…" at bounding box center [779, 453] width 437 height 288
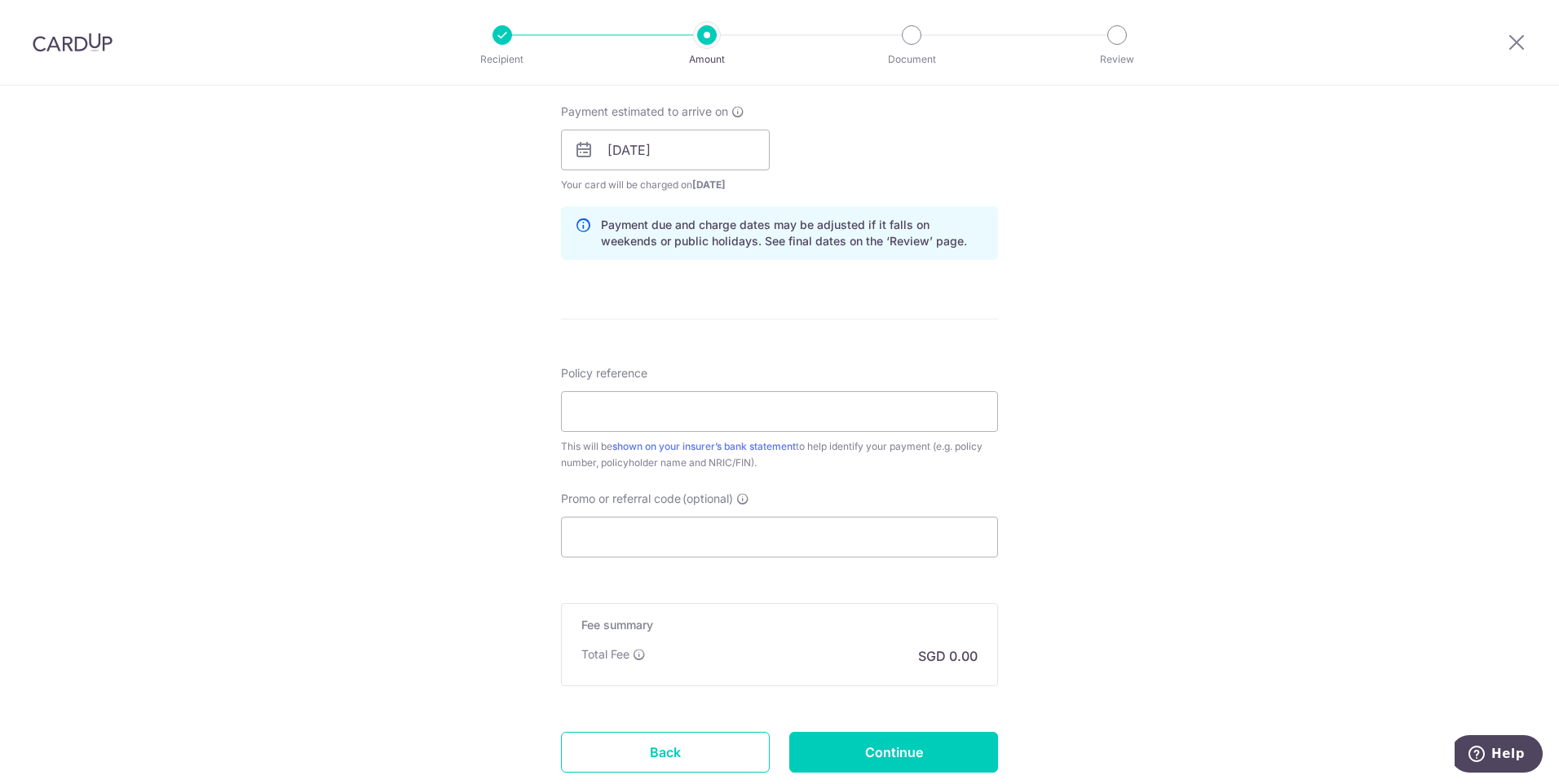
scroll to position [733, 0]
click at [819, 419] on input "Policy reference" at bounding box center [779, 410] width 437 height 41
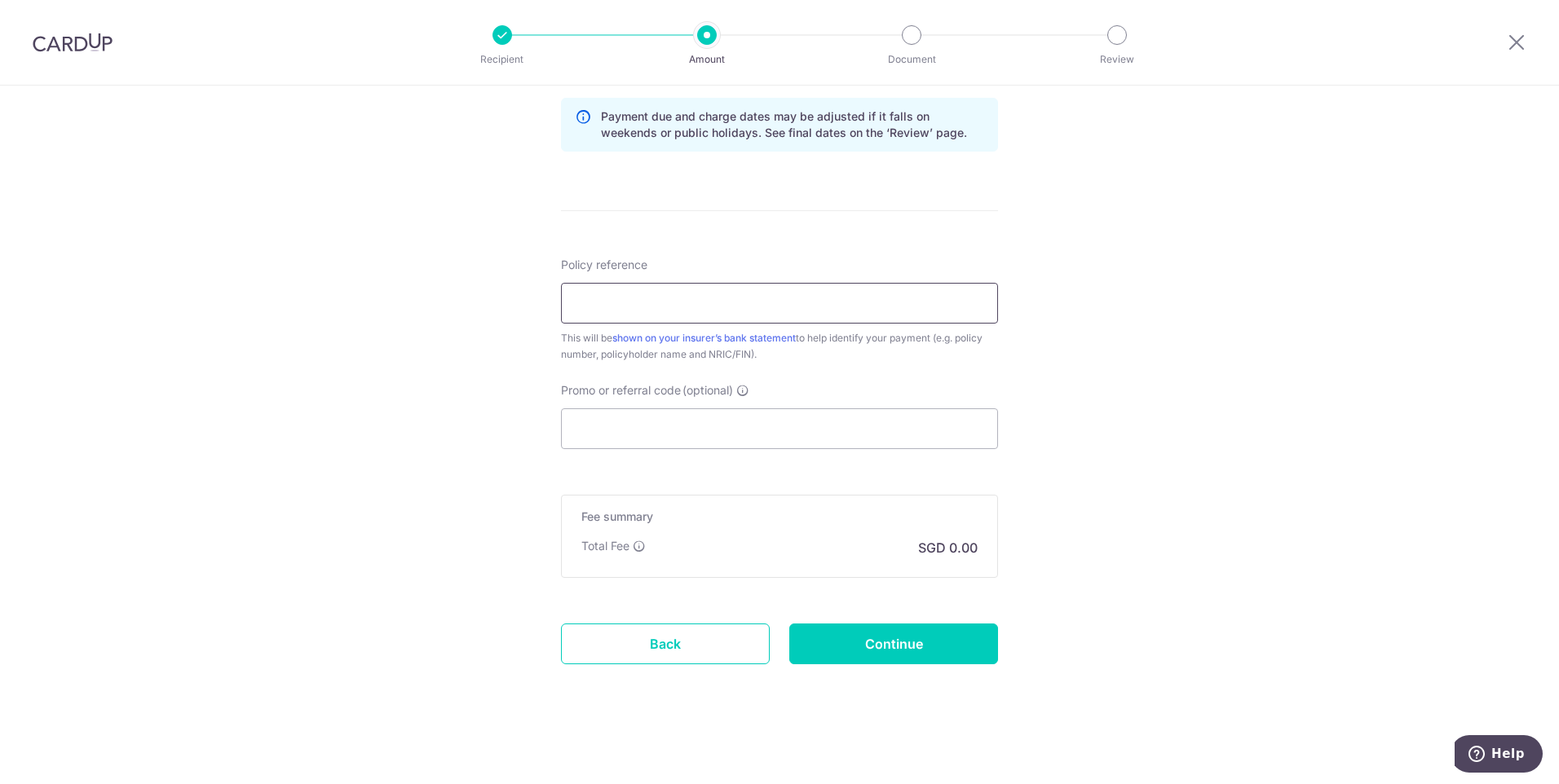
scroll to position [843, 0]
click at [761, 305] on input "Policy reference" at bounding box center [779, 300] width 437 height 41
paste input "0209261551"
type input "0209261551"
click at [1242, 362] on div "Tell us more about your payment Enter payment amount SGD Select Card Select opt…" at bounding box center [779, 14] width 1559 height 1541
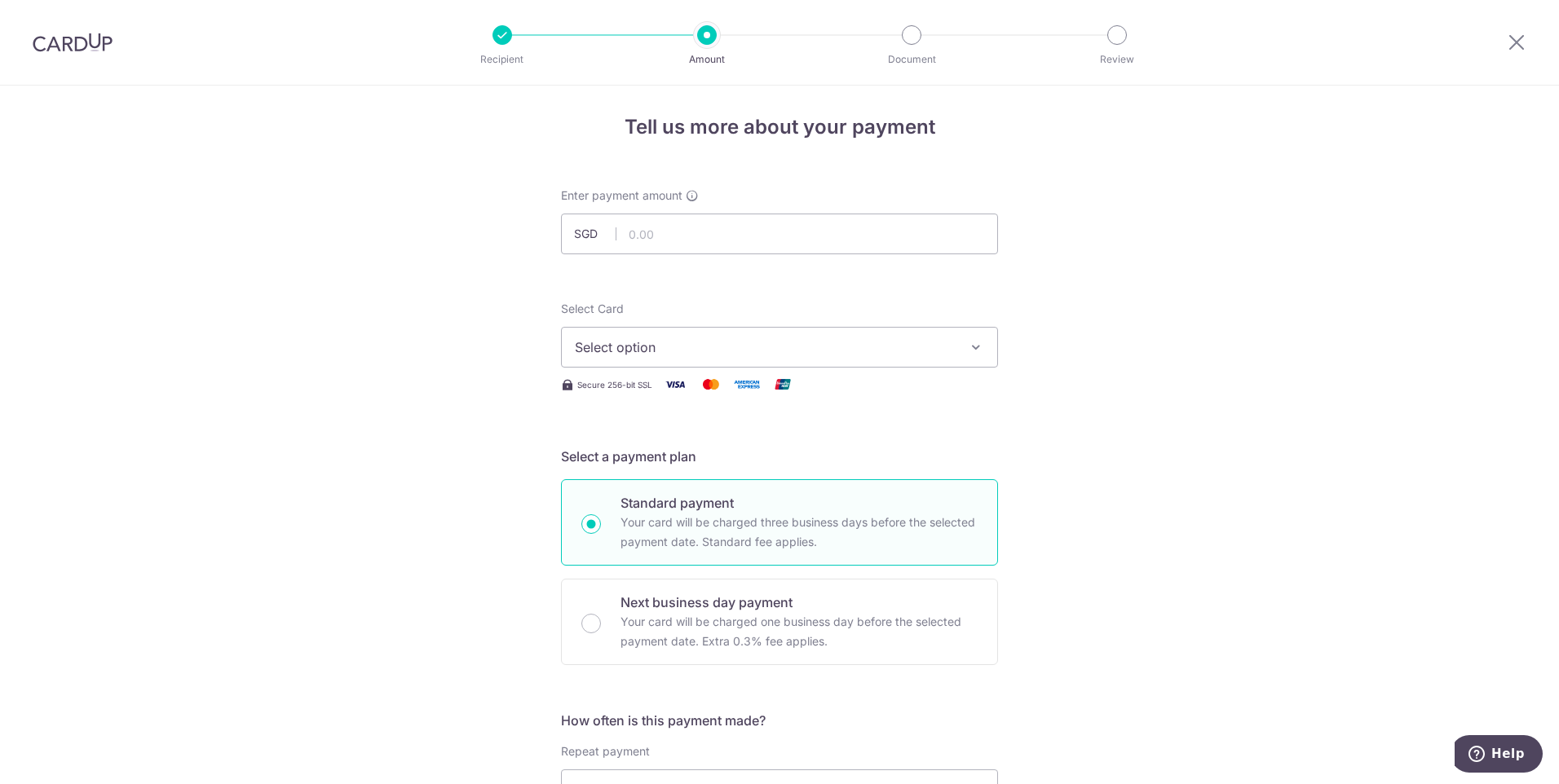
scroll to position [0, 0]
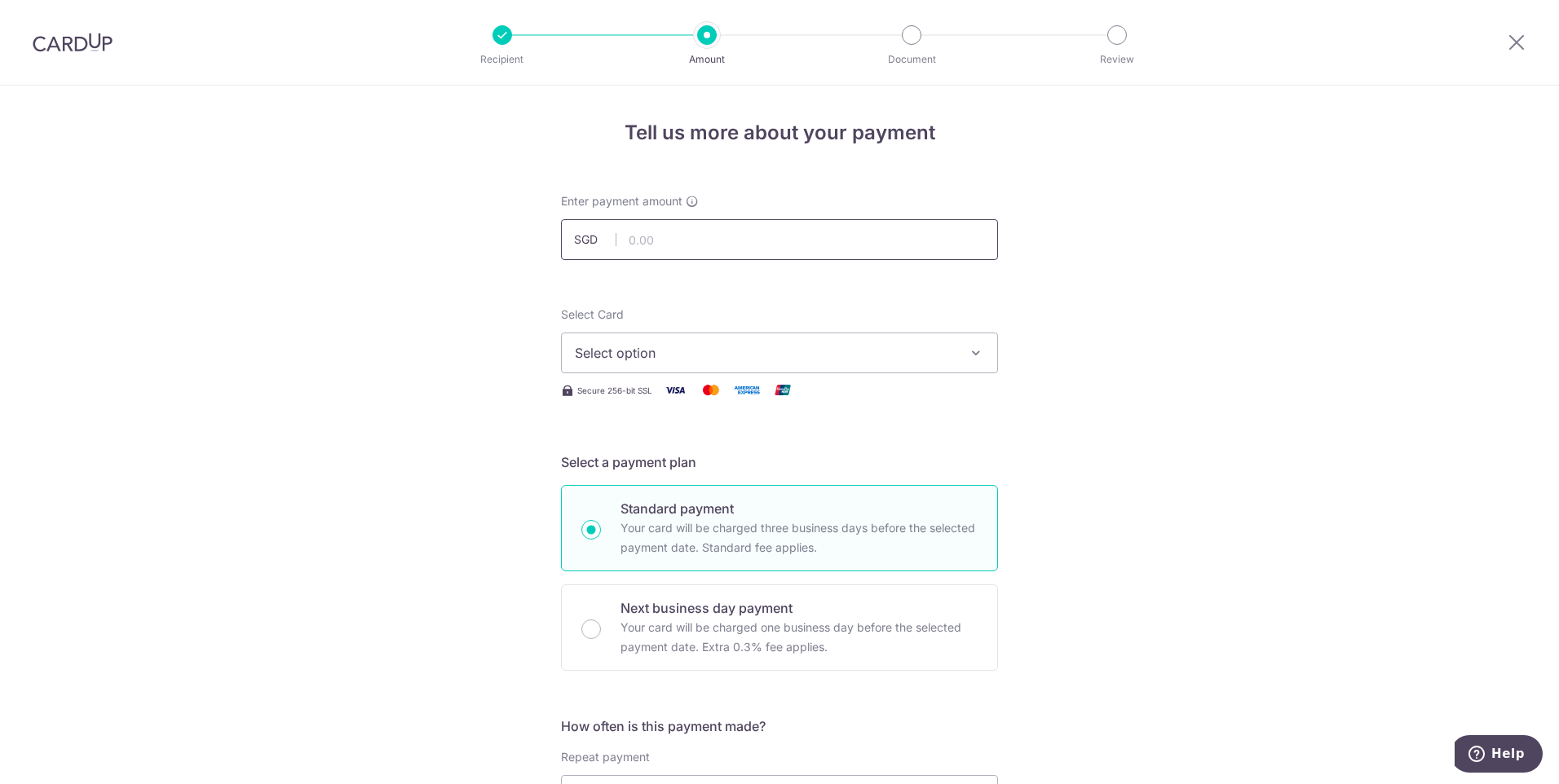
click at [820, 241] on input "text" at bounding box center [779, 239] width 437 height 41
paste input "2904.05"
type input "2,904.05"
click at [809, 346] on span "Select option" at bounding box center [765, 353] width 380 height 20
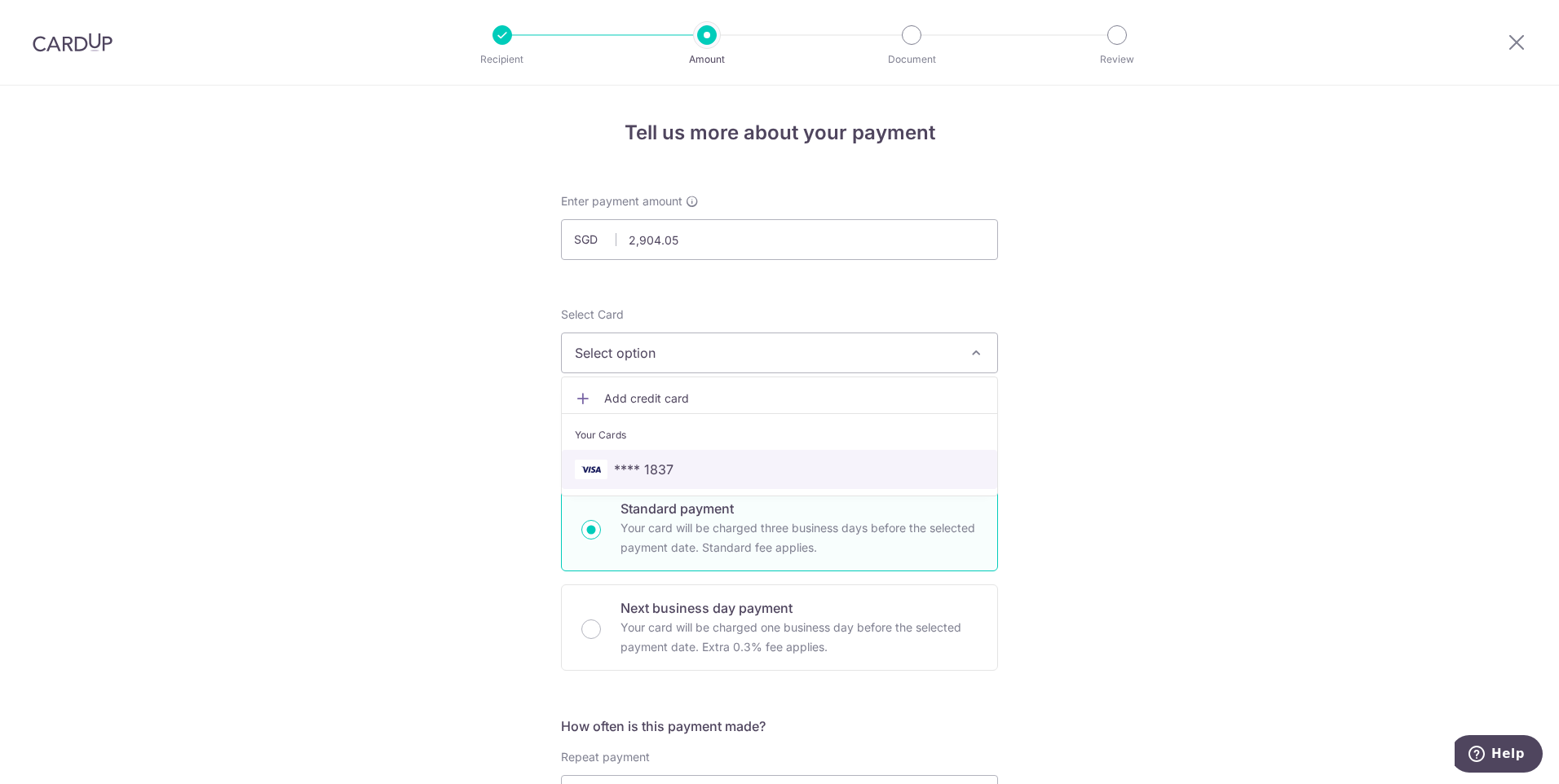
click at [775, 464] on span "**** 1837" at bounding box center [779, 469] width 409 height 20
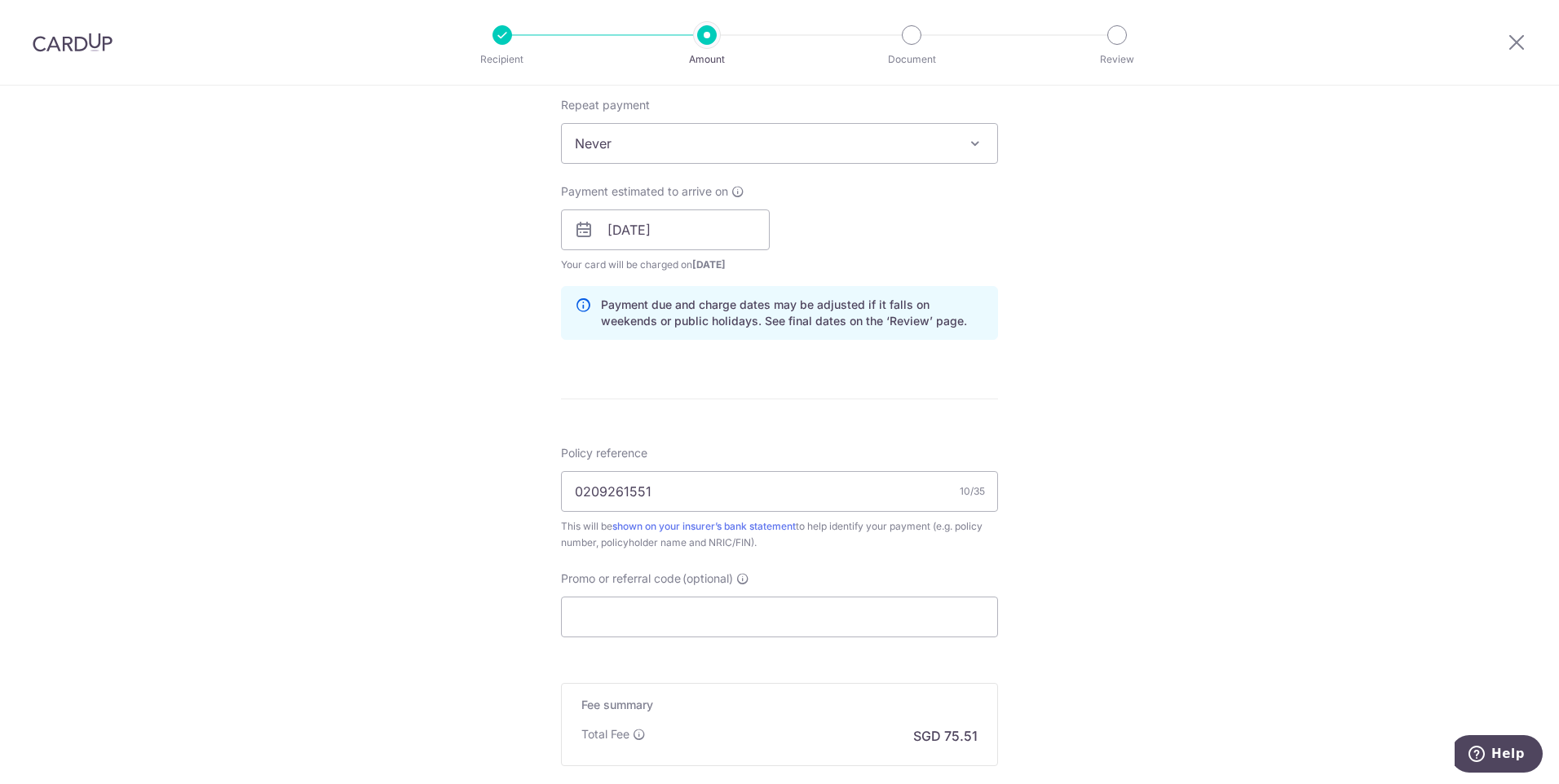
scroll to position [733, 0]
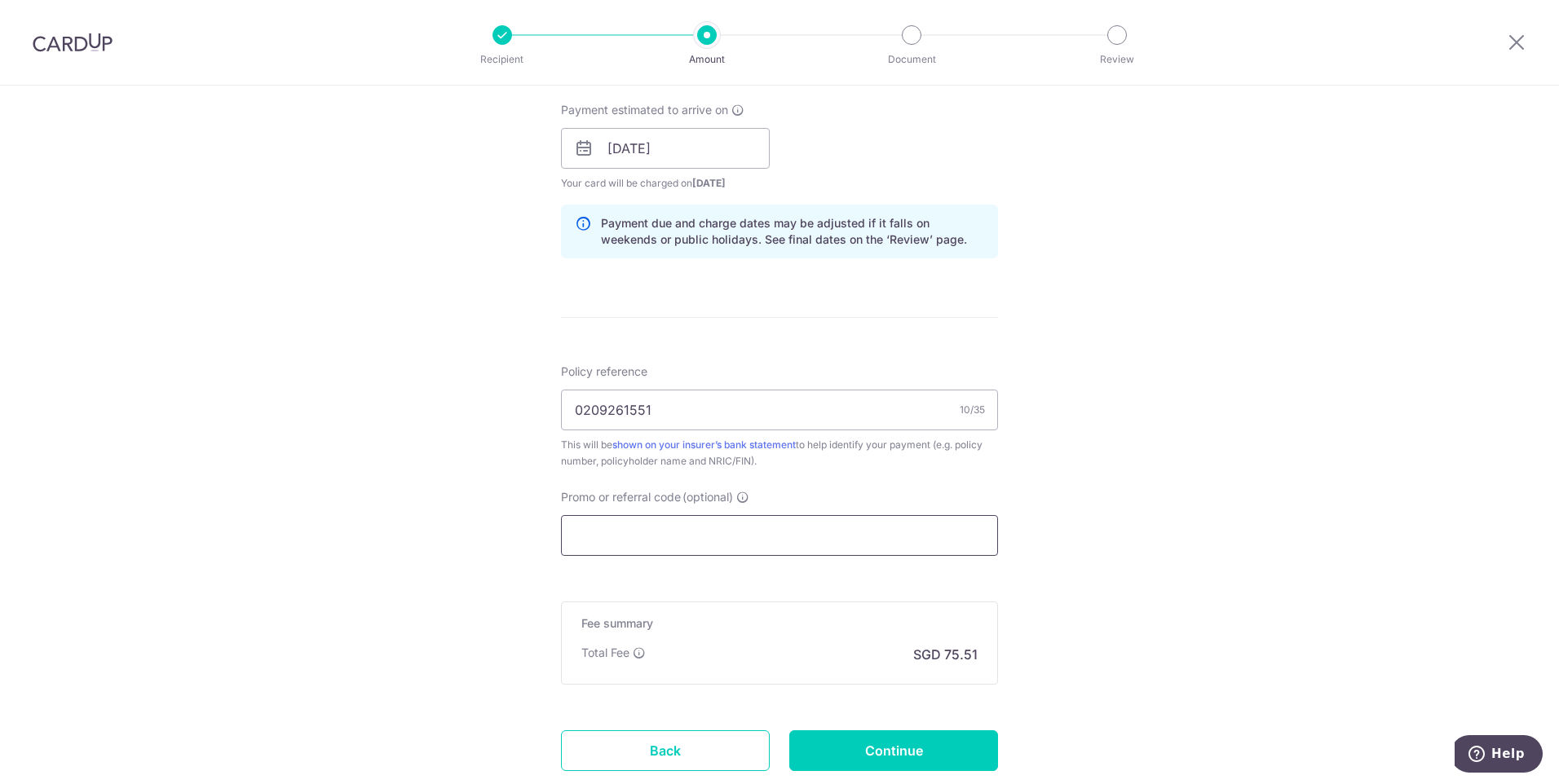
click at [832, 533] on input "Promo or referral code (optional)" at bounding box center [779, 535] width 437 height 41
click at [915, 536] on input "Promo or referral code (optional)" at bounding box center [779, 535] width 437 height 41
paste input "OFF225"
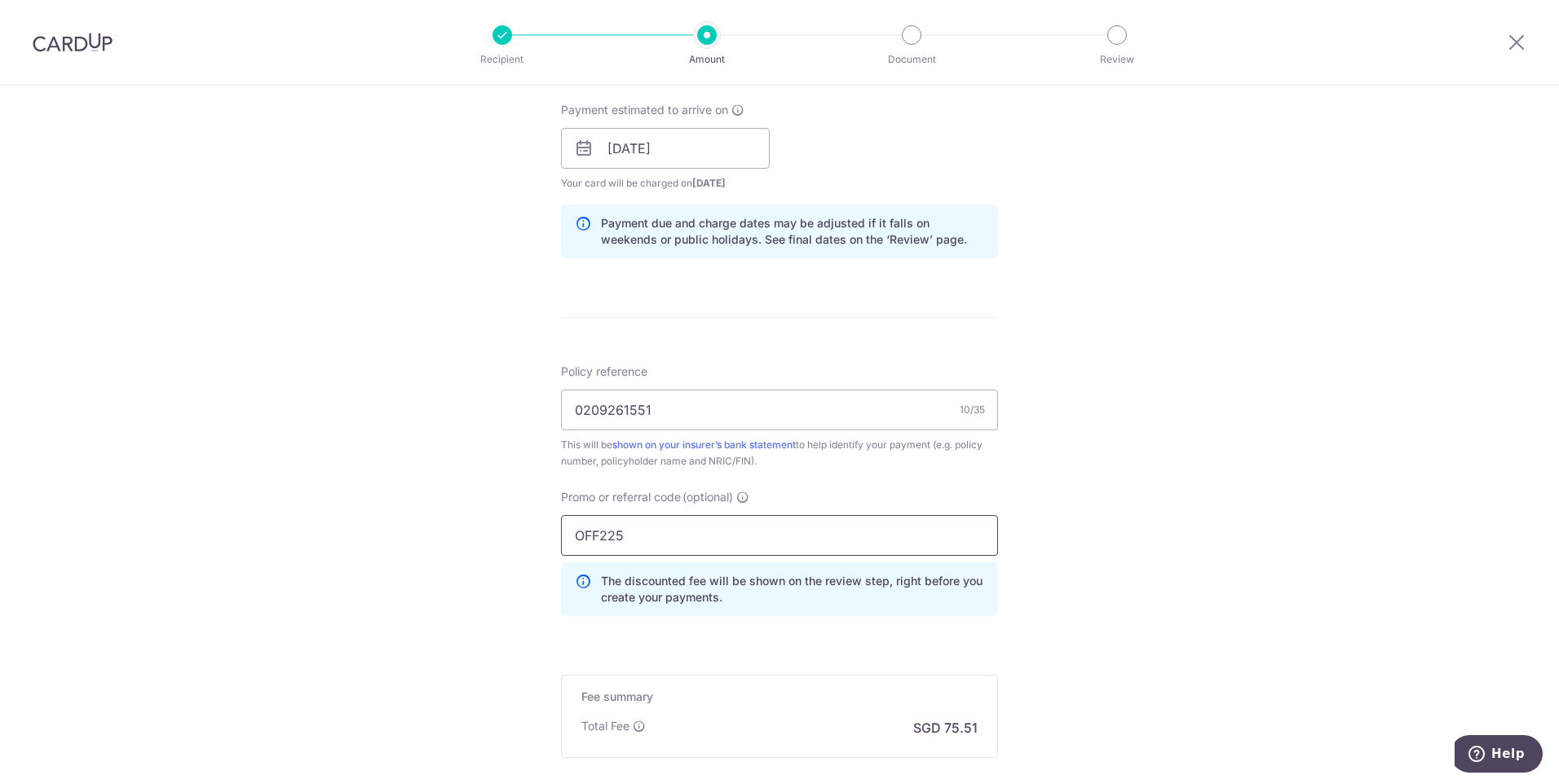
type input "OFF225"
click at [1175, 597] on div "Tell us more about your payment Enter payment amount SGD 2,904.05 2904.05 Selec…" at bounding box center [779, 159] width 1559 height 1614
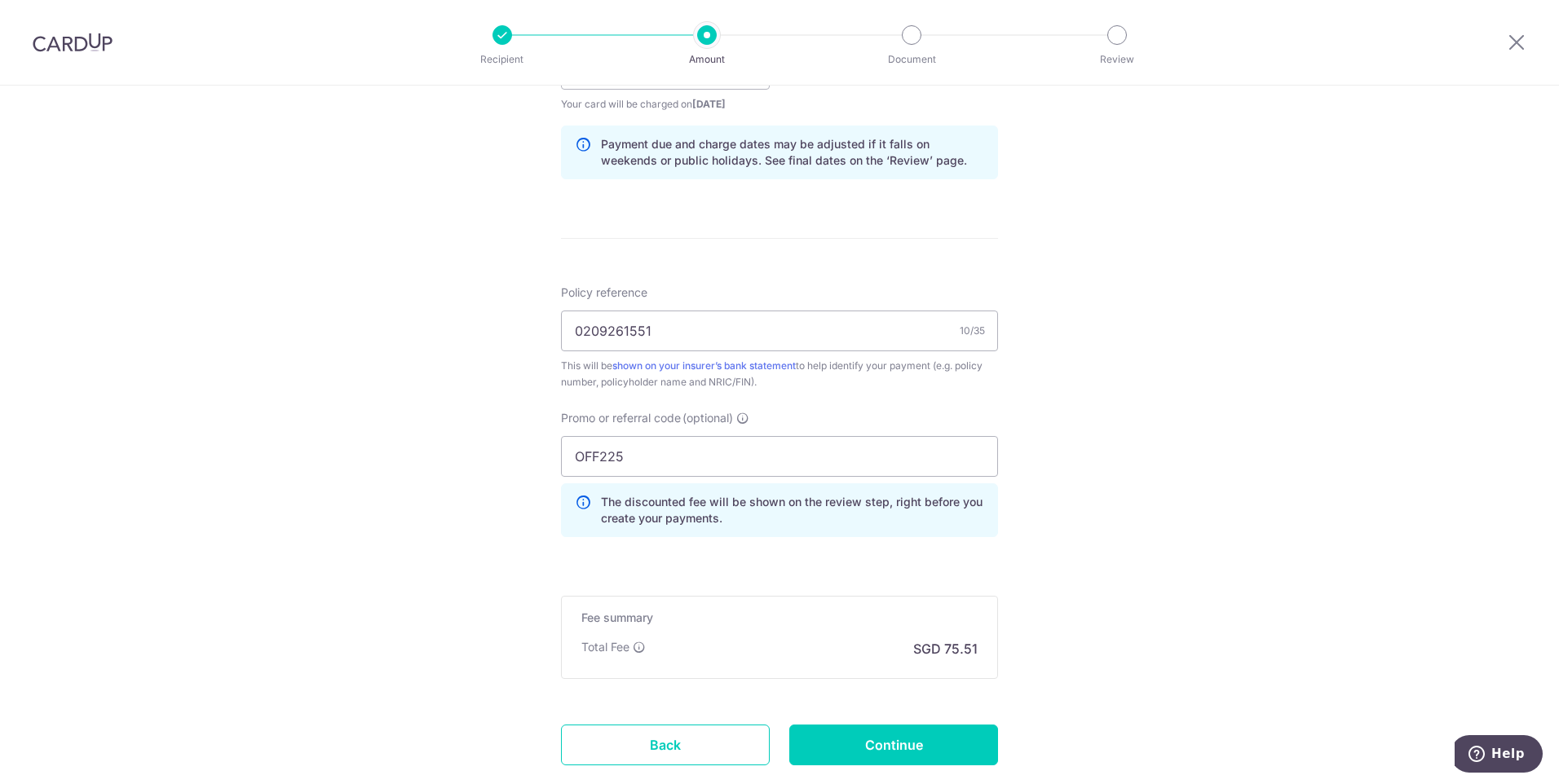
scroll to position [915, 0]
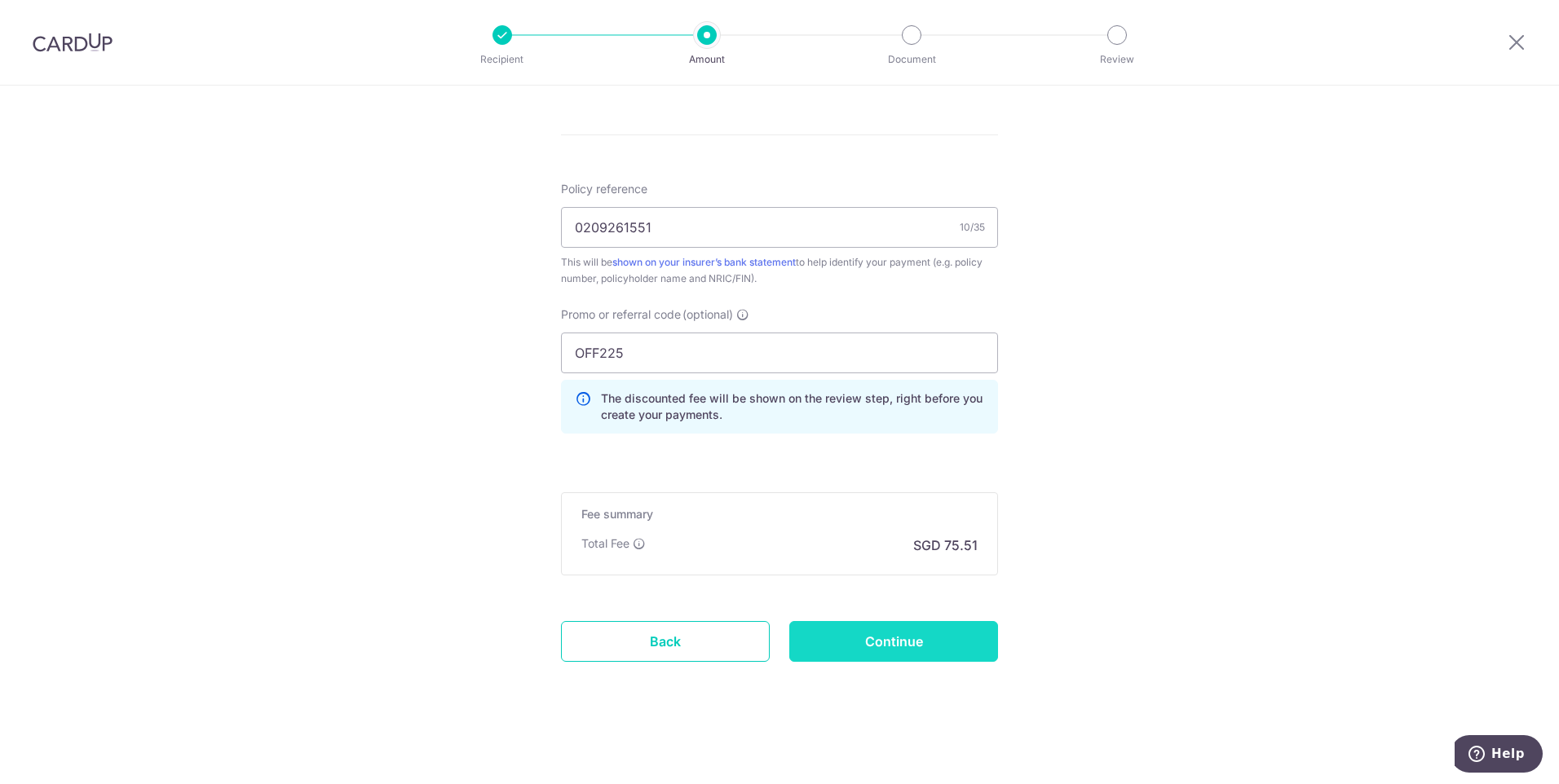
click at [932, 635] on input "Continue" at bounding box center [893, 641] width 209 height 41
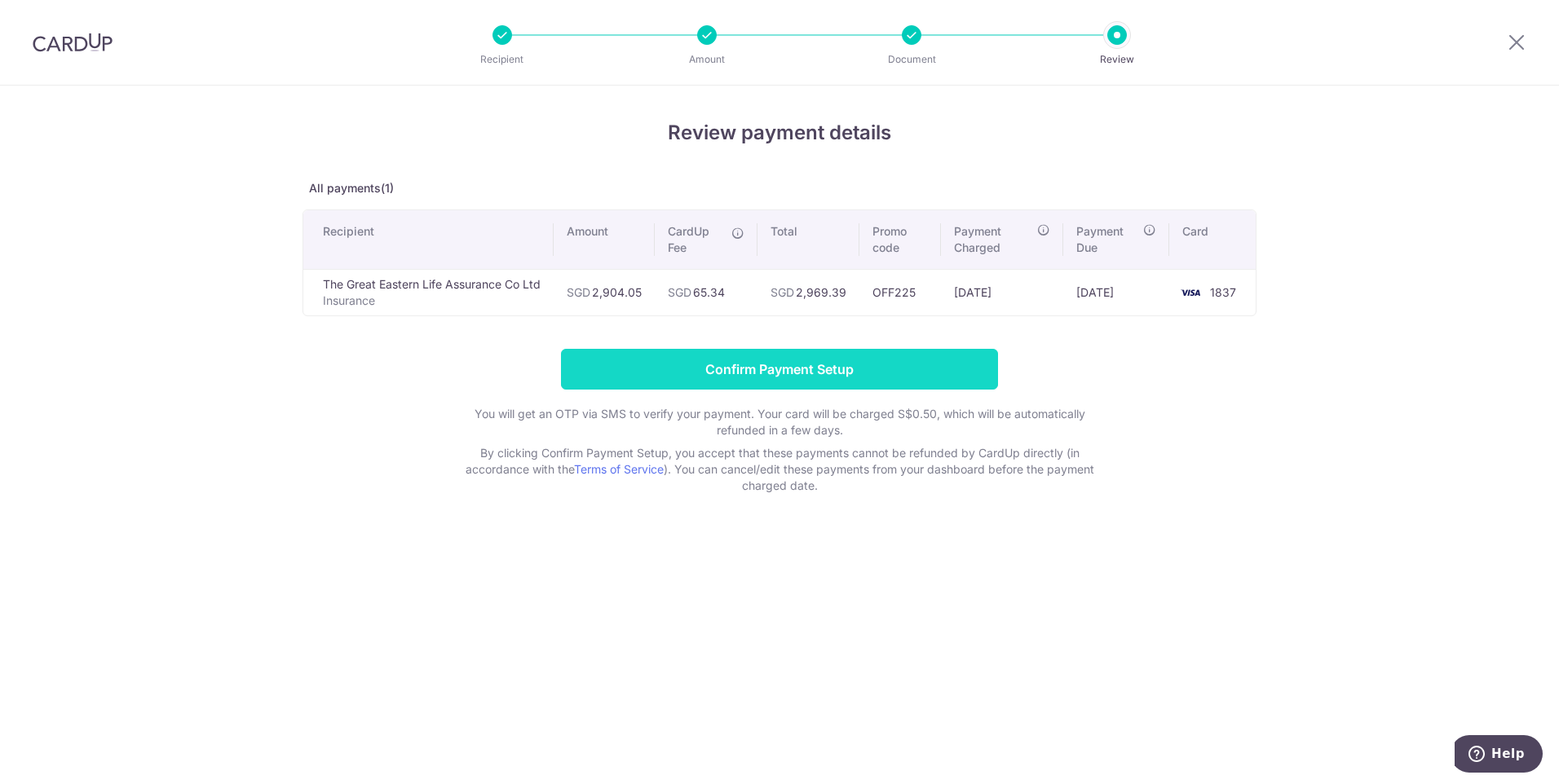
click at [901, 375] on input "Confirm Payment Setup" at bounding box center [779, 369] width 437 height 41
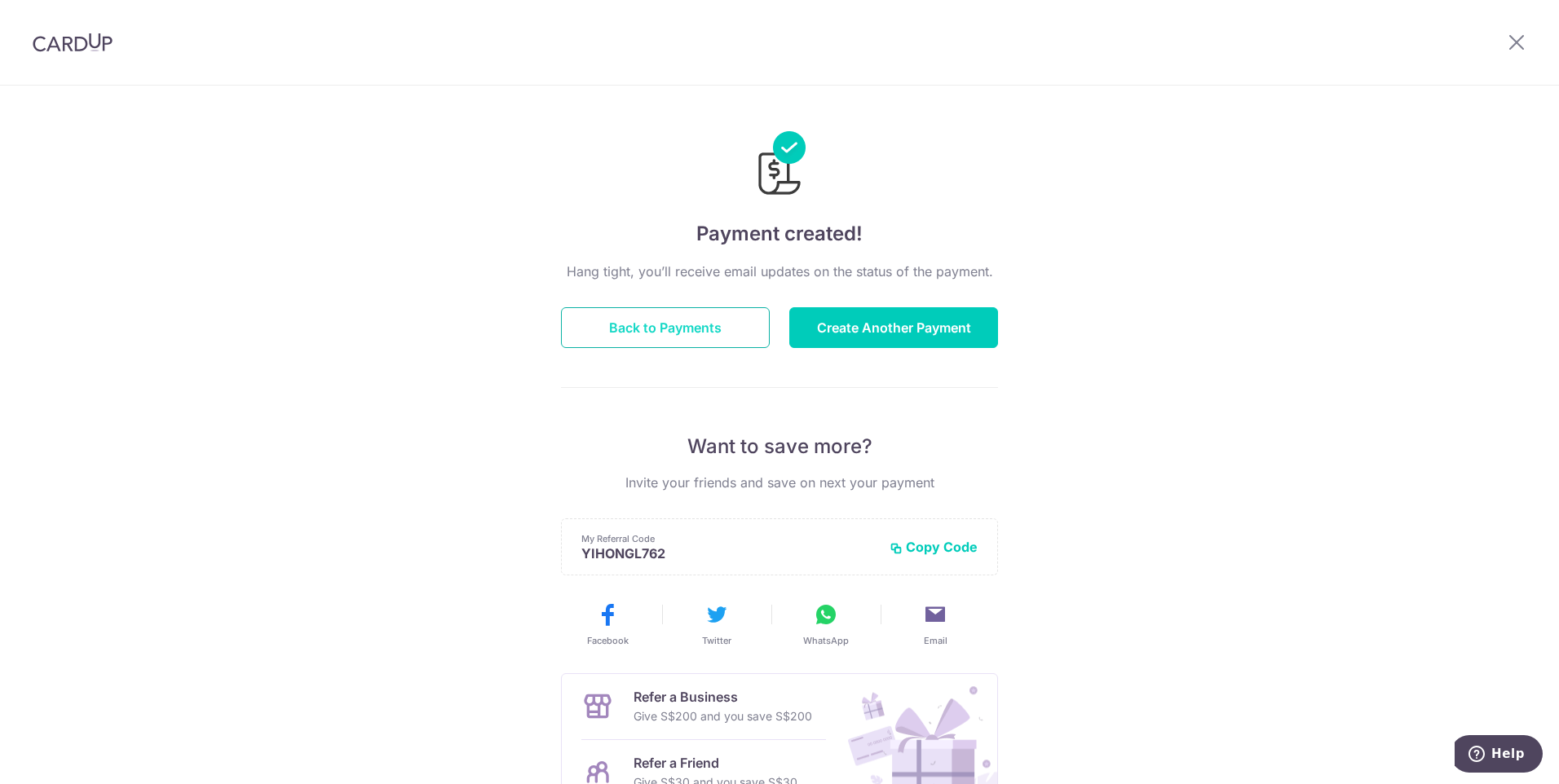
click at [698, 323] on button "Back to Payments" at bounding box center [665, 327] width 209 height 41
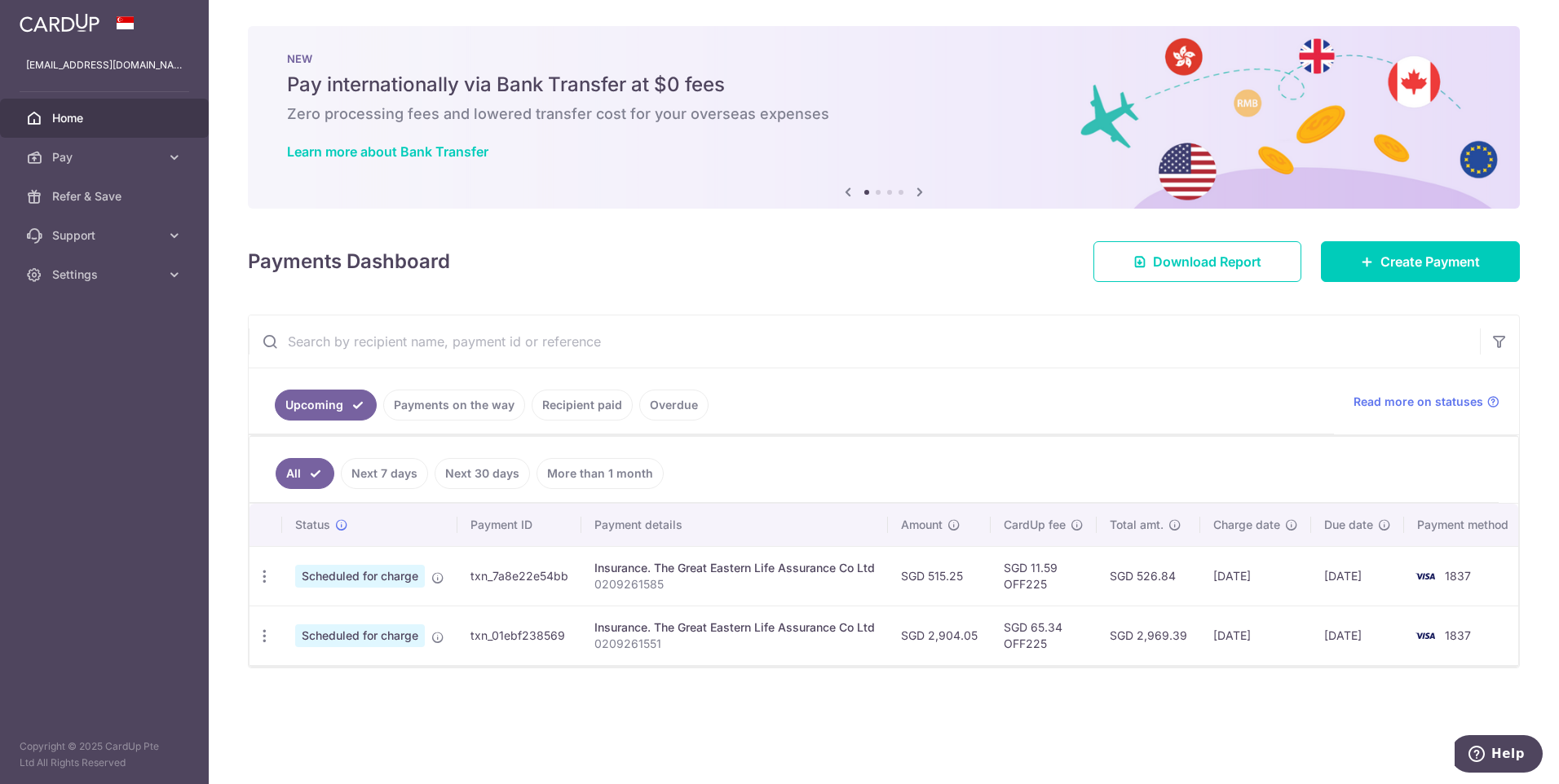
click at [641, 586] on p "0209261585" at bounding box center [734, 585] width 280 height 16
drag, startPoint x: 641, startPoint y: 586, endPoint x: 724, endPoint y: 634, distance: 95.9
click at [724, 634] on div "Insurance. The Great Eastern Life Assurance Co Ltd" at bounding box center [734, 627] width 280 height 16
